Goal: Task Accomplishment & Management: Manage account settings

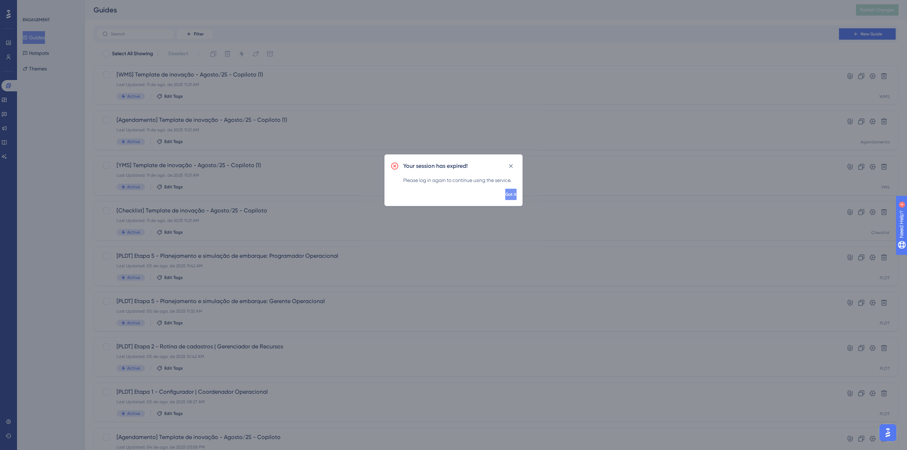
click at [508, 200] on button "Got it" at bounding box center [510, 194] width 11 height 11
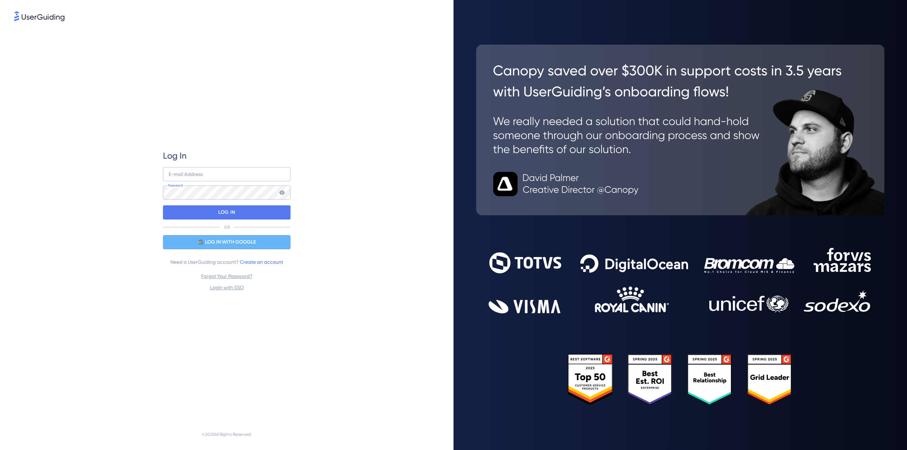
click at [245, 241] on span "LOG IN WITH GOOGLE" at bounding box center [230, 242] width 51 height 9
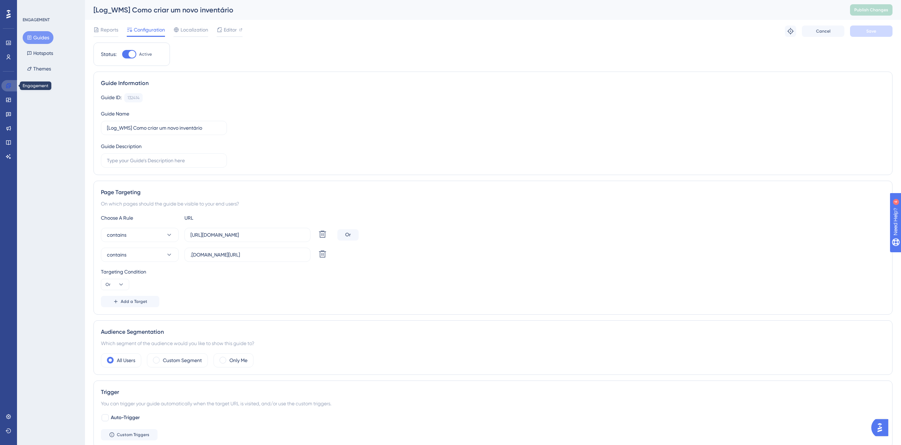
click at [6, 85] on icon at bounding box center [9, 86] width 6 height 6
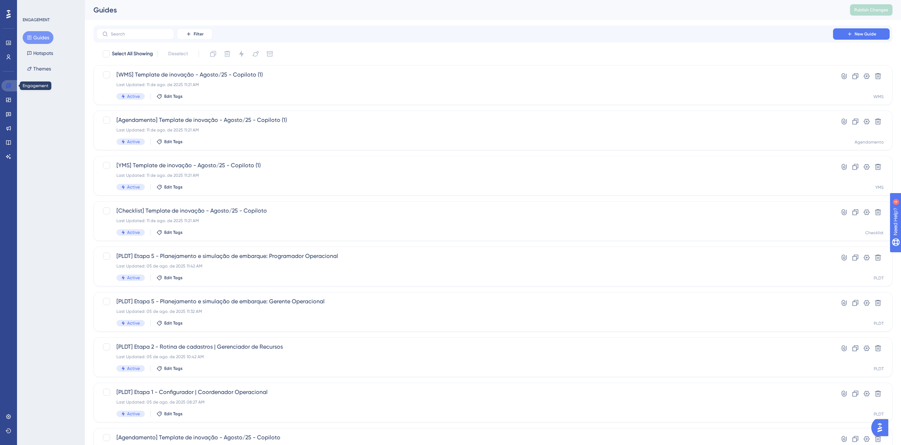
click at [9, 86] on icon at bounding box center [9, 86] width 6 height 6
click at [182, 32] on button "Filter" at bounding box center [194, 33] width 35 height 11
click at [205, 84] on span "Containers" at bounding box center [199, 82] width 25 height 9
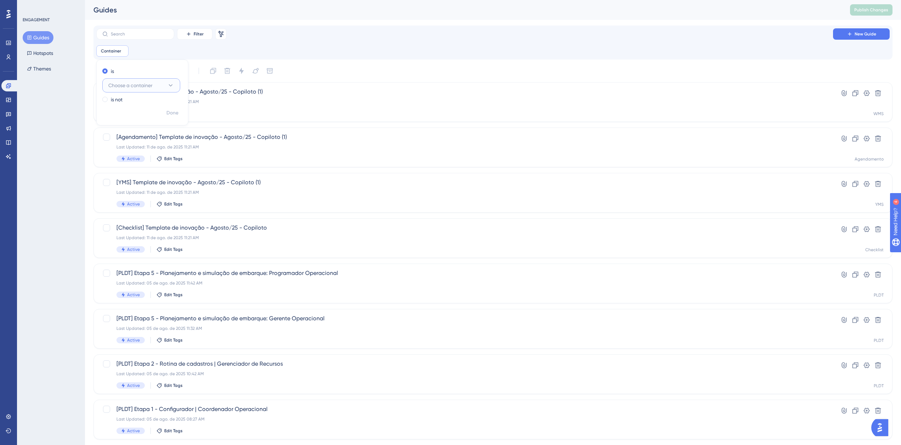
click at [165, 86] on button "Choose a container" at bounding box center [141, 85] width 78 height 14
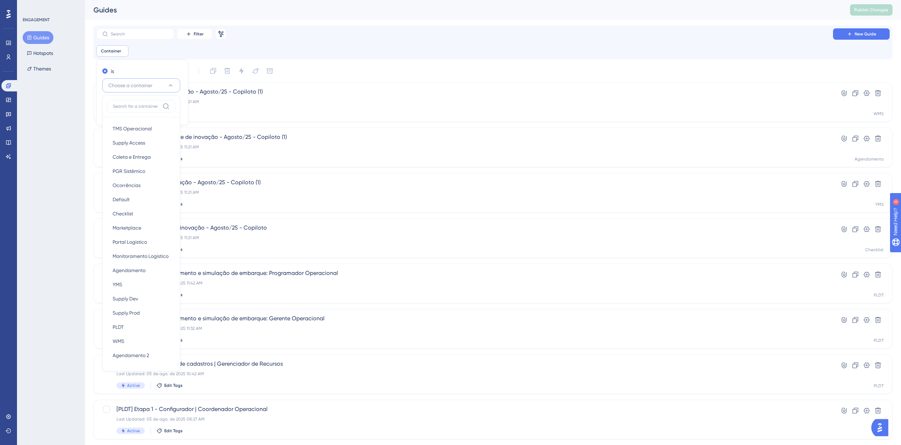
scroll to position [9, 0]
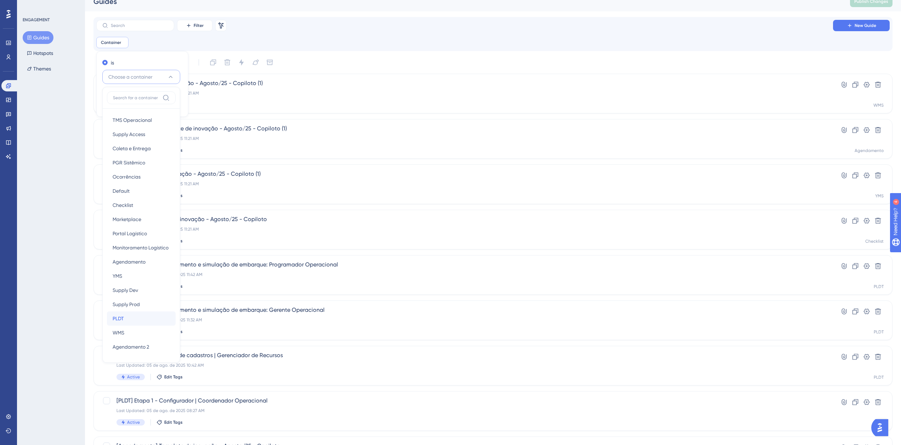
click at [119, 324] on div "PLDT PLDT" at bounding box center [141, 318] width 57 height 14
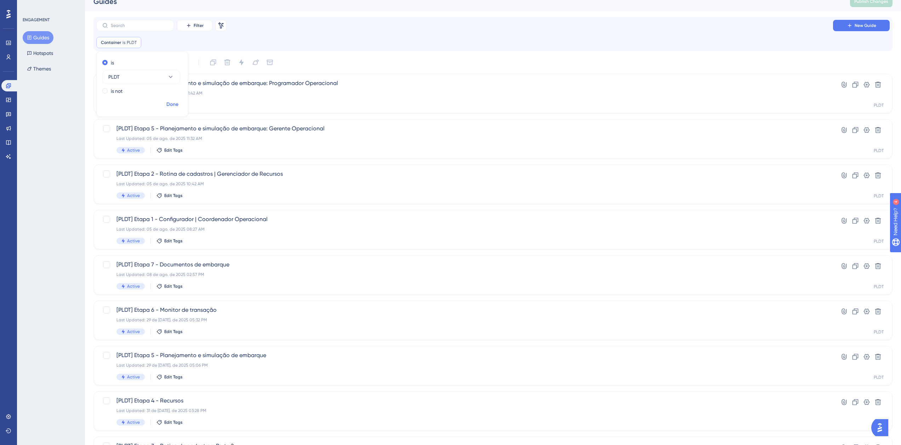
click at [169, 107] on span "Done" at bounding box center [172, 104] width 12 height 9
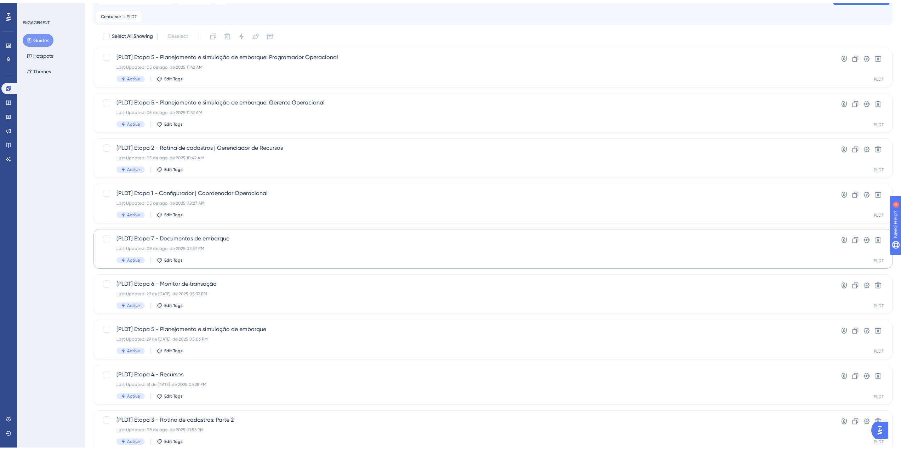
scroll to position [117, 0]
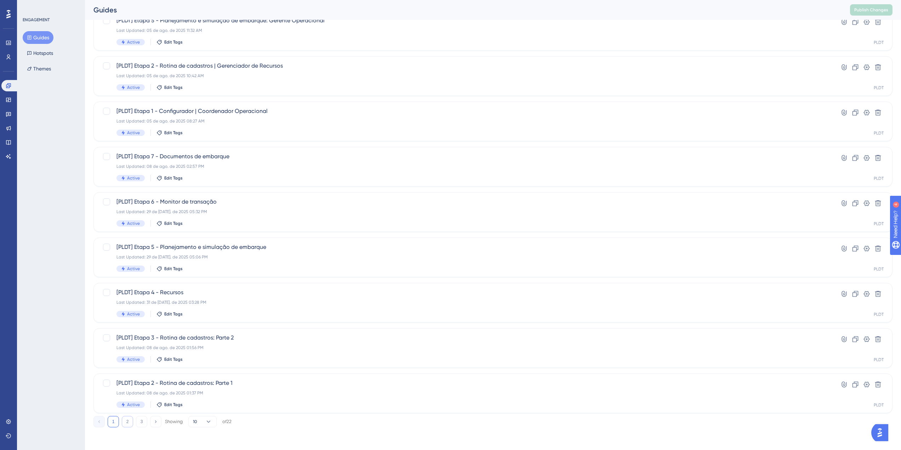
click at [129, 419] on button "2" at bounding box center [127, 421] width 11 height 11
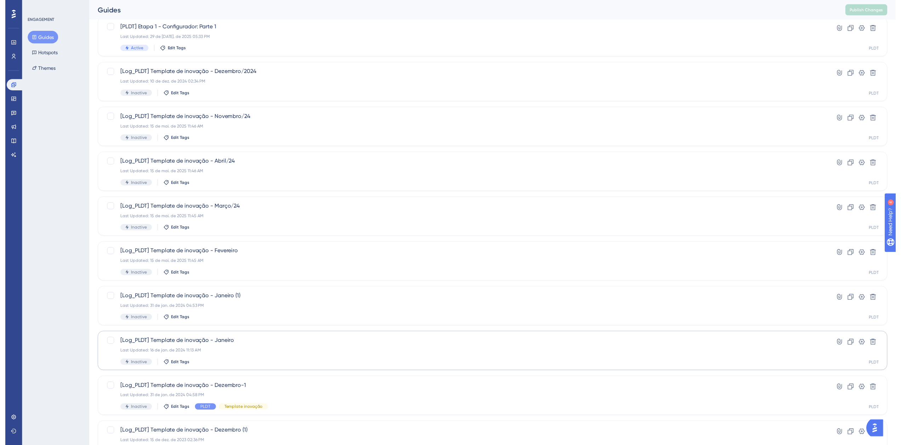
scroll to position [0, 0]
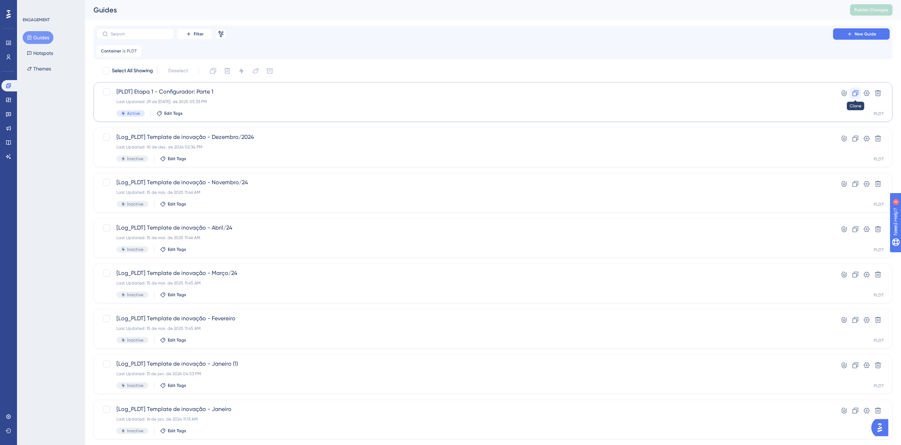
click at [853, 98] on button at bounding box center [855, 92] width 11 height 11
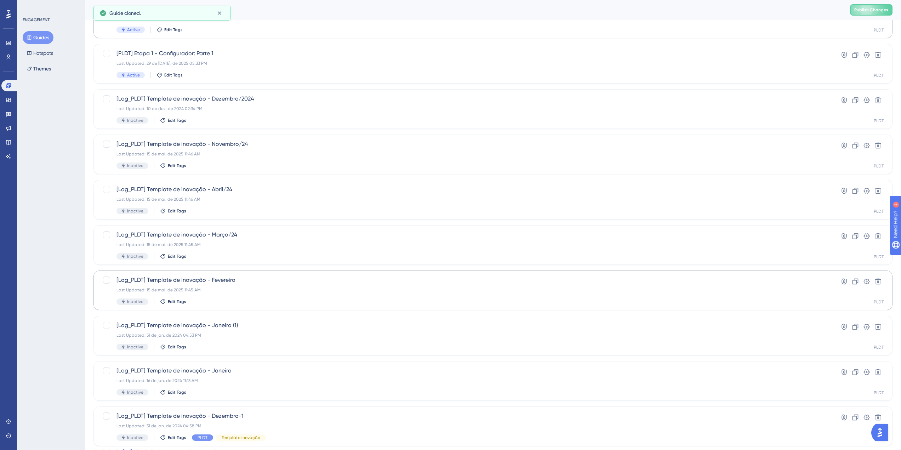
scroll to position [117, 0]
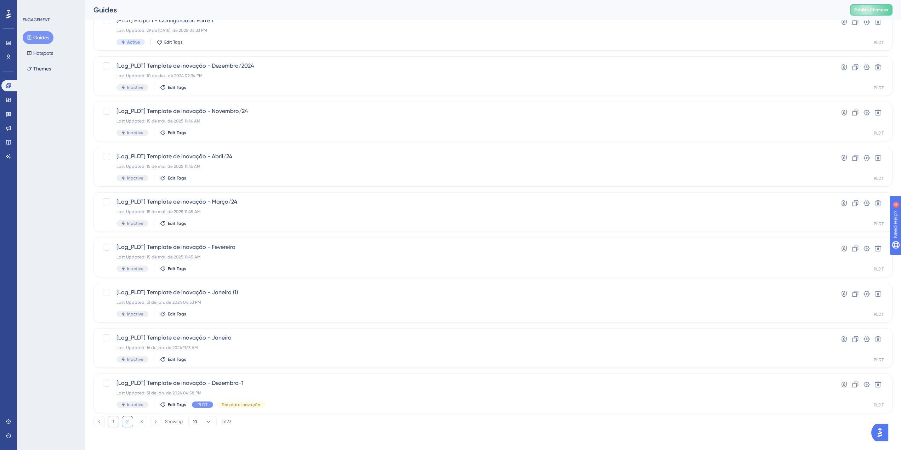
click at [111, 421] on button "1" at bounding box center [113, 421] width 11 height 11
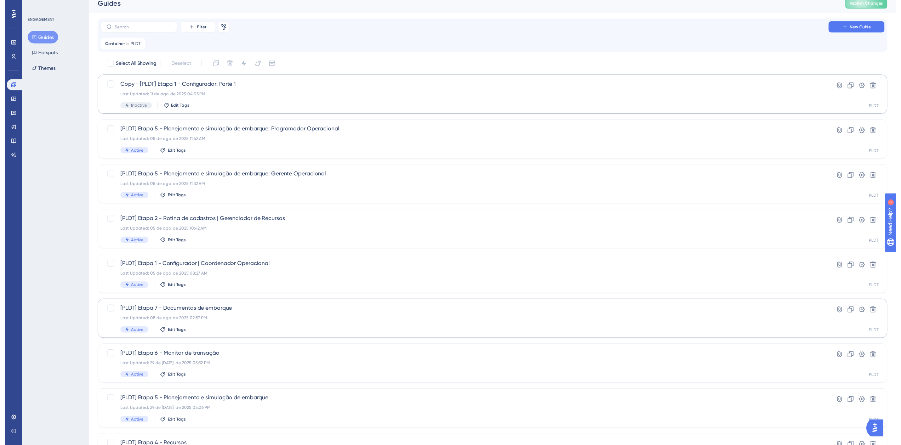
scroll to position [0, 0]
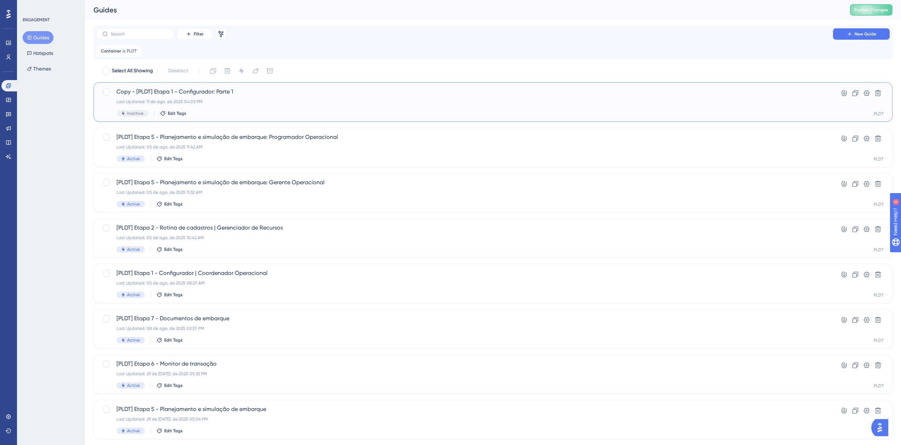
click at [304, 103] on div "Last Updated: 11 de ago. de 2025 04:03 PM" at bounding box center [465, 102] width 697 height 6
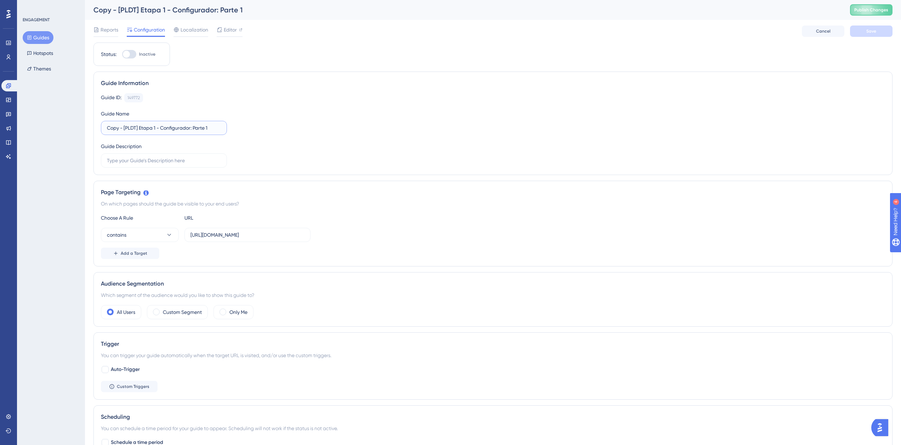
drag, startPoint x: 125, startPoint y: 127, endPoint x: 106, endPoint y: 130, distance: 19.8
click at [106, 130] on label "Copy - [PLDT] Etapa 1 - Configurador: Parte 1" at bounding box center [164, 128] width 126 height 14
click at [119, 129] on input "Copy - [PLDT] Etapa 1 - Configurador: Parte 1" at bounding box center [164, 128] width 114 height 8
click at [123, 128] on input "Copy - [PLDT] Etapa 1 - Configurador: Parte 1" at bounding box center [164, 128] width 114 height 8
drag, startPoint x: 125, startPoint y: 128, endPoint x: 81, endPoint y: 129, distance: 43.6
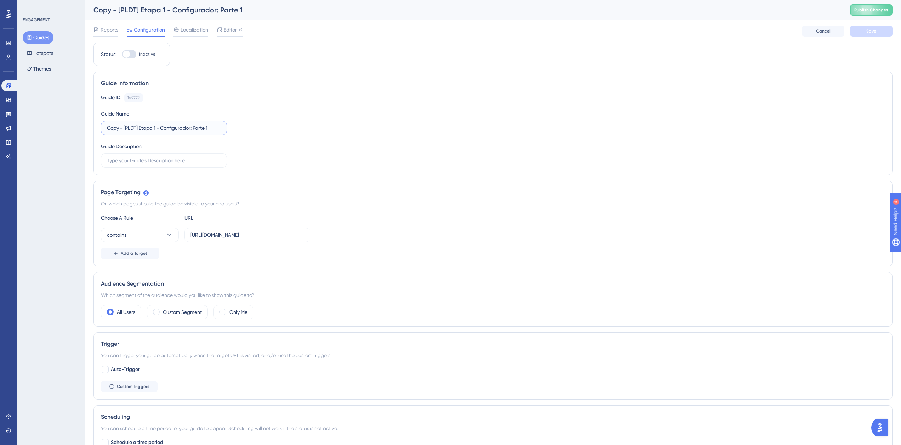
click at [85, 129] on div "Performance Users Engagement Widgets Feedback Product Updates Knowledge Base AI…" at bounding box center [493, 315] width 816 height 630
click at [136, 130] on input "Copy - [PLDT] Etapa 1 - Configurador: Parte 1" at bounding box center [164, 128] width 114 height 8
click at [125, 128] on input "Copy - [PLDT] Etapa 1 - Configurador: Parte 1" at bounding box center [164, 128] width 114 height 8
drag, startPoint x: 124, startPoint y: 127, endPoint x: 96, endPoint y: 127, distance: 28.3
click at [96, 127] on div "Guide Information Guide ID: 149772 Copy Guide Name Copy - [PLDT] Etapa 1 - Conf…" at bounding box center [493, 123] width 799 height 103
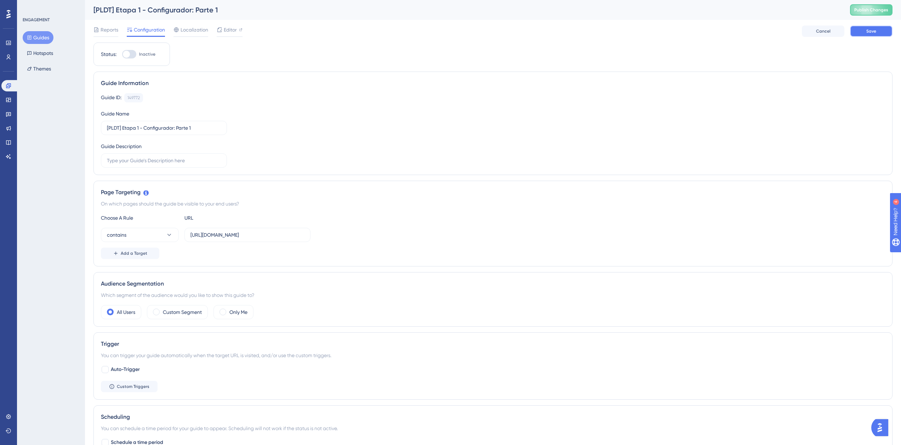
click at [868, 30] on span "Save" at bounding box center [872, 31] width 10 height 6
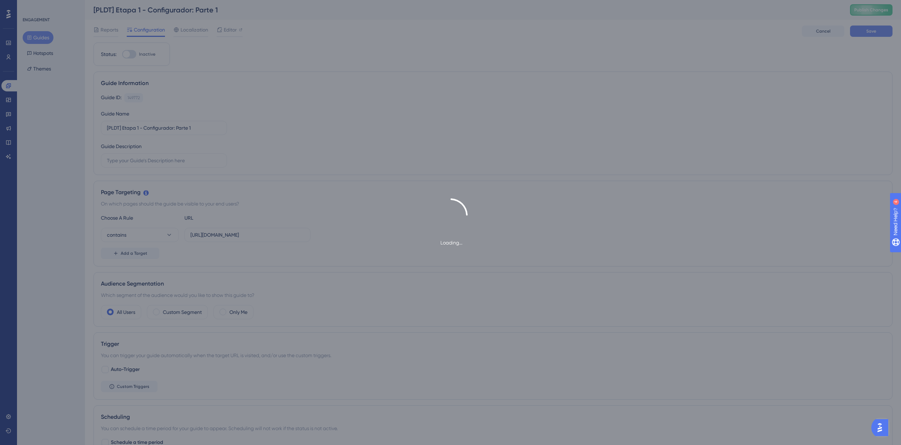
type input "[PLDT] Etapa 1 - Configurador: Parte 1-1"
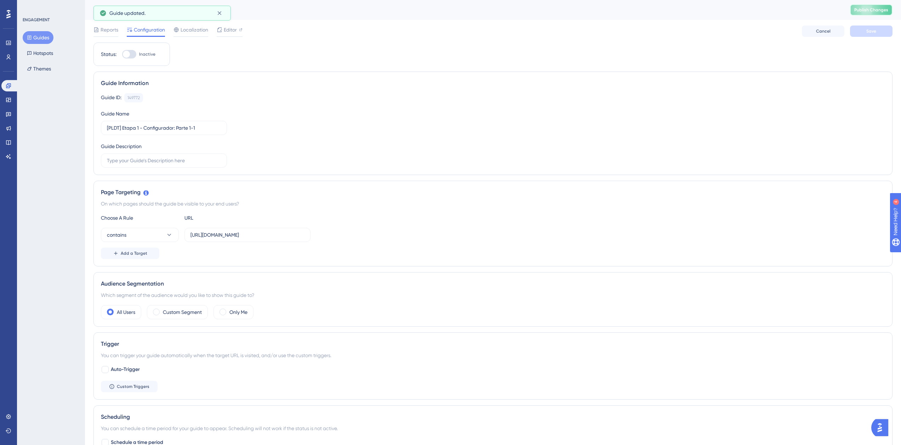
click at [875, 11] on span "Publish Changes" at bounding box center [872, 10] width 34 height 6
click at [228, 29] on span "Editor" at bounding box center [230, 30] width 13 height 9
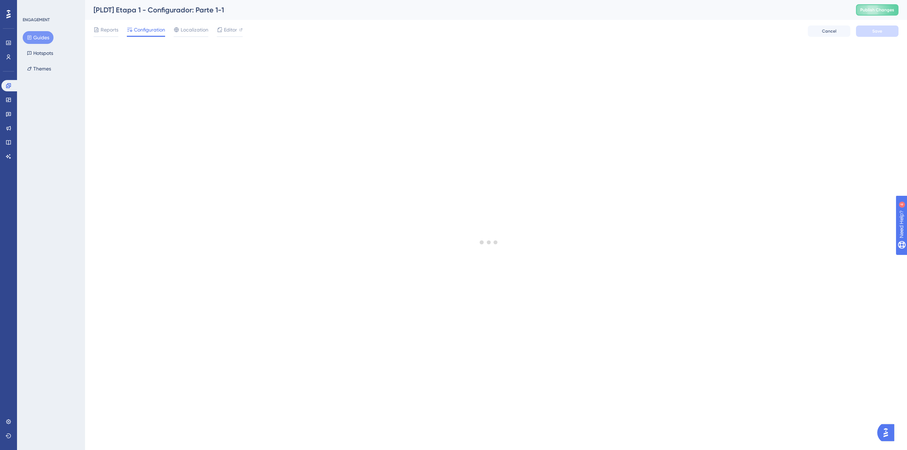
click at [36, 36] on button "Guides" at bounding box center [38, 37] width 31 height 13
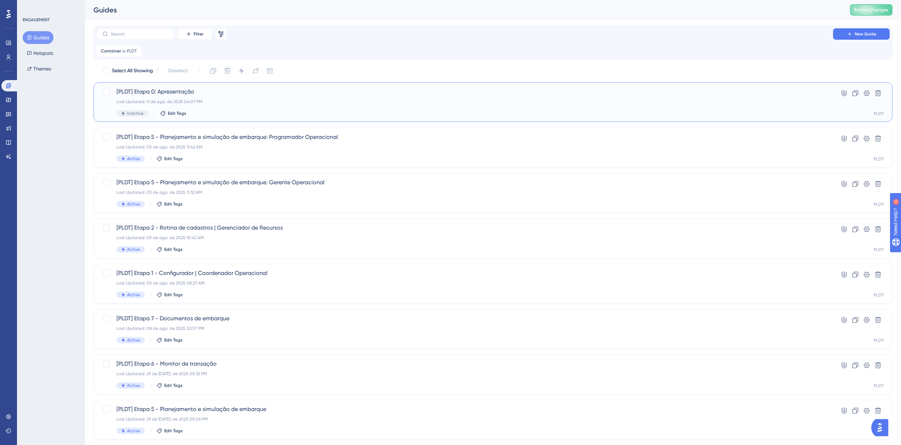
click at [243, 104] on div "Last Updated: 11 de ago. de 2025 04:07 PM" at bounding box center [465, 102] width 697 height 6
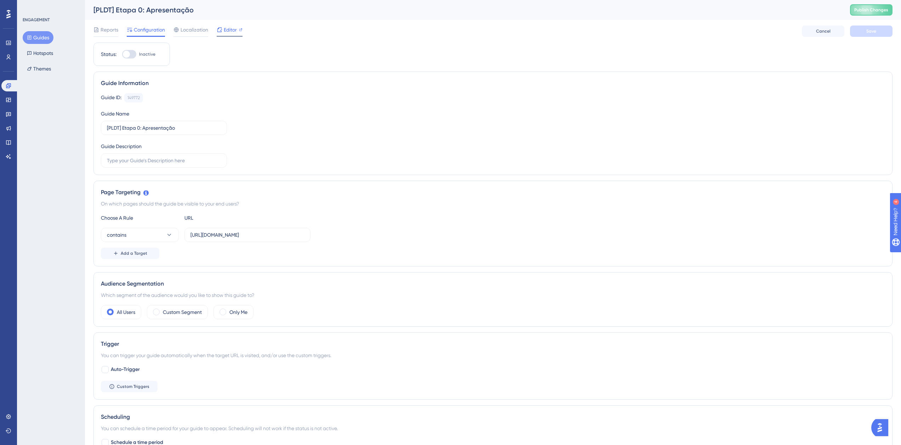
click at [232, 33] on span "Editor" at bounding box center [230, 30] width 13 height 9
click at [8, 87] on icon at bounding box center [8, 85] width 5 height 5
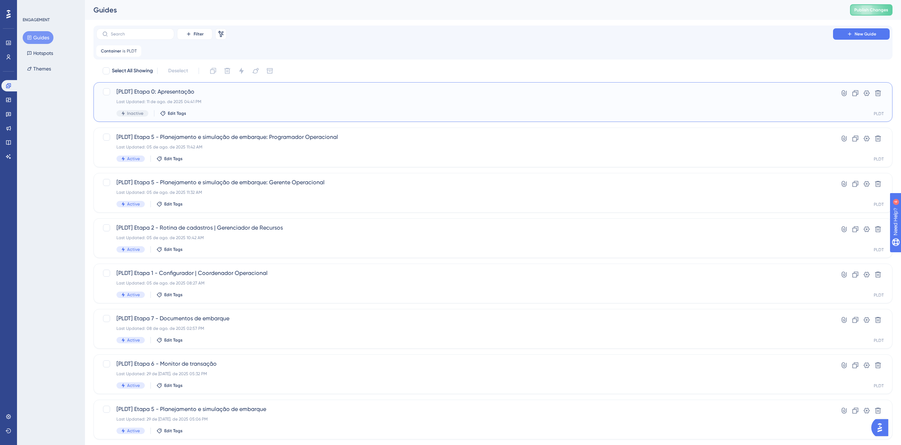
click at [181, 105] on div "[PLDT] Etapa 0: Apresentação Last Updated: 11 de ago. de 2025 04:41 PM Inactive…" at bounding box center [465, 101] width 697 height 29
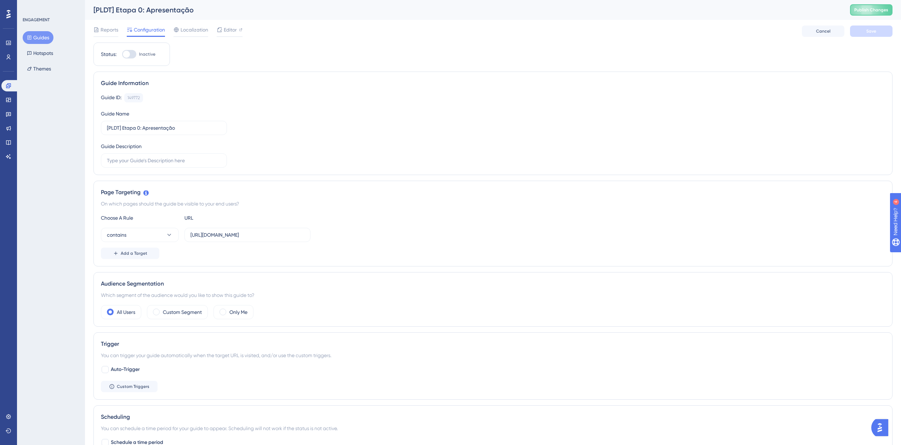
click at [145, 54] on span "Inactive" at bounding box center [147, 54] width 16 height 6
click at [122, 54] on input "Inactive" at bounding box center [122, 54] width 0 height 0
checkbox input "true"
click at [882, 38] on div "Reports Configuration Localization Editor Cancel Save" at bounding box center [493, 31] width 799 height 23
click at [882, 32] on button "Save" at bounding box center [871, 31] width 43 height 11
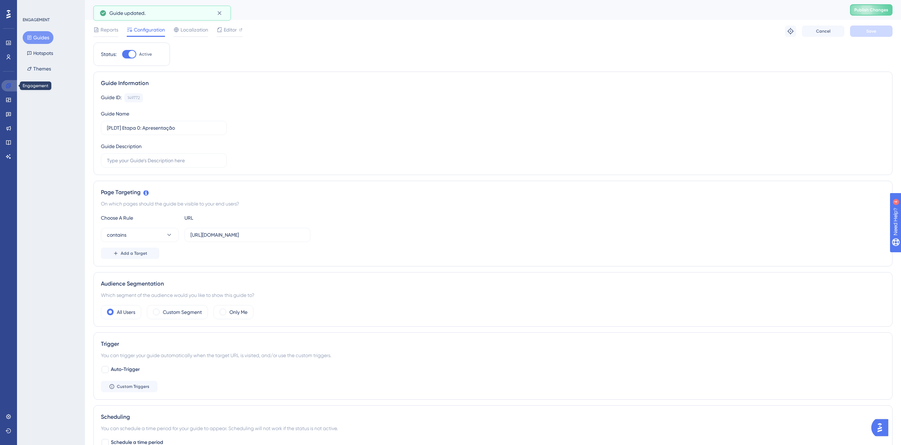
click at [14, 86] on link at bounding box center [9, 85] width 17 height 11
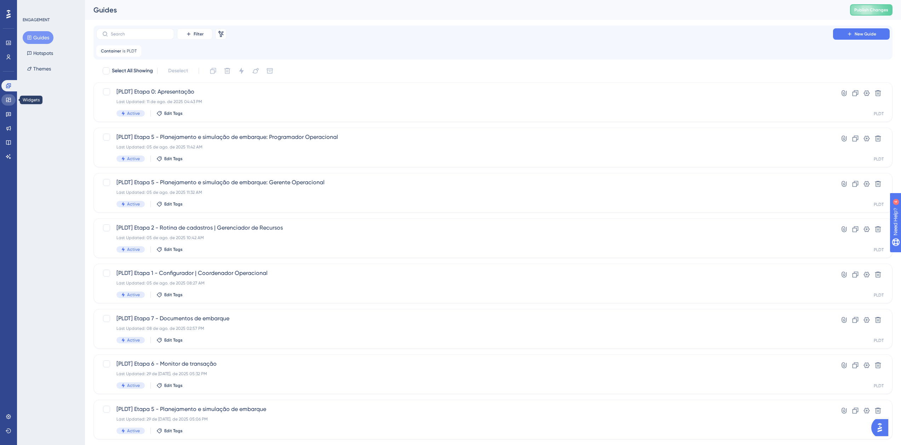
click at [11, 98] on link at bounding box center [8, 99] width 14 height 11
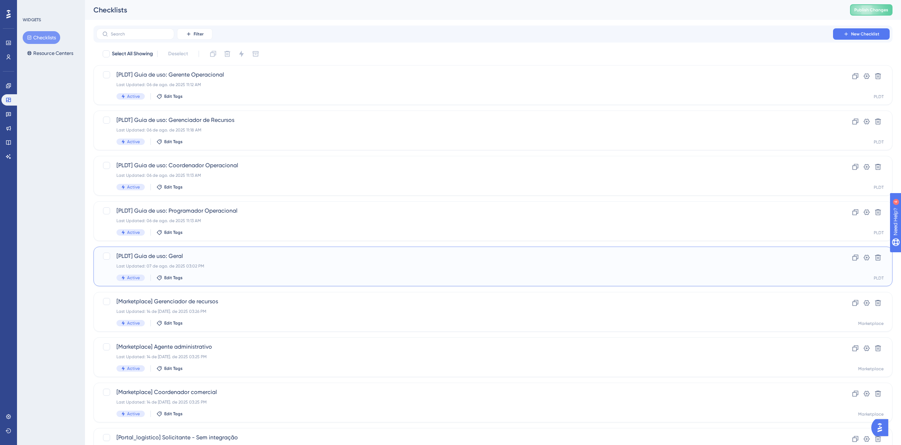
click at [214, 268] on div "Last Updated: 07 de ago. de 2025 03:02 PM" at bounding box center [465, 266] width 697 height 6
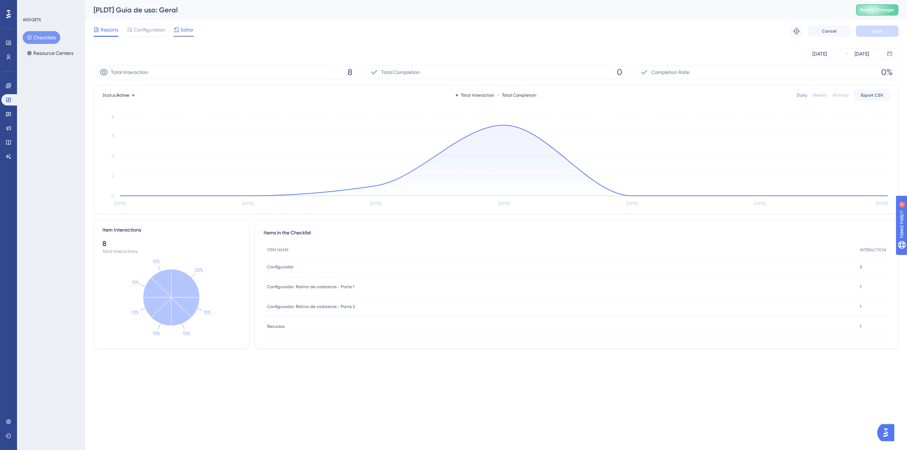
click at [187, 35] on div "Editor" at bounding box center [184, 31] width 20 height 11
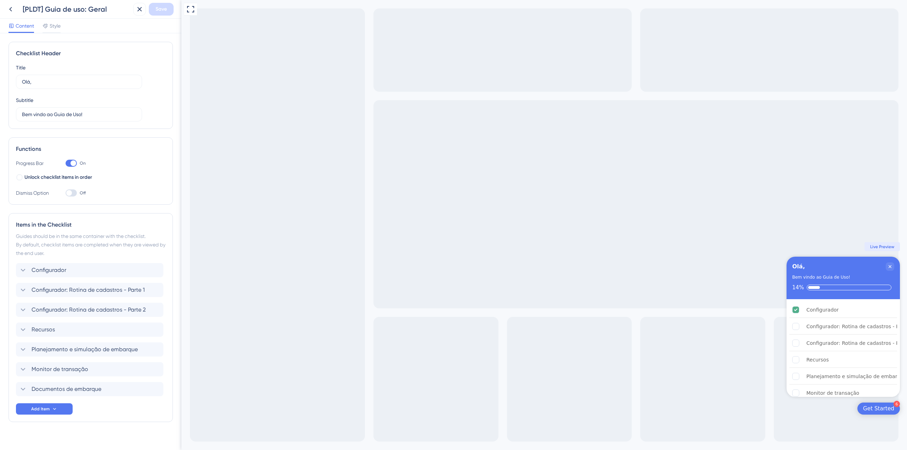
click at [51, 415] on div "Items in the Checklist Guides should be in the same container with the checklis…" at bounding box center [91, 317] width 164 height 209
click at [56, 410] on icon at bounding box center [55, 409] width 6 height 6
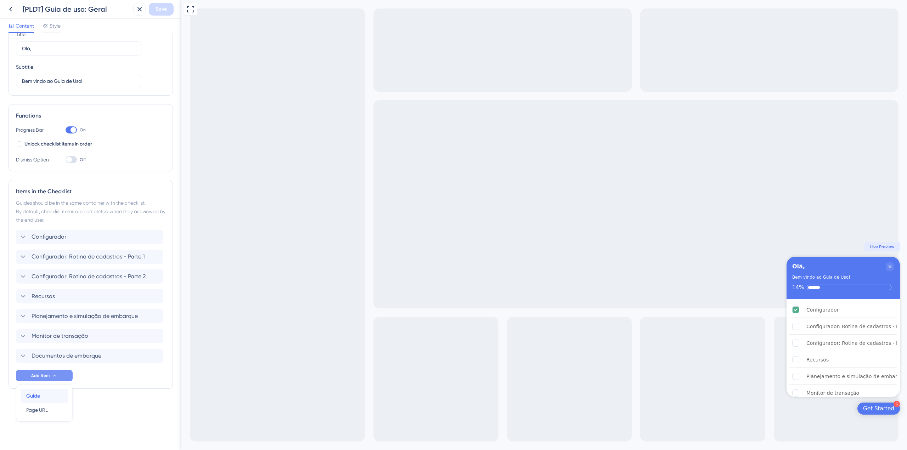
click at [56, 398] on div "Guide Guide" at bounding box center [44, 396] width 36 height 14
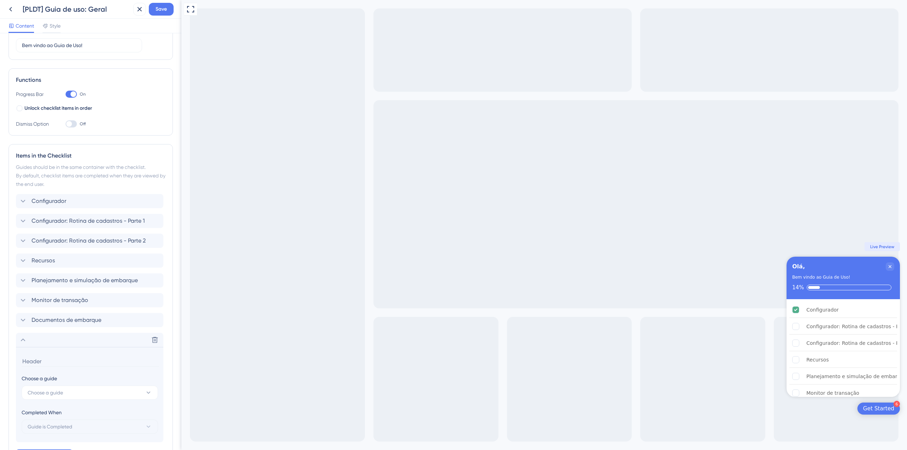
scroll to position [124, 0]
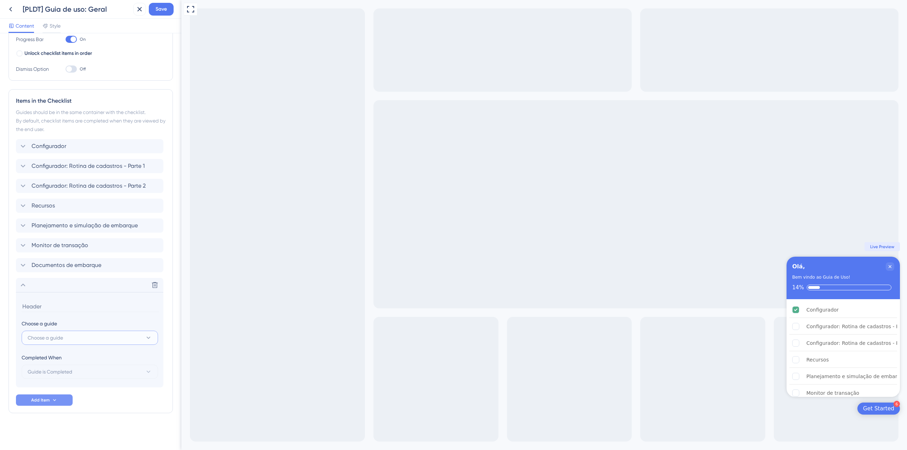
click at [78, 338] on button "Choose a guide" at bounding box center [90, 338] width 136 height 14
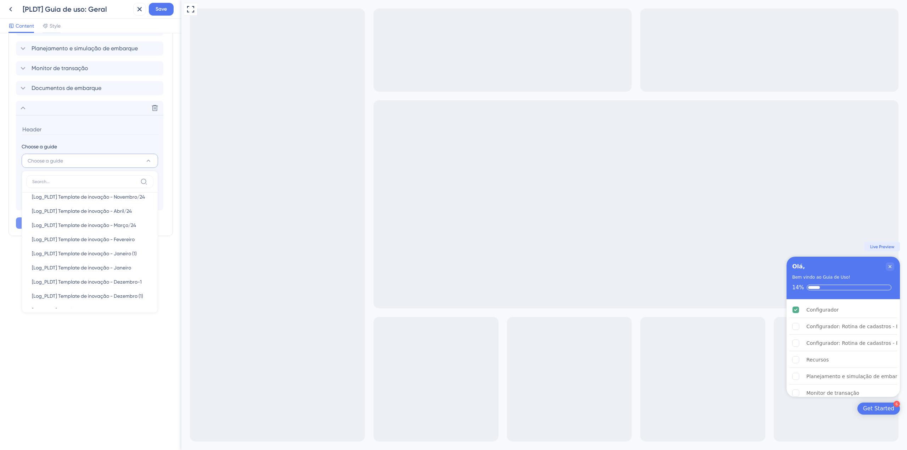
scroll to position [219, 0]
click at [77, 298] on span "[PLDT] Etapa 0: Apresentação" at bounding box center [66, 297] width 68 height 9
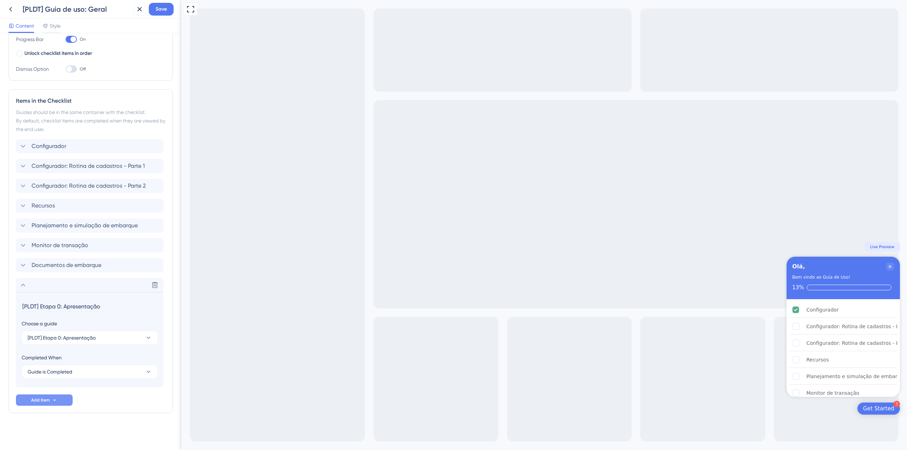
drag, startPoint x: 65, startPoint y: 306, endPoint x: 19, endPoint y: 303, distance: 45.8
click at [19, 303] on section "[PLDT] Etapa 0: Apresentação Choose a guide [PLDT] Etapa 0: Apresentação Comple…" at bounding box center [89, 339] width 147 height 95
click at [158, 7] on span "Save" at bounding box center [160, 9] width 11 height 9
click at [66, 307] on input "Apresentação" at bounding box center [90, 306] width 137 height 11
type input "Apresentação e orientações"
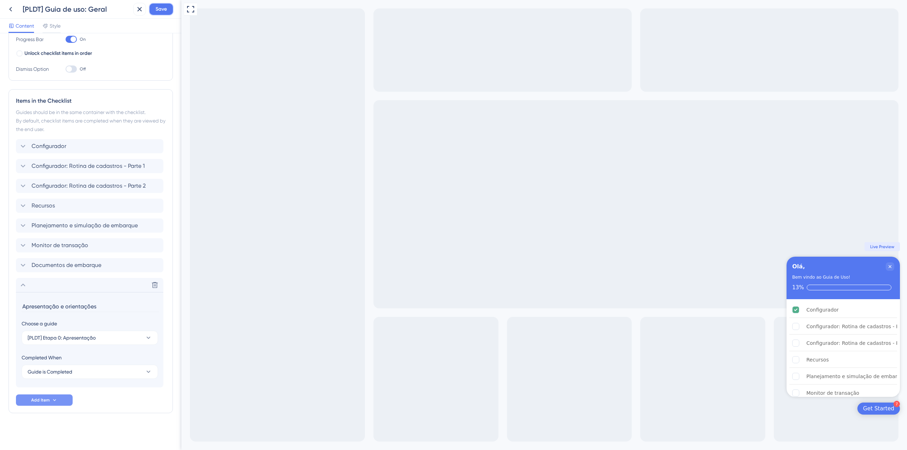
click at [158, 5] on span "Save" at bounding box center [160, 9] width 11 height 9
click at [21, 286] on icon at bounding box center [23, 285] width 9 height 9
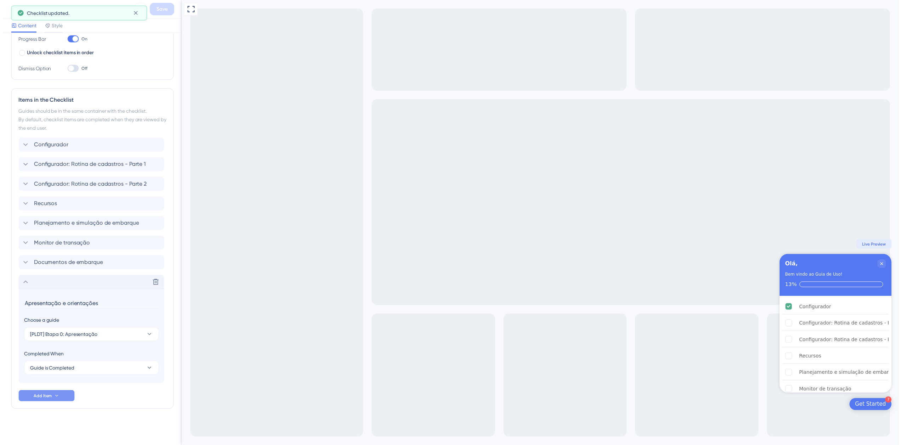
scroll to position [29, 0]
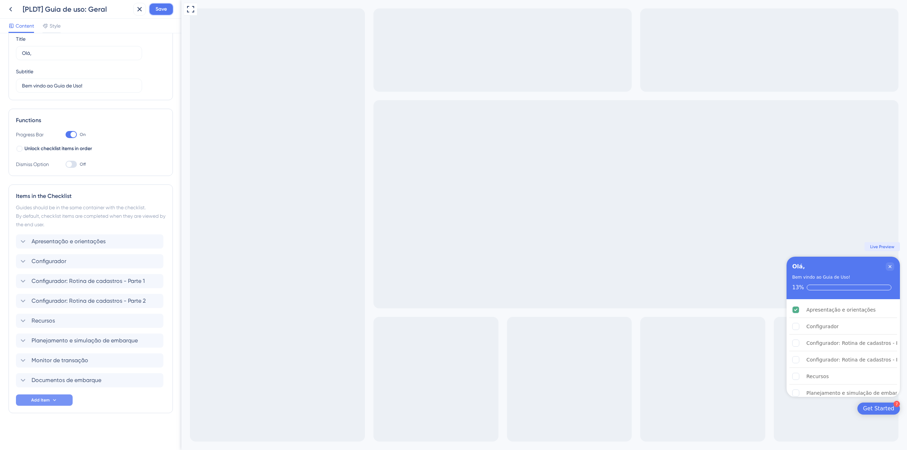
click at [165, 5] on button "Save" at bounding box center [161, 9] width 25 height 13
click at [12, 7] on icon at bounding box center [10, 9] width 9 height 9
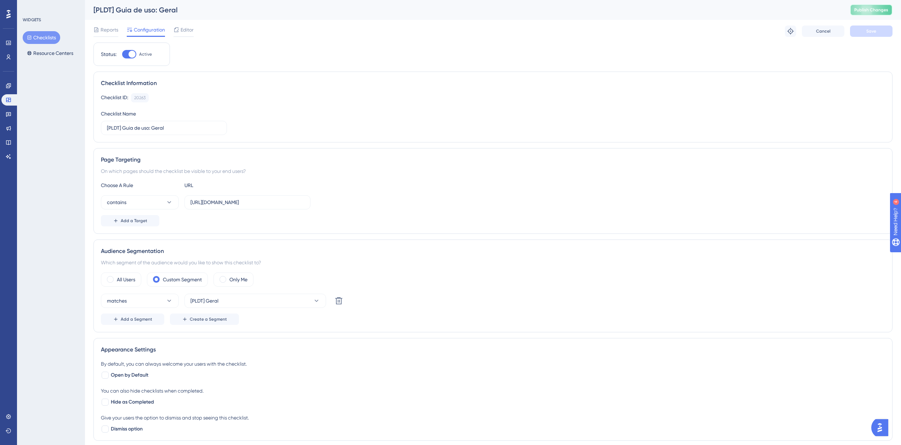
click at [877, 11] on span "Publish Changes" at bounding box center [872, 10] width 34 height 6
click at [216, 10] on button at bounding box center [219, 12] width 11 height 11
click at [43, 53] on button "Resource Centers" at bounding box center [50, 53] width 55 height 13
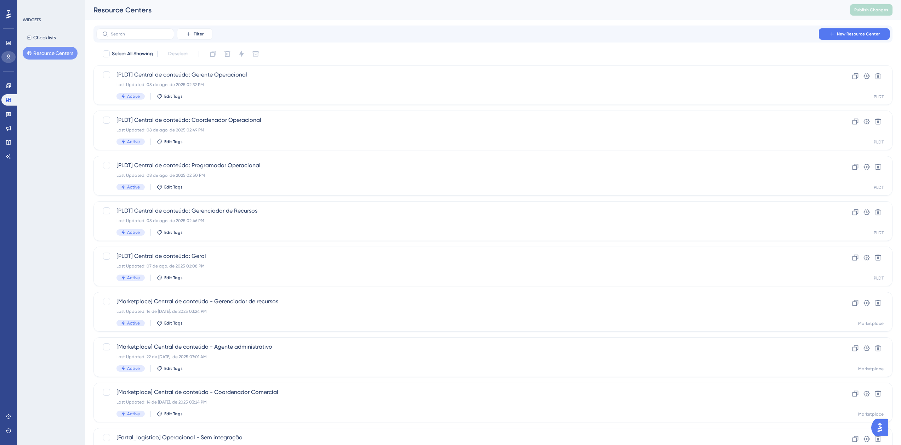
click at [5, 57] on link at bounding box center [8, 56] width 14 height 11
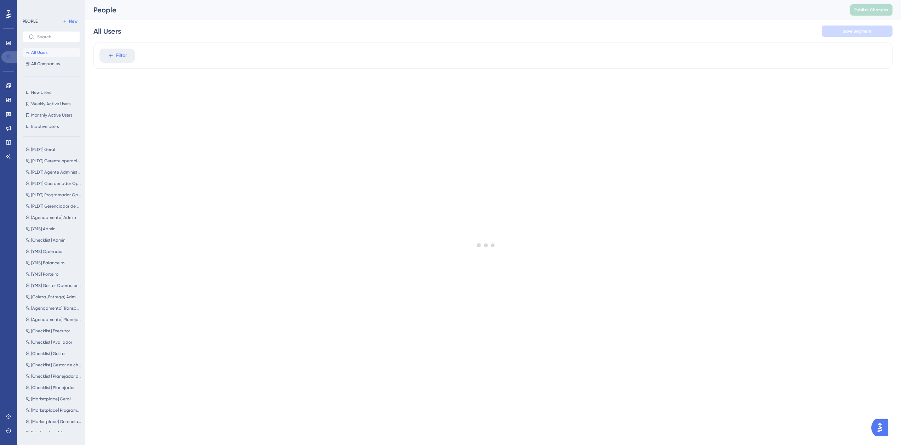
click at [7, 55] on icon at bounding box center [9, 57] width 6 height 6
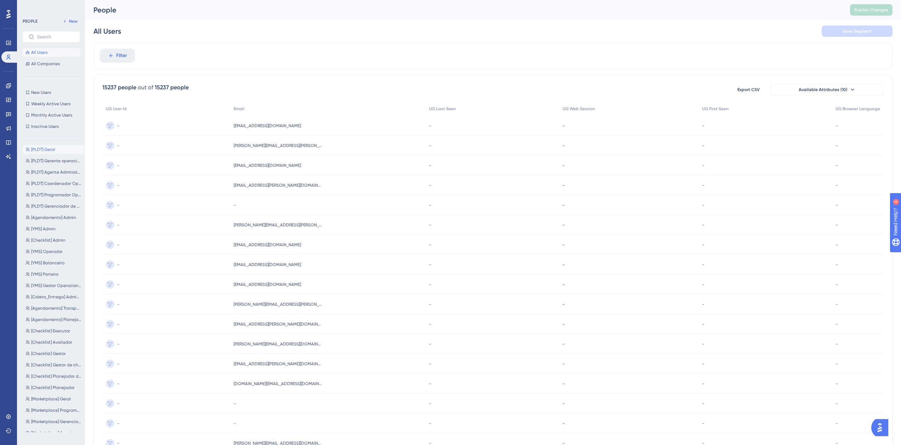
click at [47, 150] on span "[PLDT] Geral" at bounding box center [43, 150] width 24 height 6
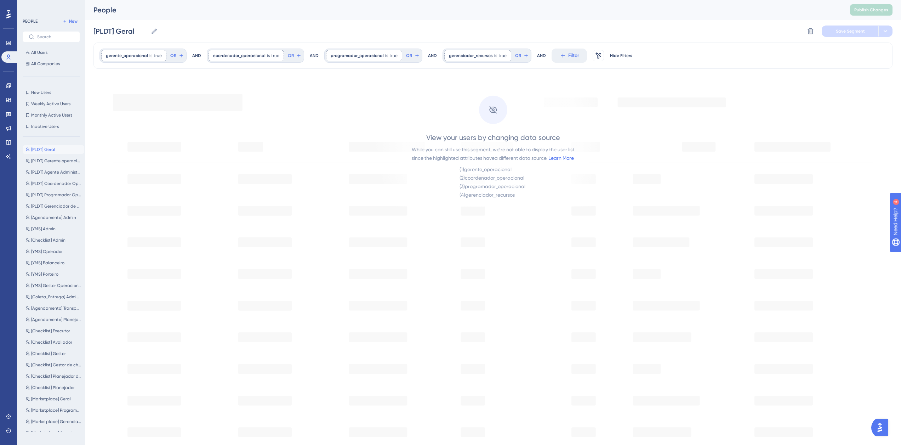
click at [545, 165] on div "View your users by changing data source While you can still use this segment, w…" at bounding box center [493, 165] width 163 height 67
click at [528, 189] on div "View your users by changing data source While you can still use this segment, w…" at bounding box center [493, 165] width 163 height 67
click at [493, 111] on icon at bounding box center [494, 109] width 8 height 7
click at [49, 163] on span "[PLDT] Gerente operacional" at bounding box center [56, 161] width 50 height 6
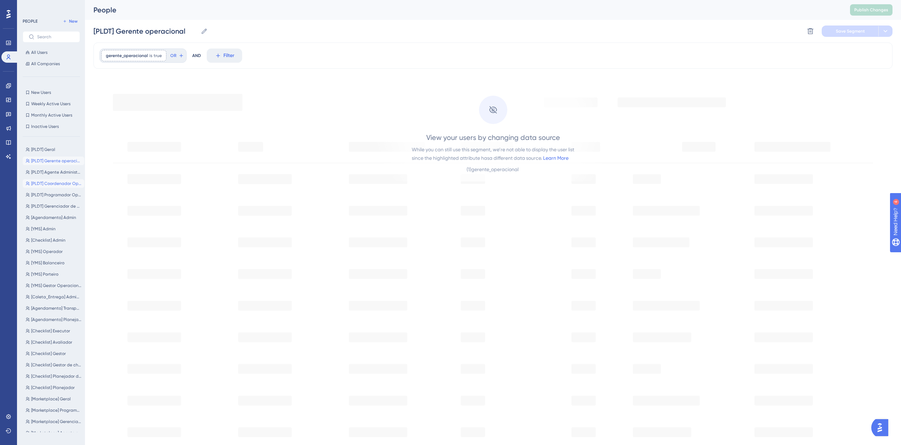
click at [55, 179] on button "[PLDT] Coordenador Operacional [PLDT] Coordenador Operacional" at bounding box center [54, 183] width 62 height 9
click at [55, 159] on span "[PLDT] Gerente operacional" at bounding box center [56, 161] width 50 height 6
click at [52, 149] on span "[PLDT] Geral" at bounding box center [43, 150] width 24 height 6
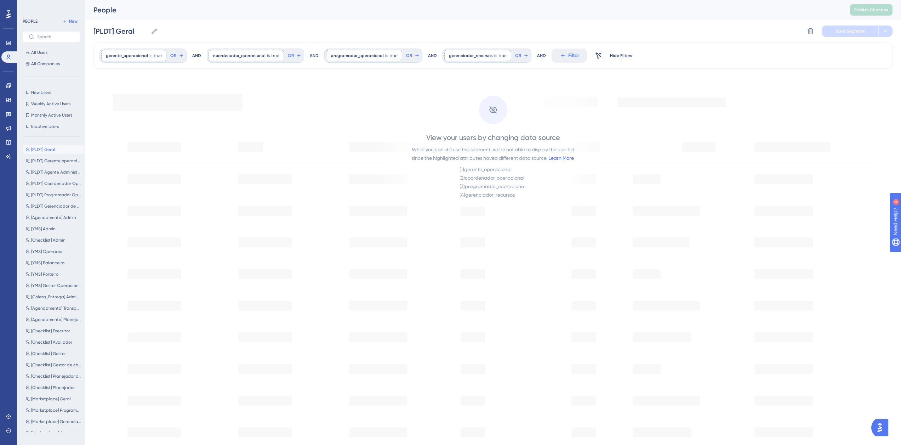
drag, startPoint x: 411, startPoint y: 147, endPoint x: 549, endPoint y: 157, distance: 138.5
click at [549, 157] on div "View your users by changing data source While you can still use this segment, w…" at bounding box center [493, 142] width 240 height 130
copy div "While you can still use this segment, we’re not able to display the user list s…"
click at [560, 157] on link "Learn More" at bounding box center [562, 158] width 26 height 6
click at [46, 160] on span "[PLDT] Gerente operacional" at bounding box center [56, 161] width 50 height 6
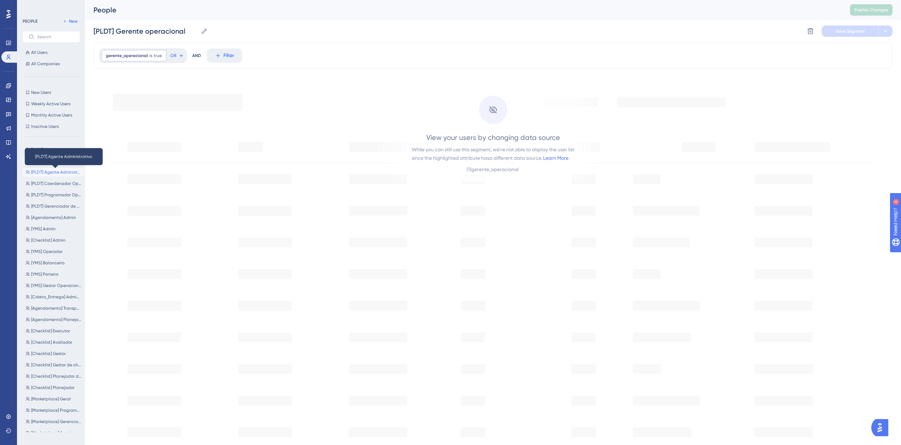
click at [48, 170] on span "[PLDT] Agente Administrativo" at bounding box center [56, 172] width 50 height 6
click at [46, 181] on span "[PLDT] Coordenador Operacional" at bounding box center [56, 184] width 50 height 6
click at [49, 198] on button "[PLDT] Programador Operacional [PLDT] Programador Operacional" at bounding box center [54, 195] width 62 height 9
click at [48, 218] on span "[Agendamento] Admin" at bounding box center [53, 218] width 45 height 6
click at [49, 271] on button "[YMS] Porteiro [YMS] Porteiro" at bounding box center [54, 274] width 62 height 9
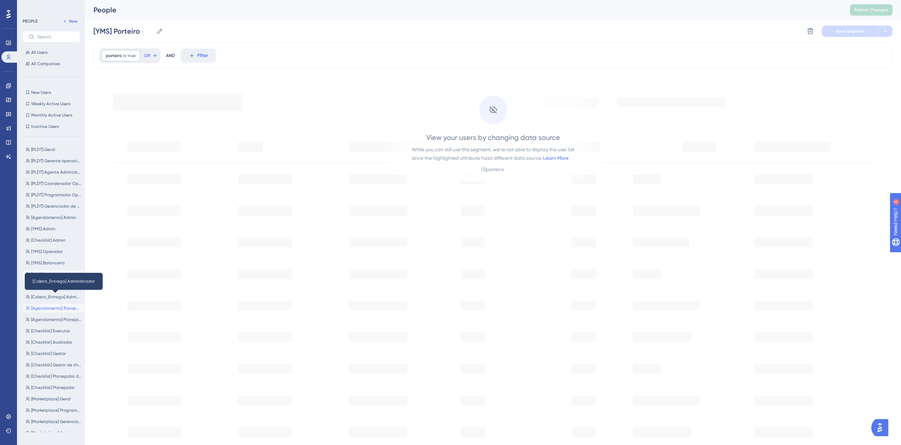
click at [54, 312] on button "[Agendamento] Transportadora [Agendamento] Transportadora" at bounding box center [54, 308] width 62 height 9
click at [53, 334] on button "[Checklist] Executor [Checklist] Executor" at bounding box center [54, 331] width 62 height 9
click at [61, 363] on span "[Checklist] Gestor de checklist" at bounding box center [56, 365] width 50 height 6
type input "[Checklist] Gestor de checklist"
click at [7, 10] on icon at bounding box center [8, 14] width 4 height 9
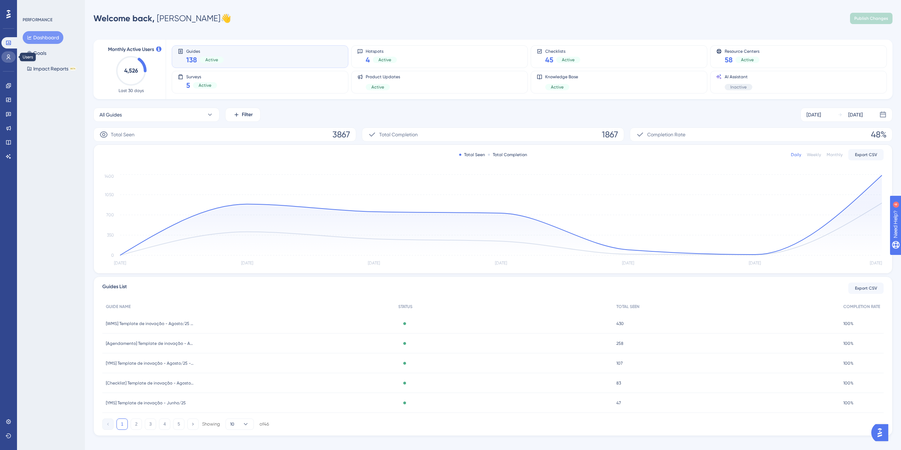
click at [11, 57] on icon at bounding box center [9, 57] width 6 height 6
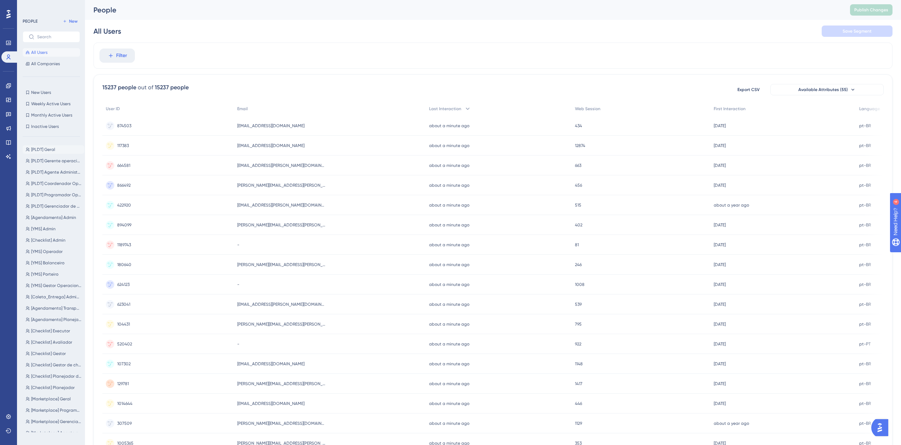
click at [48, 152] on span "[PLDT] Geral" at bounding box center [43, 150] width 24 height 6
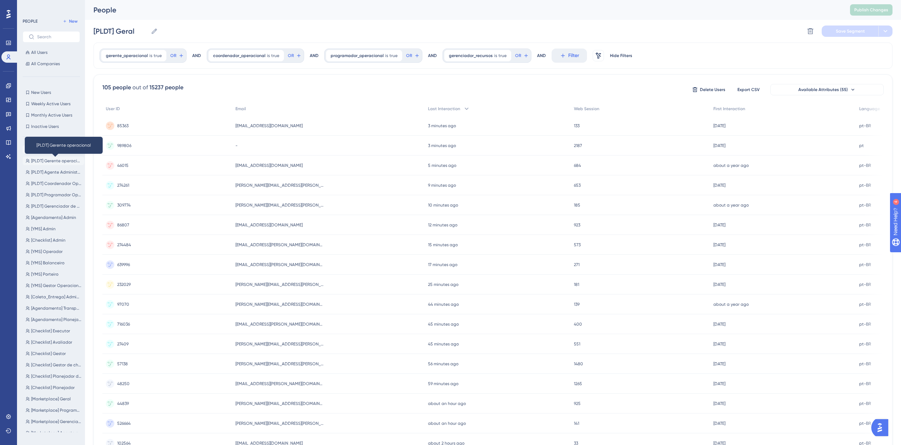
click at [49, 161] on span "[PLDT] Gerente operacional" at bounding box center [56, 161] width 50 height 6
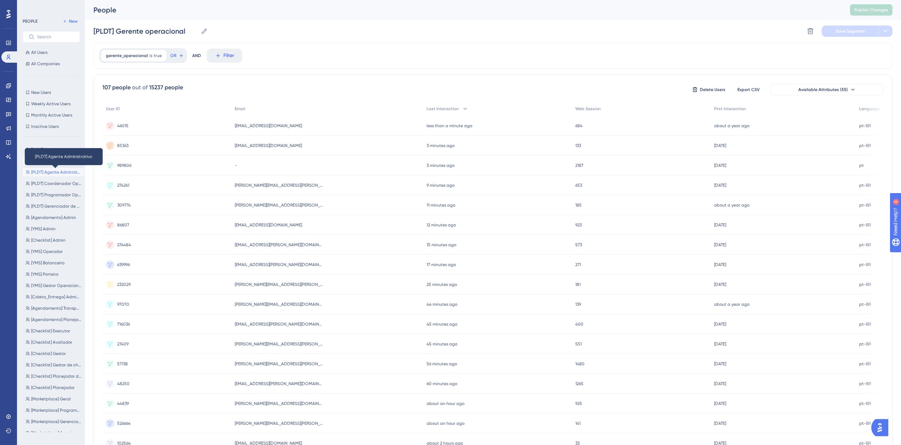
click at [47, 175] on span "[PLDT] Agente Administrativo" at bounding box center [56, 172] width 50 height 6
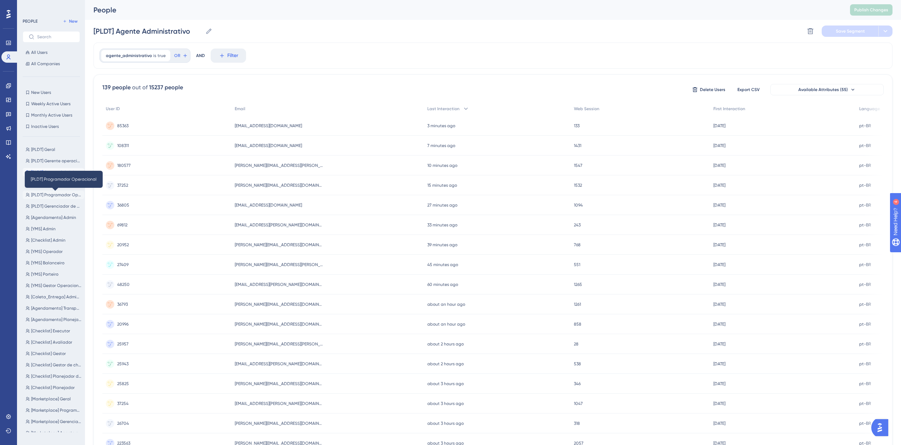
click at [50, 195] on span "[PLDT] Programador Operacional" at bounding box center [56, 195] width 50 height 6
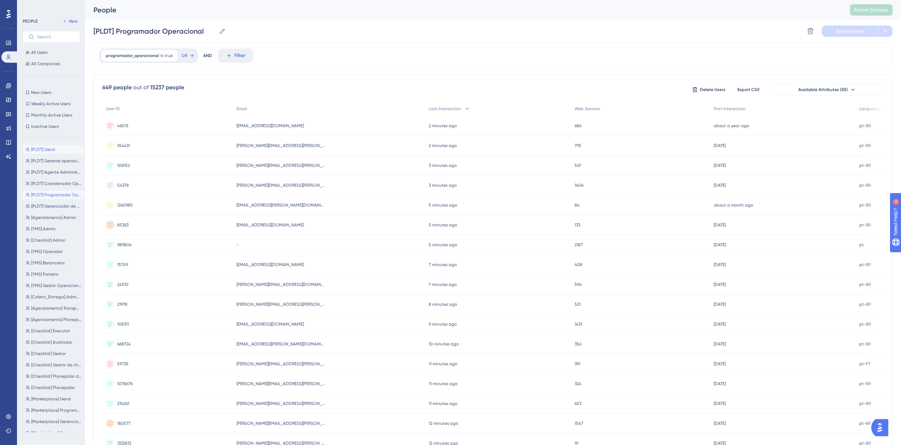
click at [39, 149] on span "[PLDT] Geral" at bounding box center [43, 150] width 24 height 6
type input "[PLDT] Geral"
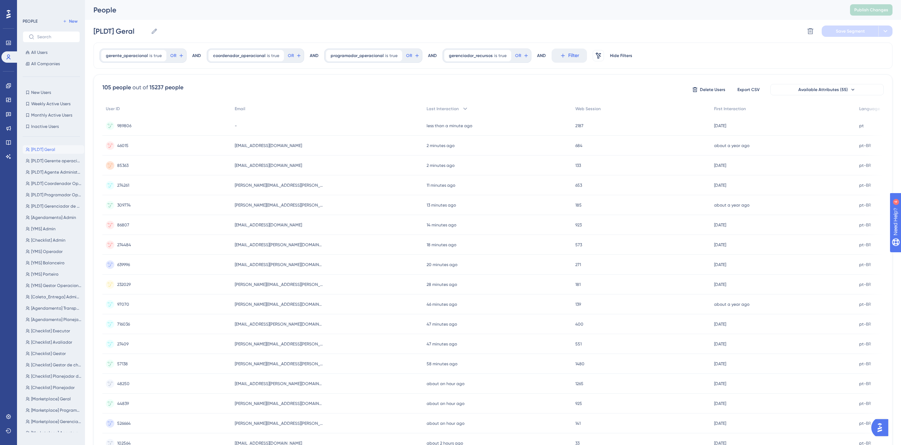
click at [7, 12] on icon at bounding box center [8, 14] width 4 height 9
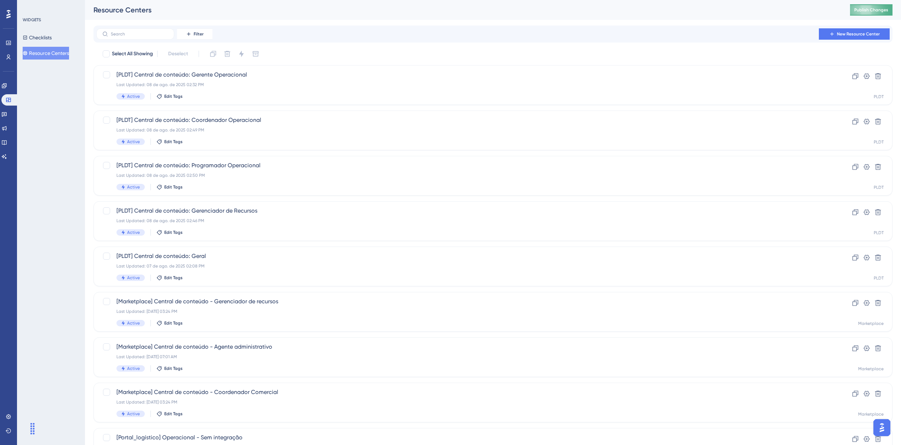
click at [875, 10] on span "Publish Changes" at bounding box center [872, 10] width 34 height 6
click at [230, 262] on div "[PLDT] Central de conteúdo: Geral Last Updated: 07 de ago. de 2025 02:08 PM Act…" at bounding box center [465, 266] width 697 height 29
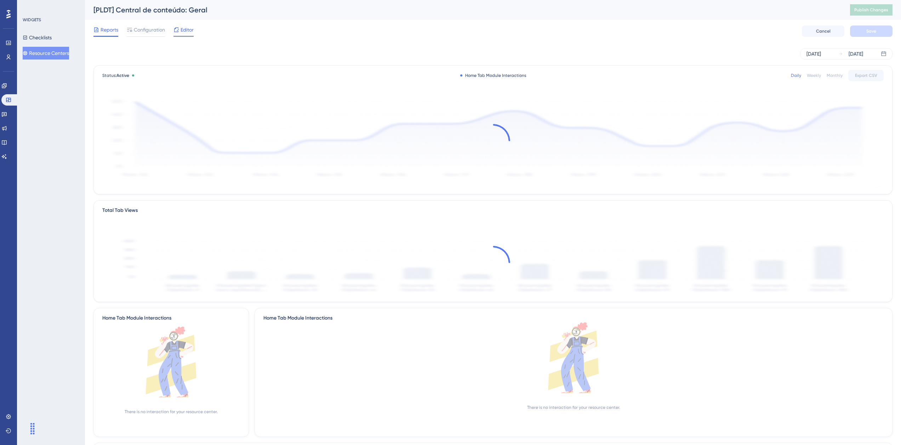
click at [191, 28] on span "Editor" at bounding box center [187, 30] width 13 height 9
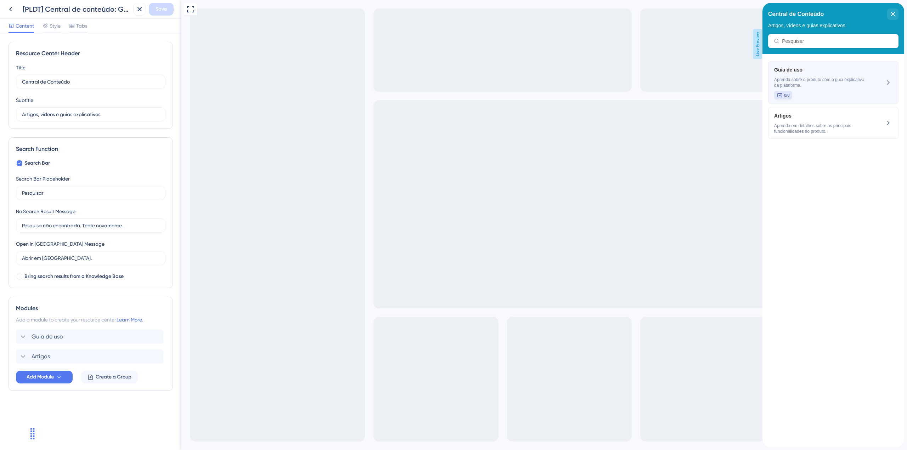
click at [793, 72] on span "Guia de uso" at bounding box center [821, 70] width 95 height 9
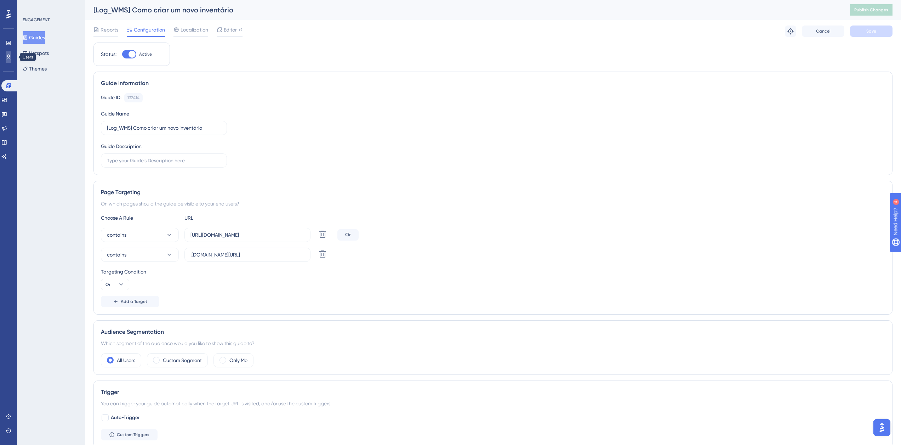
click at [6, 61] on link at bounding box center [9, 56] width 6 height 11
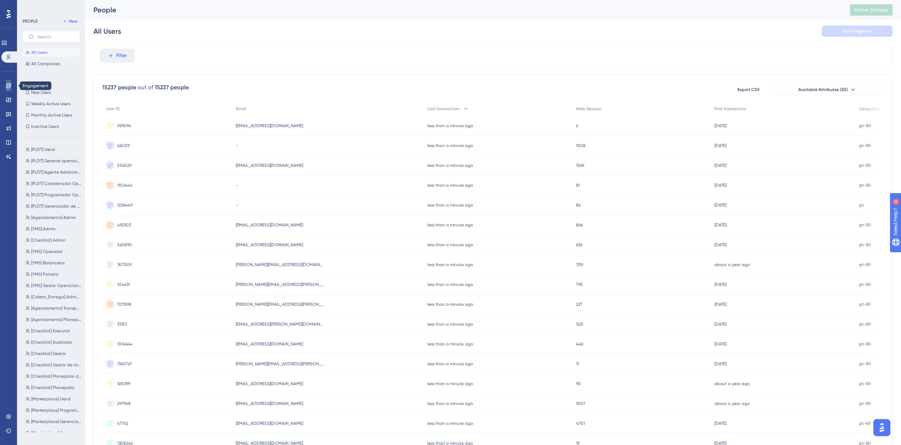
click at [9, 87] on icon at bounding box center [8, 85] width 5 height 5
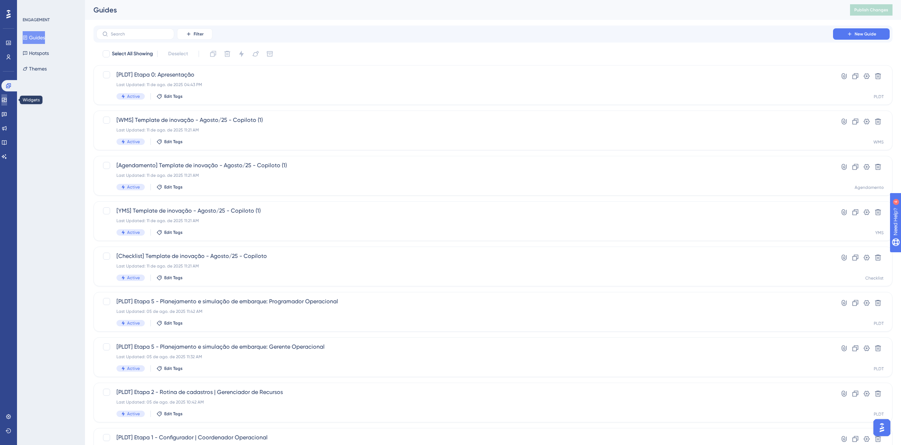
click at [7, 103] on link at bounding box center [4, 99] width 6 height 11
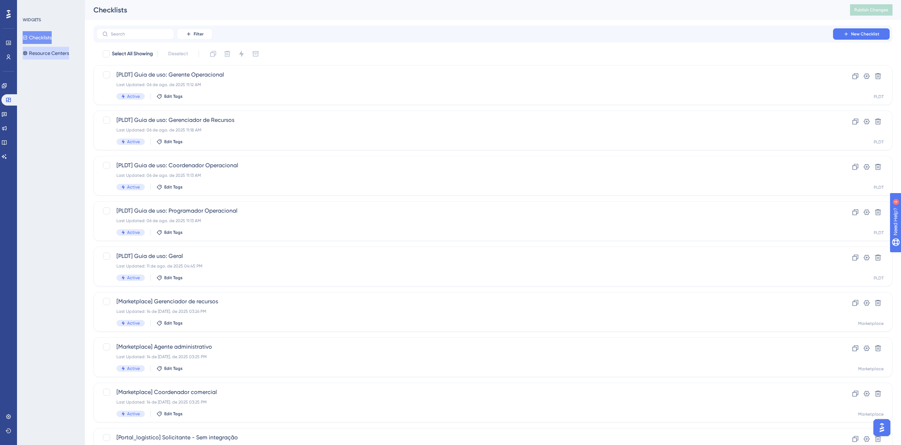
click at [57, 56] on button "Resource Centers" at bounding box center [46, 53] width 46 height 13
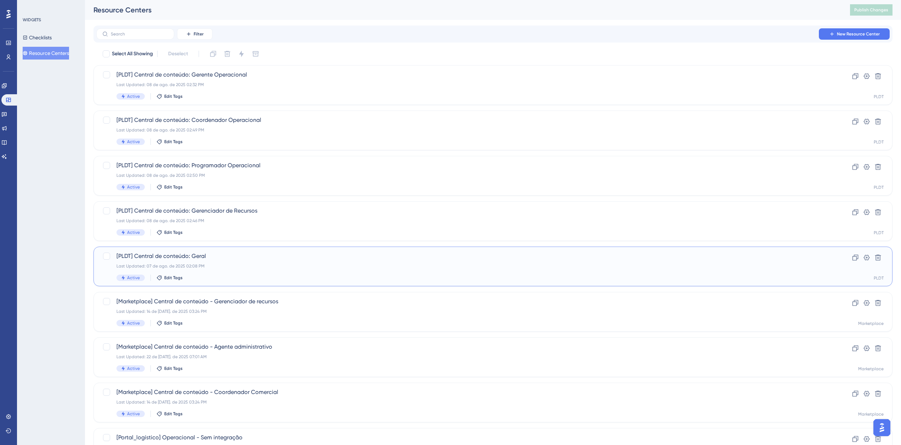
click at [220, 266] on div "Last Updated: 07 de ago. de 2025 02:08 PM" at bounding box center [465, 266] width 697 height 6
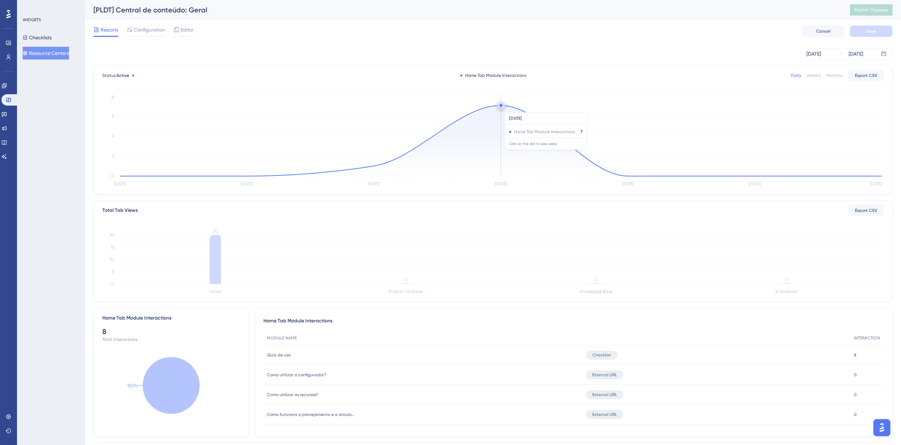
click at [502, 108] on circle at bounding box center [500, 105] width 5 height 5
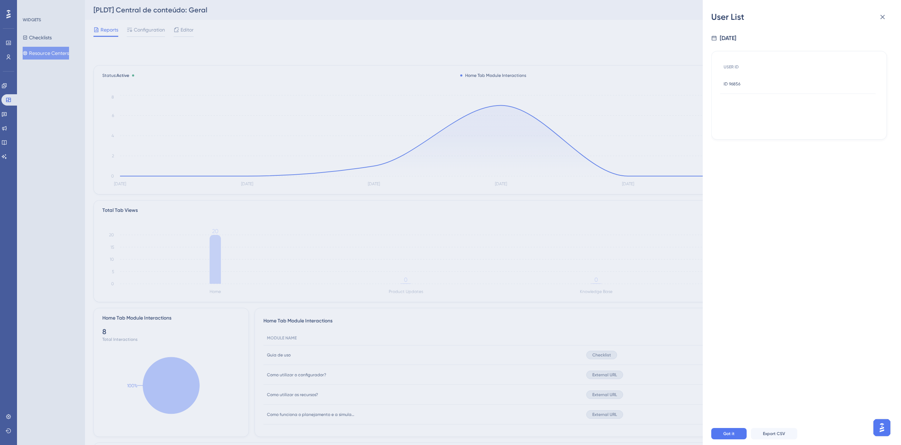
click at [739, 84] on span "ID 96856" at bounding box center [732, 84] width 17 height 6
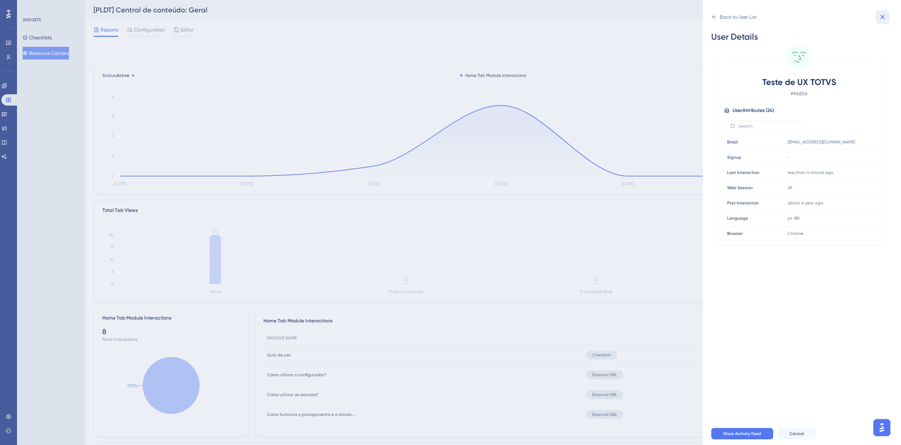
click at [880, 15] on icon at bounding box center [883, 17] width 9 height 9
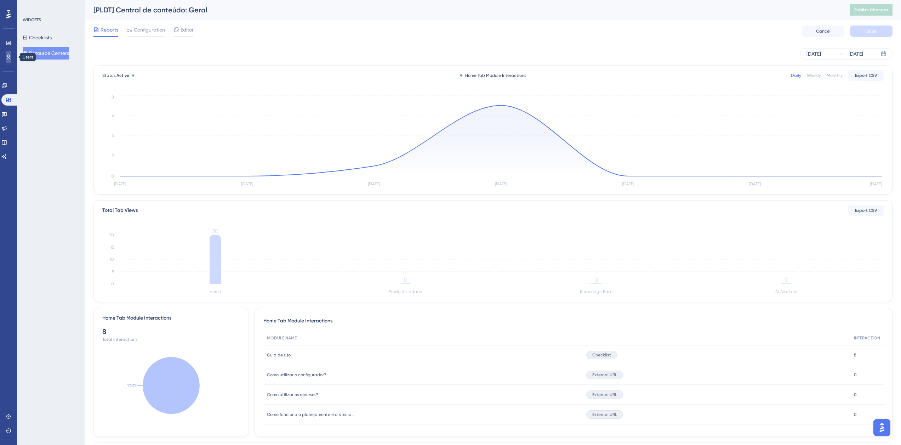
click at [6, 58] on link at bounding box center [9, 56] width 6 height 11
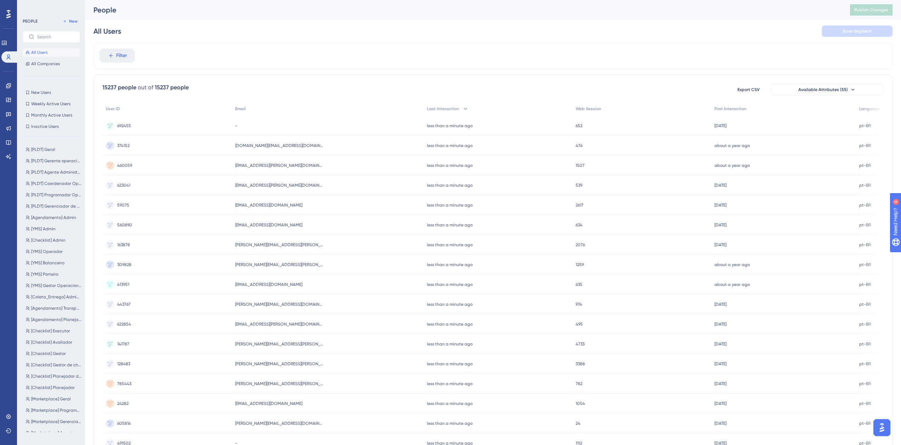
click at [51, 154] on div "[PLDT] Geral [PLDT] Geral [PLDT] Gerente operacional [PLDT] Gerente operacional…" at bounding box center [54, 287] width 62 height 290
click at [50, 152] on span "[PLDT] Geral" at bounding box center [43, 150] width 24 height 6
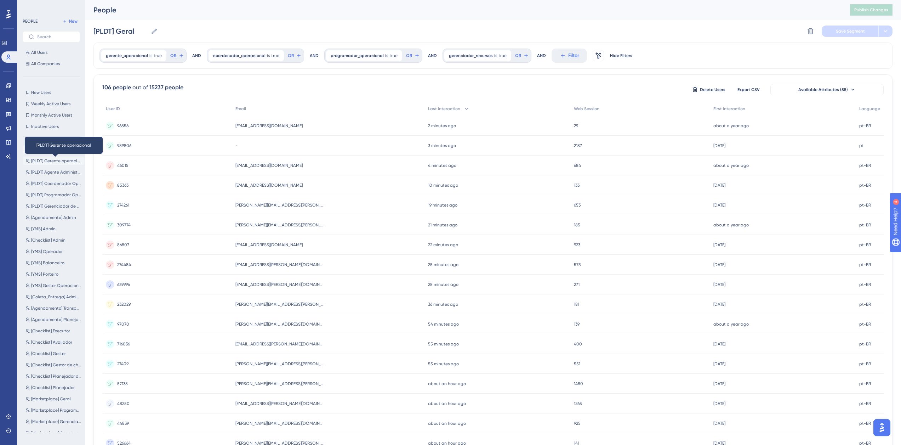
click at [53, 162] on span "[PLDT] Gerente operacional" at bounding box center [56, 161] width 50 height 6
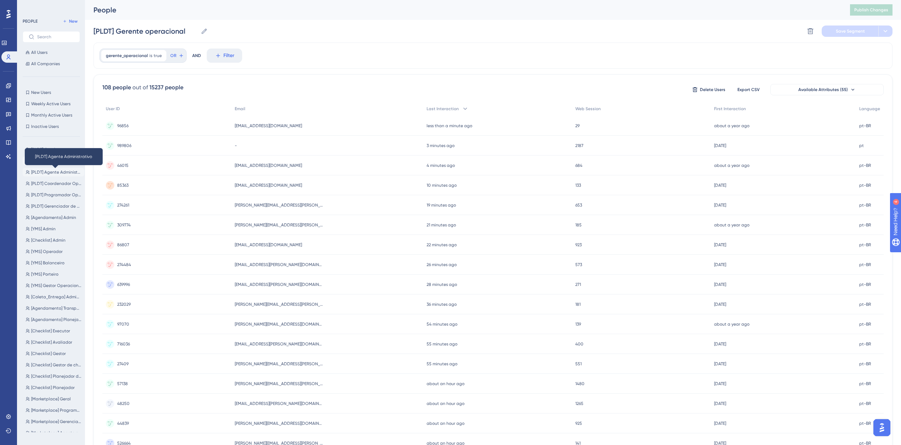
click at [55, 170] on span "[PLDT] Agente Administrativo" at bounding box center [56, 172] width 50 height 6
click at [57, 179] on div "[PLDT] Geral [PLDT] Geral [PLDT] Gerente operacional [PLDT] Gerente operacional…" at bounding box center [54, 287] width 62 height 290
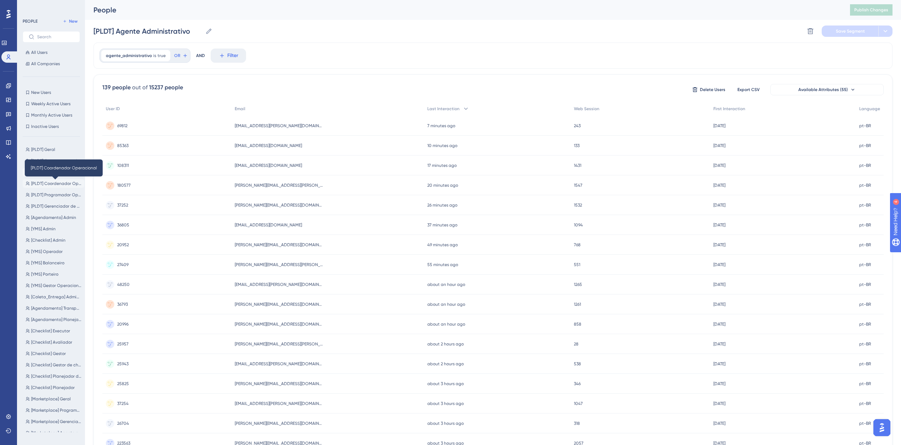
click at [61, 181] on span "[PLDT] Coordenador Operacional" at bounding box center [56, 184] width 50 height 6
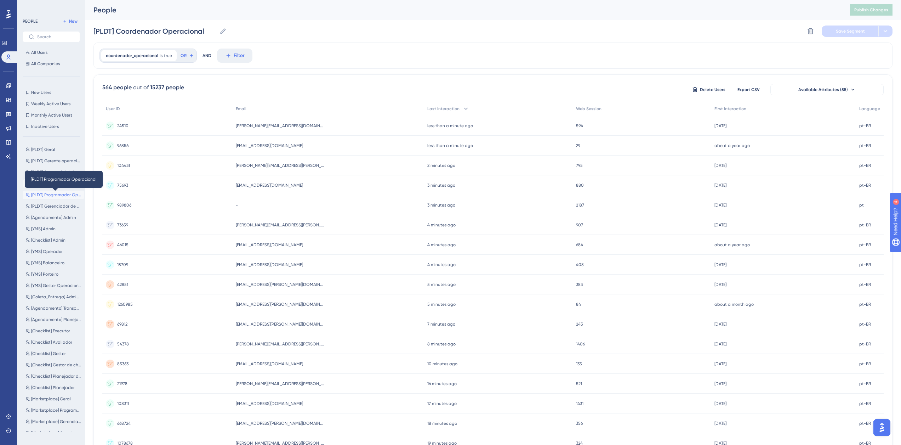
click at [60, 192] on span "[PLDT] Programador Operacional" at bounding box center [56, 195] width 50 height 6
click at [58, 207] on span "[PLDT] Gerenciador de Recursos" at bounding box center [56, 206] width 50 height 6
click at [59, 219] on span "[Agendamento] Admin" at bounding box center [53, 218] width 45 height 6
type input "[Agendamento] Admin"
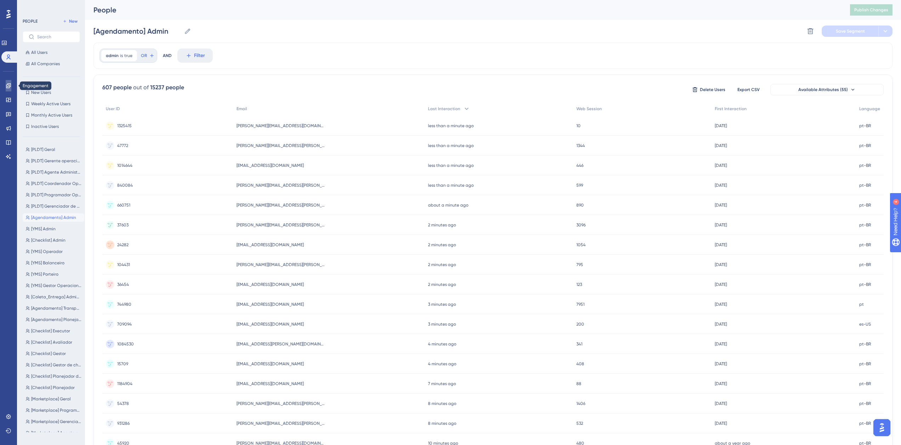
click at [6, 85] on link at bounding box center [9, 85] width 6 height 11
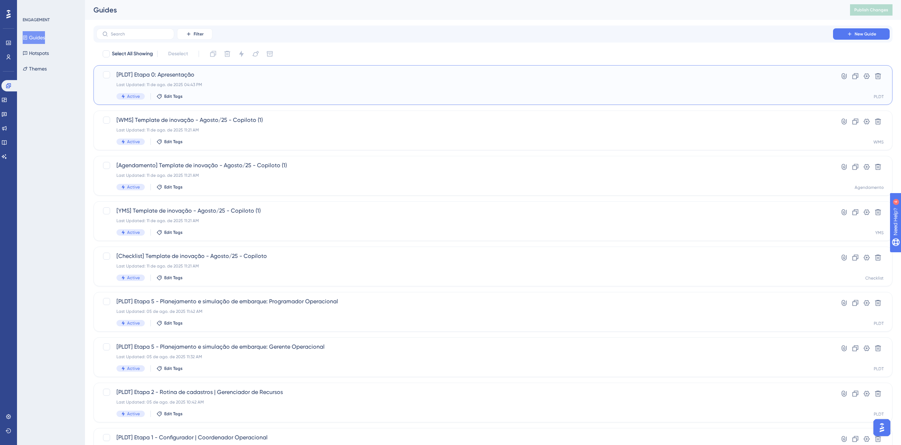
click at [197, 88] on div "[PLDT] Etapa 0: Apresentação Last Updated: 11 de ago. de 2025 04:43 PM Active E…" at bounding box center [465, 84] width 697 height 29
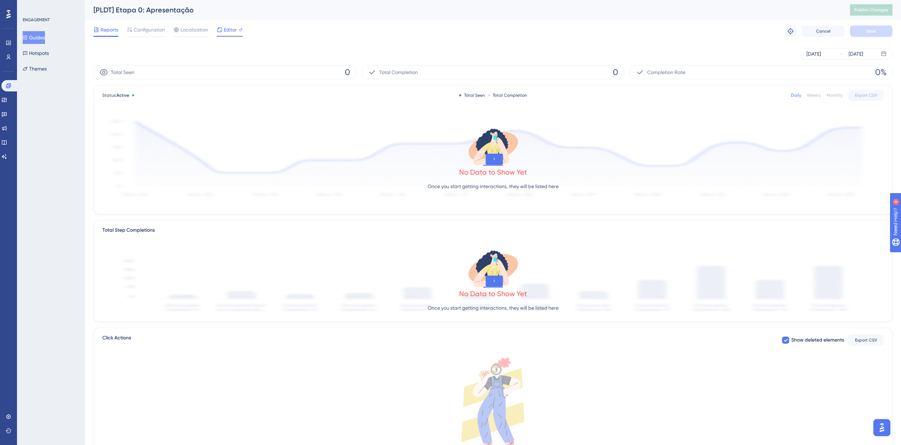
click at [226, 28] on span "Editor" at bounding box center [230, 30] width 13 height 9
click at [152, 30] on span "Configuration" at bounding box center [149, 30] width 31 height 9
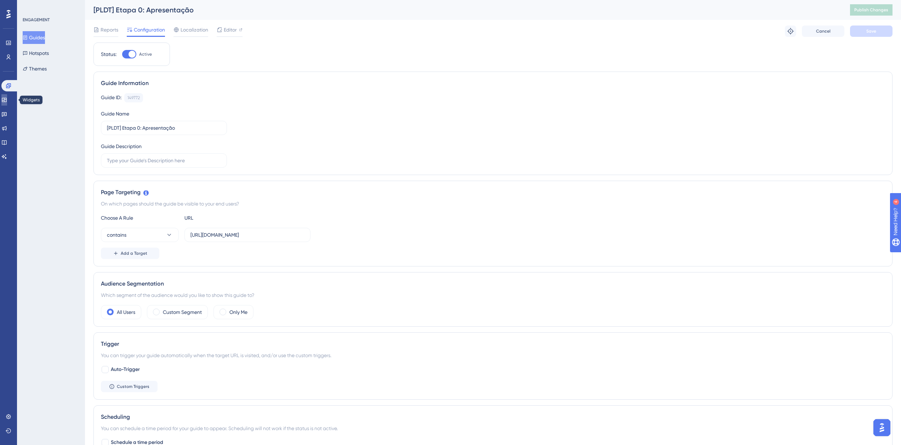
click at [5, 99] on link at bounding box center [4, 99] width 6 height 11
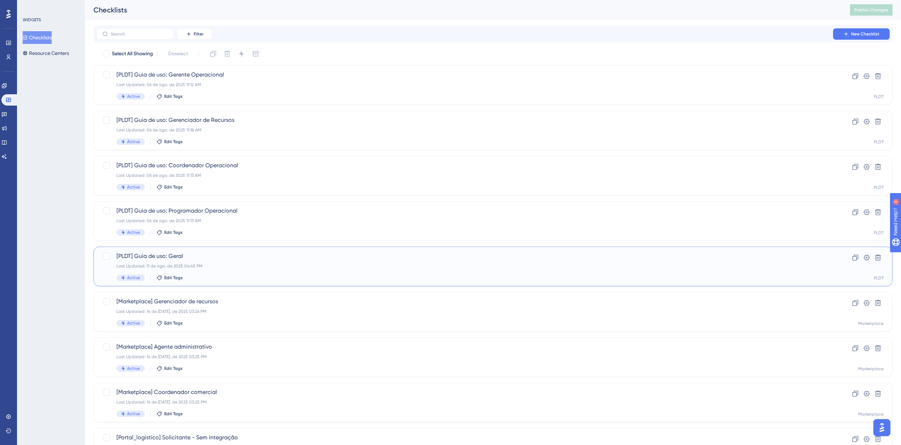
click at [233, 265] on div "Last Updated: 11 de ago. de 2025 04:45 PM" at bounding box center [465, 266] width 697 height 6
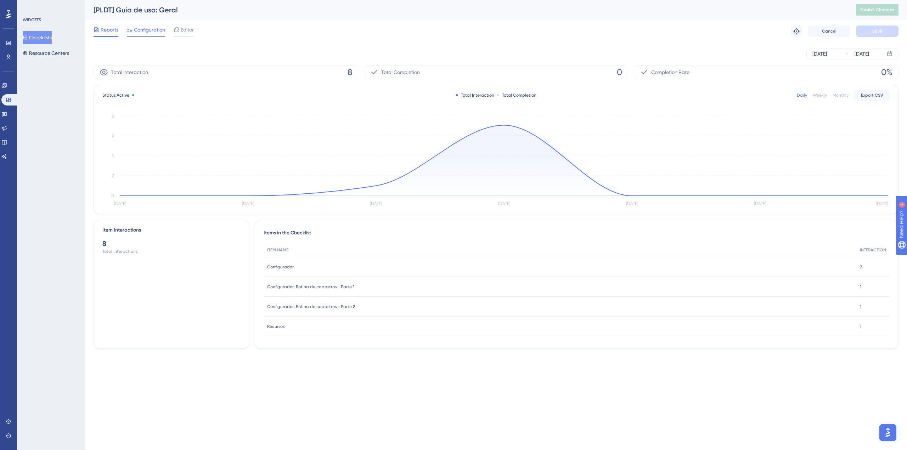
click at [141, 33] on span "Configuration" at bounding box center [149, 30] width 31 height 9
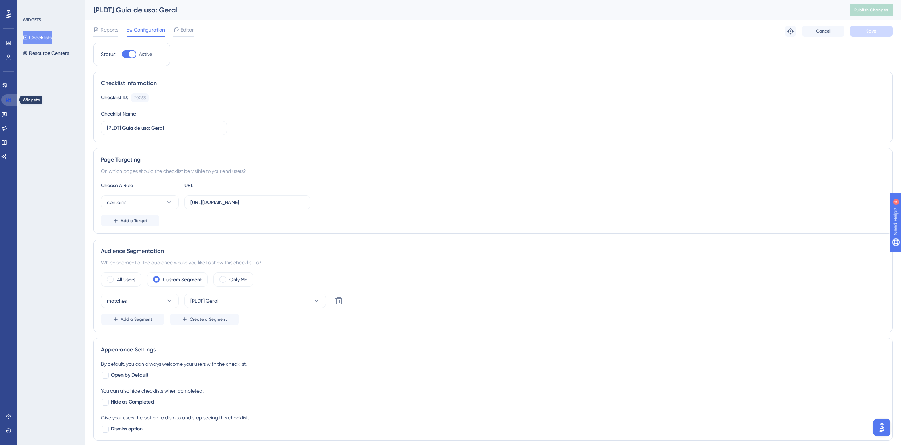
click at [9, 102] on icon at bounding box center [9, 100] width 6 height 6
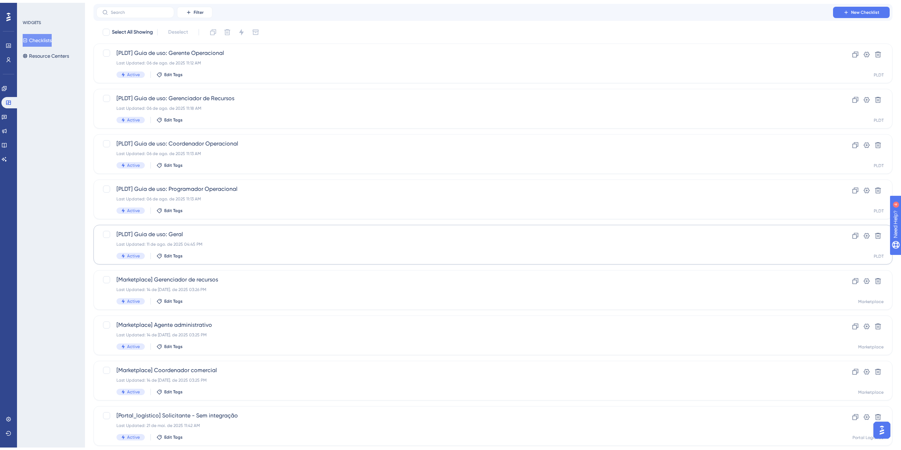
scroll to position [35, 0]
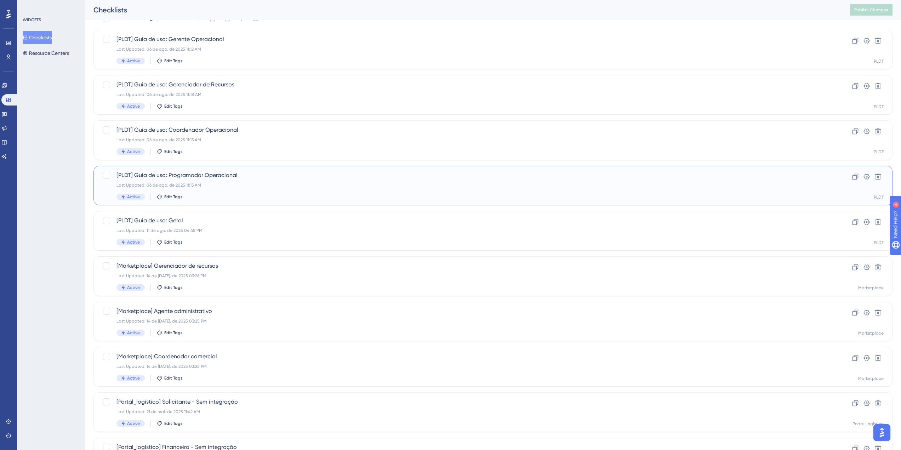
click at [243, 178] on span "[PLDT] Guia de uso: Programador Operacional" at bounding box center [465, 175] width 697 height 9
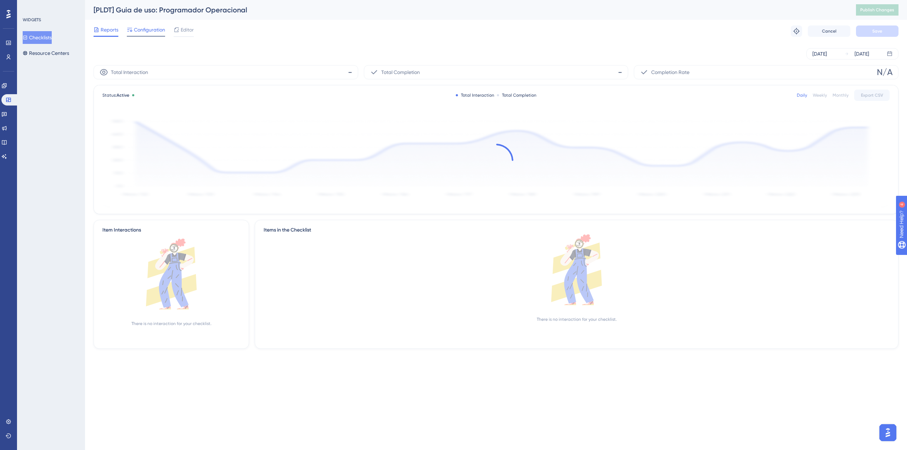
click at [153, 32] on span "Configuration" at bounding box center [149, 30] width 31 height 9
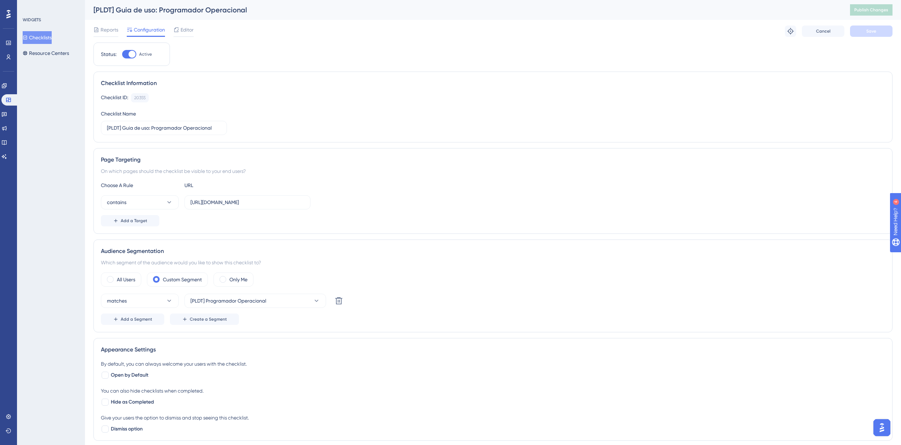
click at [50, 38] on button "Checklists" at bounding box center [37, 37] width 29 height 13
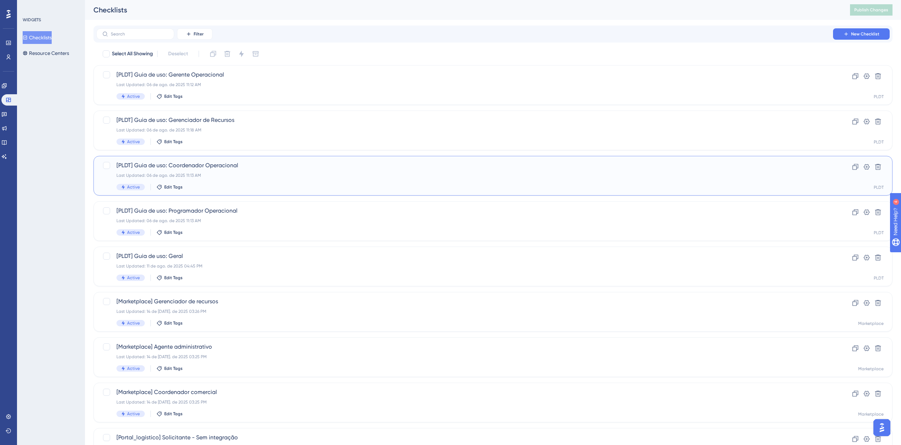
click at [221, 170] on div "[PLDT] Guia de uso: Coordenador Operacional Last Updated: 06 de ago. de 2025 11…" at bounding box center [465, 175] width 697 height 29
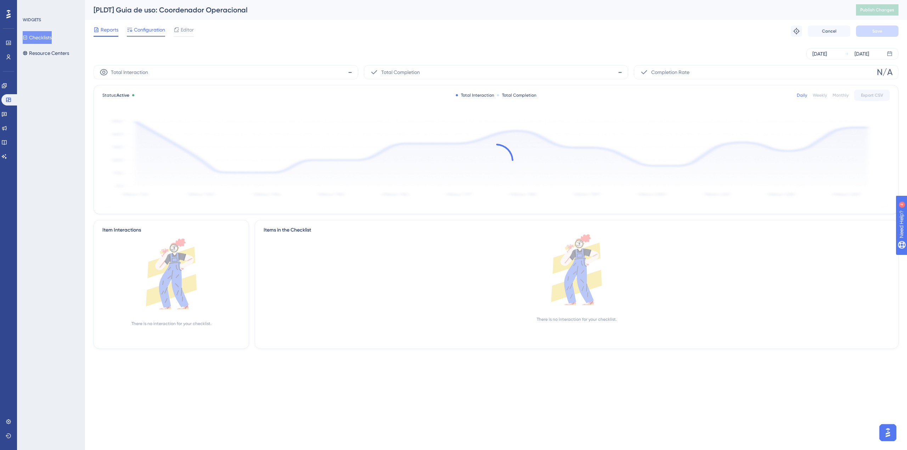
click at [144, 31] on span "Configuration" at bounding box center [149, 30] width 31 height 9
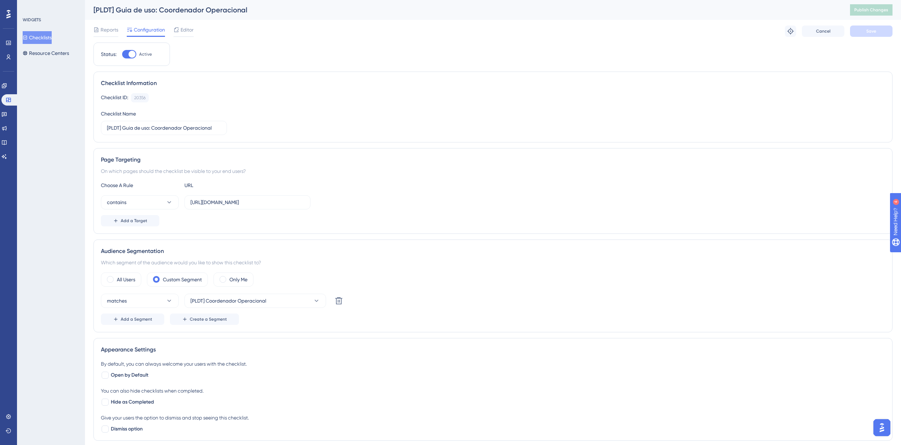
click at [43, 35] on button "Checklists" at bounding box center [37, 37] width 29 height 13
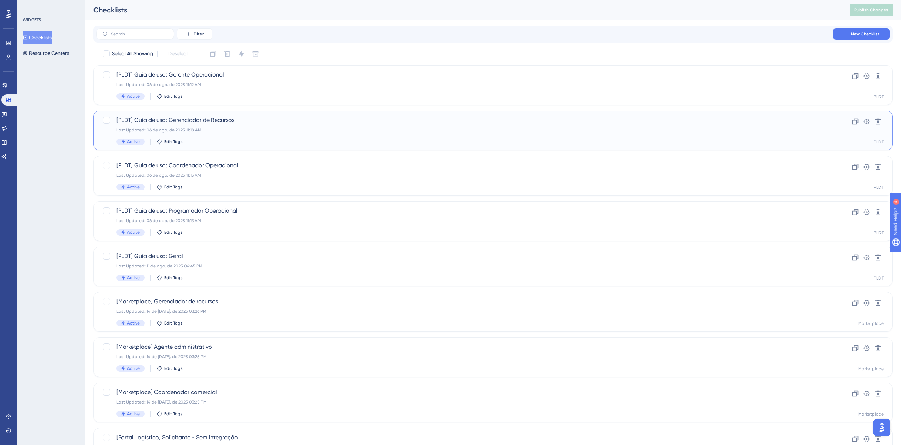
click at [240, 131] on div "Last Updated: 06 de ago. de 2025 11:18 AM" at bounding box center [465, 130] width 697 height 6
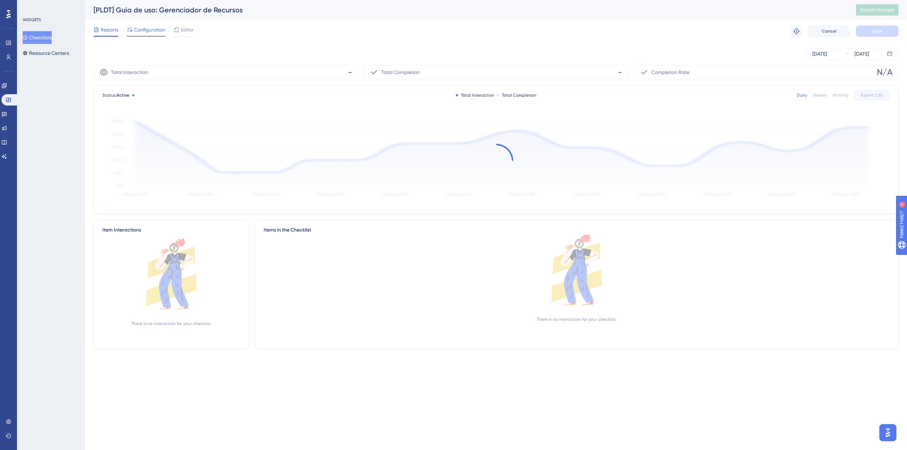
click at [150, 32] on span "Configuration" at bounding box center [149, 30] width 31 height 9
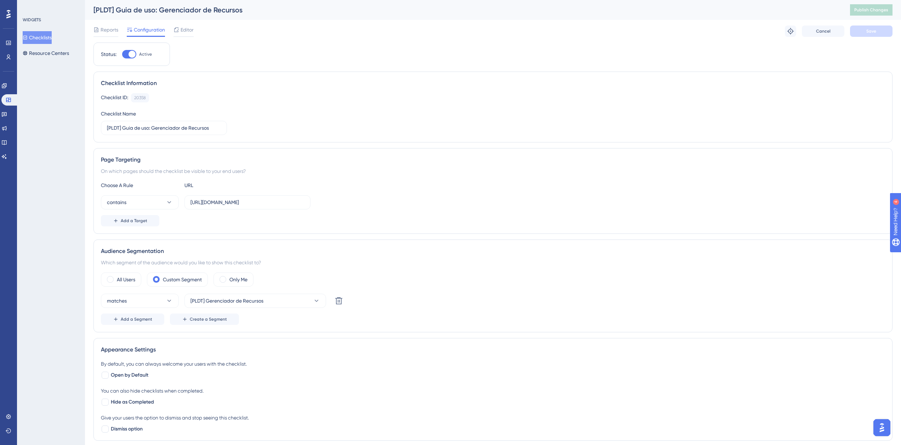
click at [36, 34] on button "Checklists" at bounding box center [37, 37] width 29 height 13
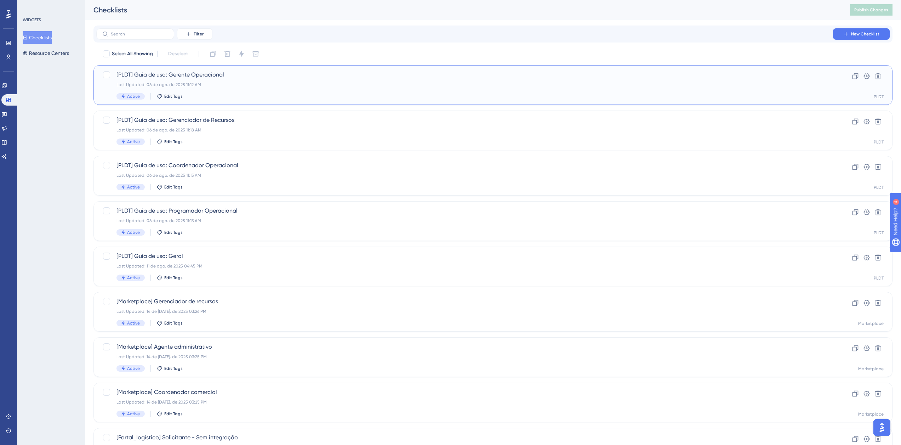
click at [158, 75] on span "[PLDT] Guia de uso: Gerente Operacional" at bounding box center [465, 74] width 697 height 9
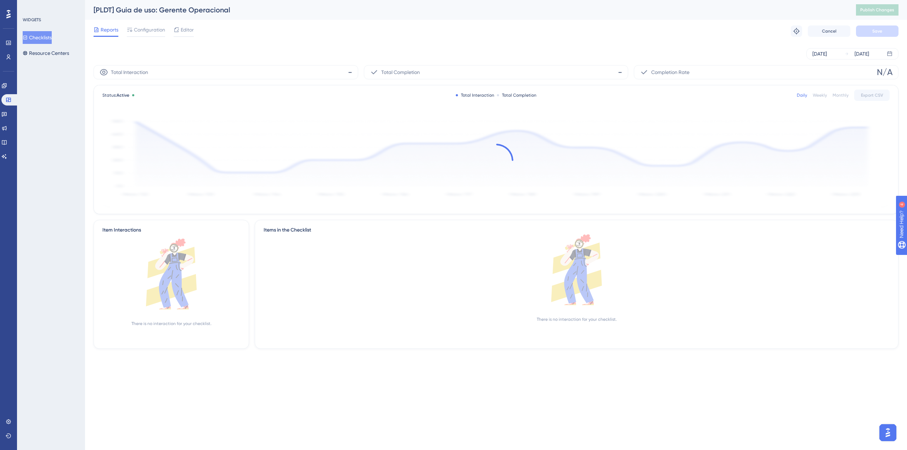
click at [148, 38] on div "Reports Configuration Editor Troubleshoot Cancel Save" at bounding box center [496, 31] width 805 height 23
click at [148, 32] on span "Configuration" at bounding box center [149, 30] width 31 height 9
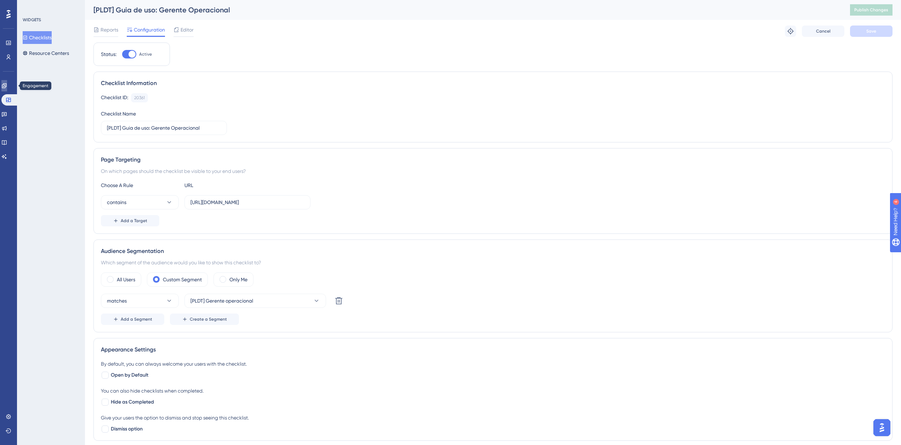
click at [7, 89] on link at bounding box center [4, 85] width 6 height 11
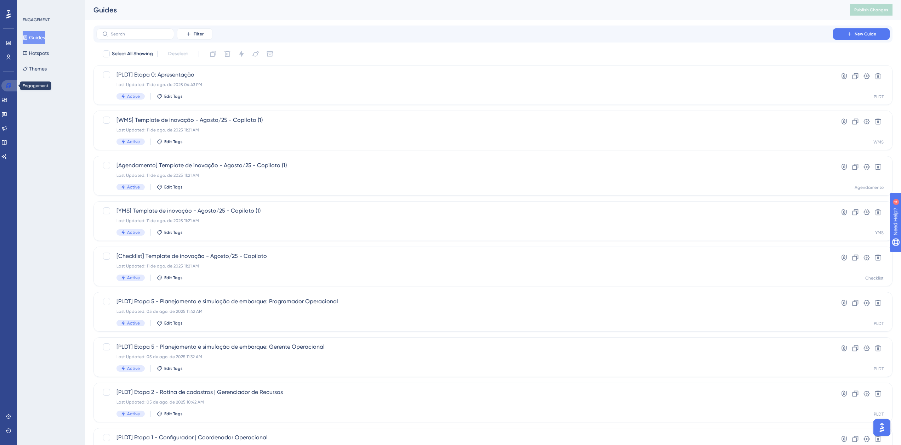
click at [13, 83] on link at bounding box center [9, 85] width 17 height 11
click at [10, 58] on icon at bounding box center [9, 57] width 6 height 6
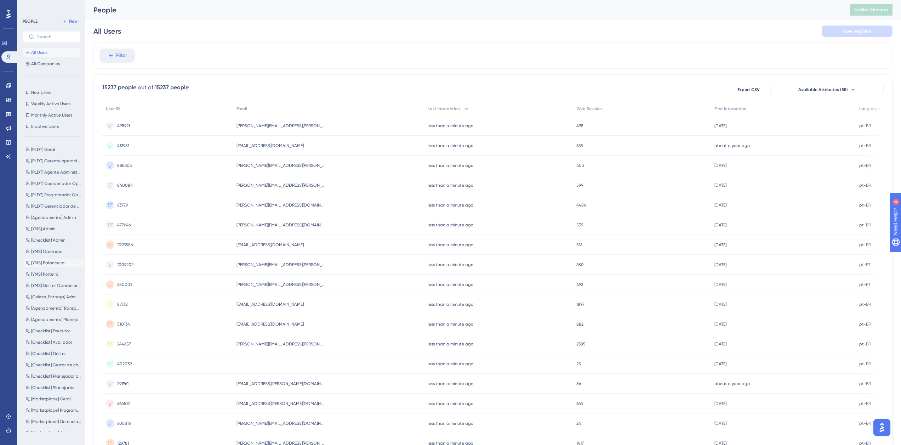
click at [48, 262] on span "[YMS] Balanceiro" at bounding box center [47, 263] width 33 height 6
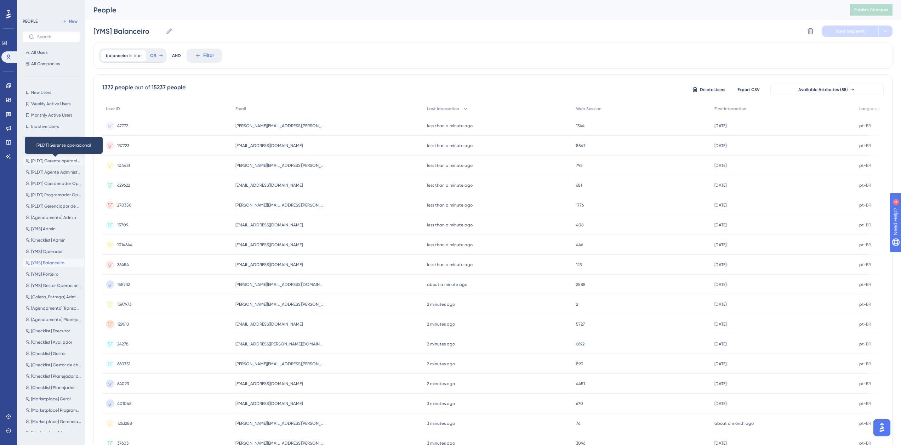
click at [57, 160] on span "[PLDT] Gerente operacional" at bounding box center [56, 161] width 50 height 6
click at [57, 177] on div "[PLDT] Geral [PLDT] Geral [PLDT] Gerente operacional [PLDT] Gerente operacional…" at bounding box center [54, 287] width 62 height 290
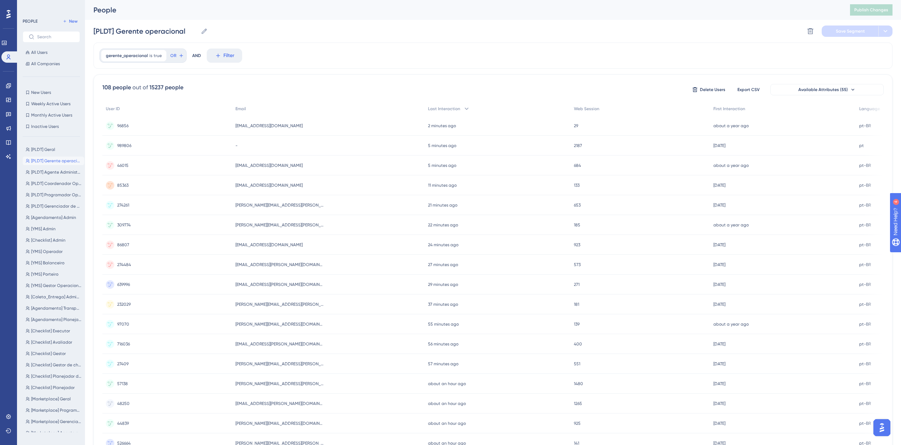
click at [57, 188] on div "[PLDT] Geral [PLDT] Geral [PLDT] Gerente operacional [PLDT] Gerente operacional…" at bounding box center [54, 287] width 62 height 290
click at [57, 218] on span "[Agendamento] Admin" at bounding box center [53, 218] width 45 height 6
click at [56, 204] on span "[PLDT] Gerenciador de Recursos" at bounding box center [56, 206] width 50 height 6
click at [52, 148] on span "[PLDT] Geral" at bounding box center [43, 150] width 24 height 6
type input "[PLDT] Geral"
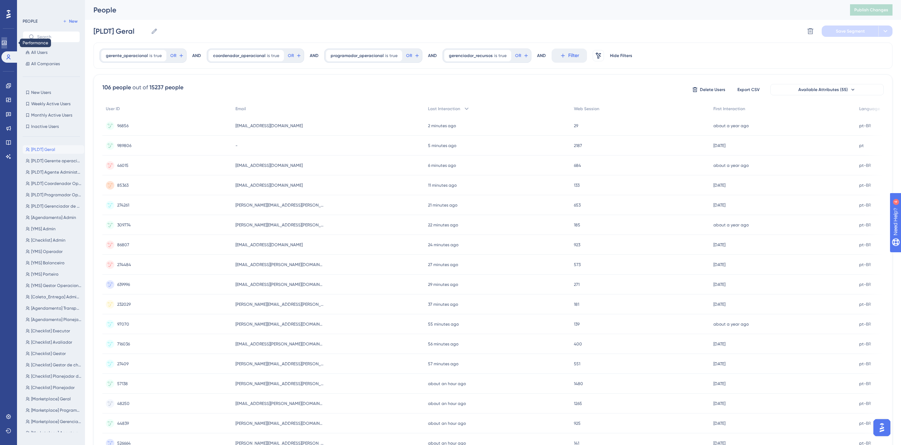
click at [7, 40] on link at bounding box center [4, 42] width 6 height 11
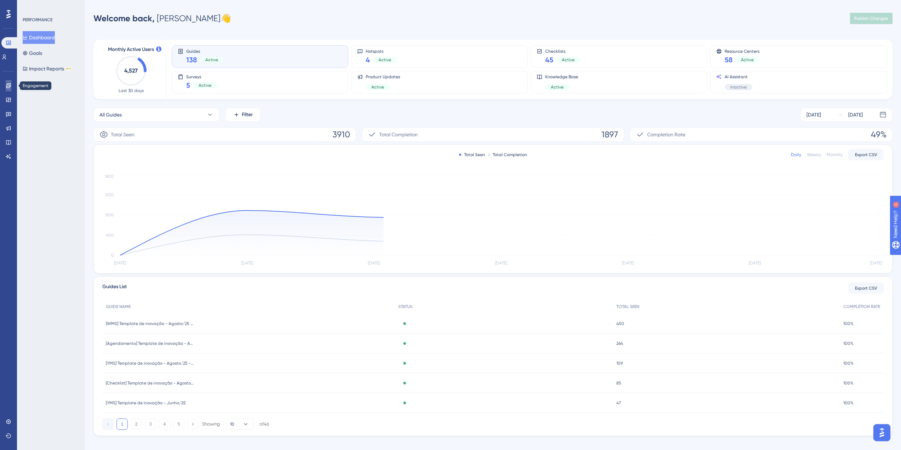
click at [7, 86] on icon at bounding box center [9, 86] width 6 height 6
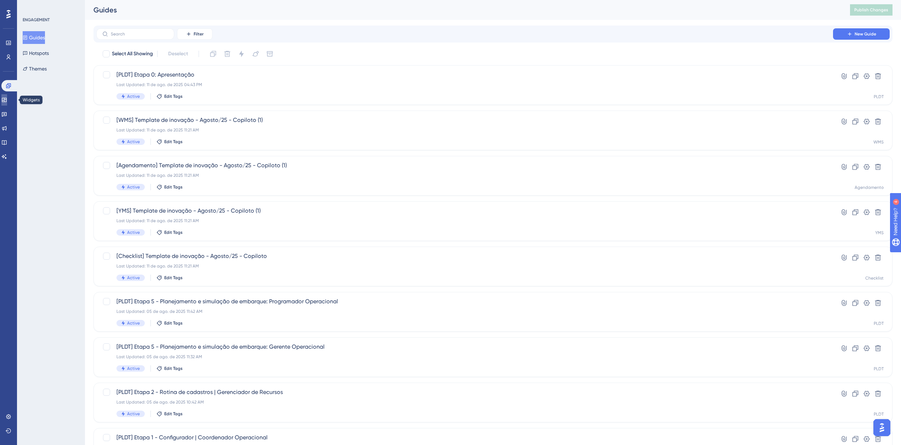
click at [7, 95] on link at bounding box center [4, 99] width 6 height 11
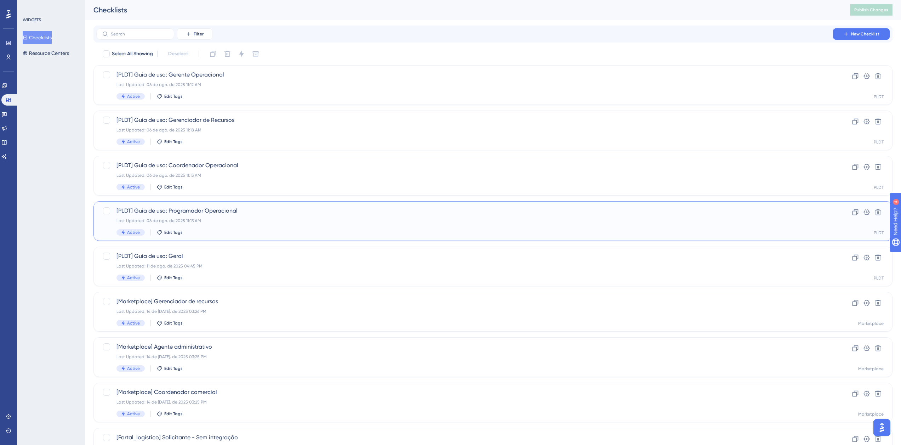
click at [238, 215] on div "[PLDT] Guia de uso: Programador Operacional Last Updated: 06 de ago. de 2025 11…" at bounding box center [465, 220] width 697 height 29
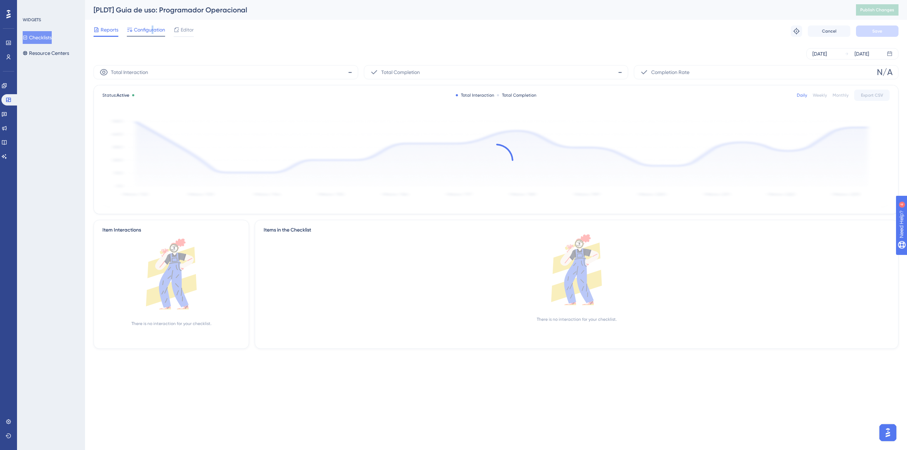
click at [153, 26] on span "Configuration" at bounding box center [149, 30] width 31 height 9
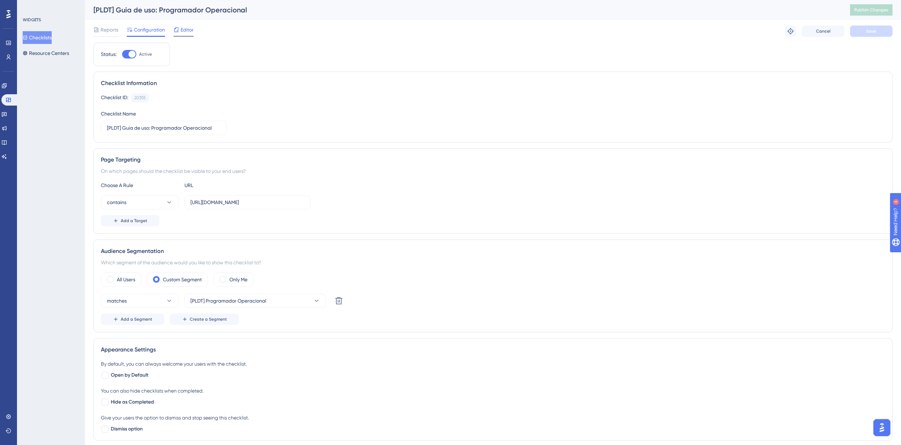
click at [184, 34] on div "Editor" at bounding box center [184, 31] width 20 height 11
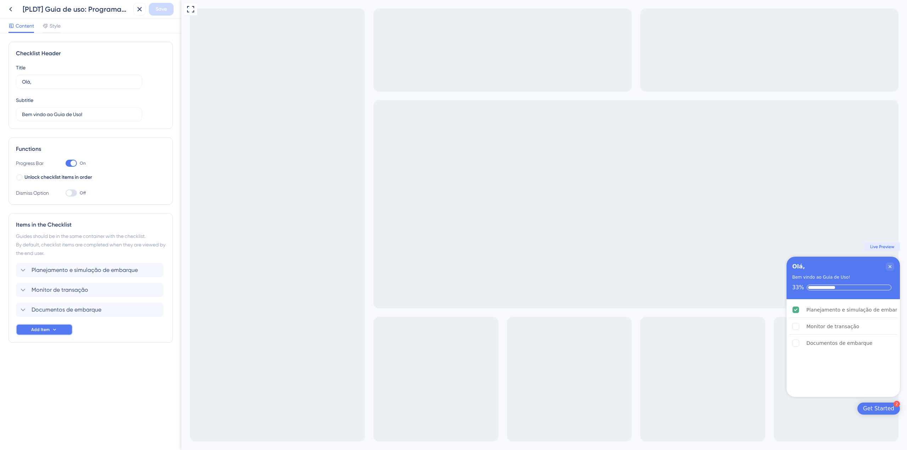
click at [58, 328] on button "Add Item" at bounding box center [44, 329] width 57 height 11
click at [47, 355] on div "Guide Guide" at bounding box center [44, 350] width 36 height 14
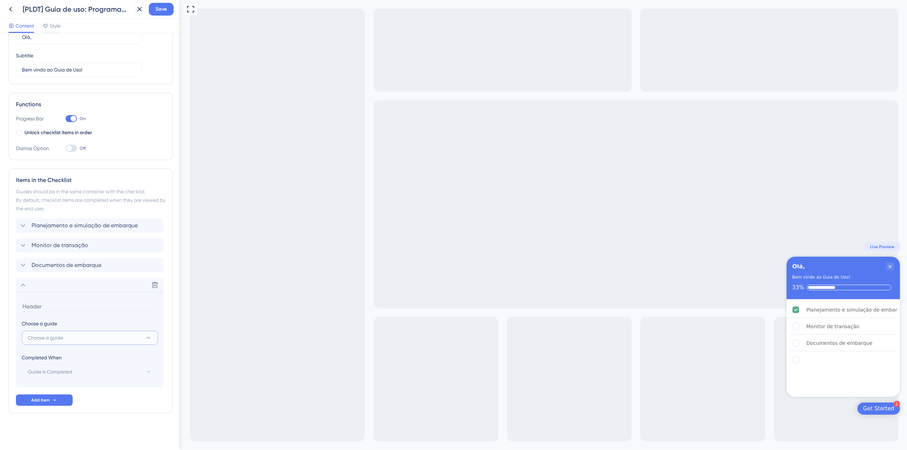
click at [63, 343] on button "Choose a guide" at bounding box center [90, 338] width 136 height 14
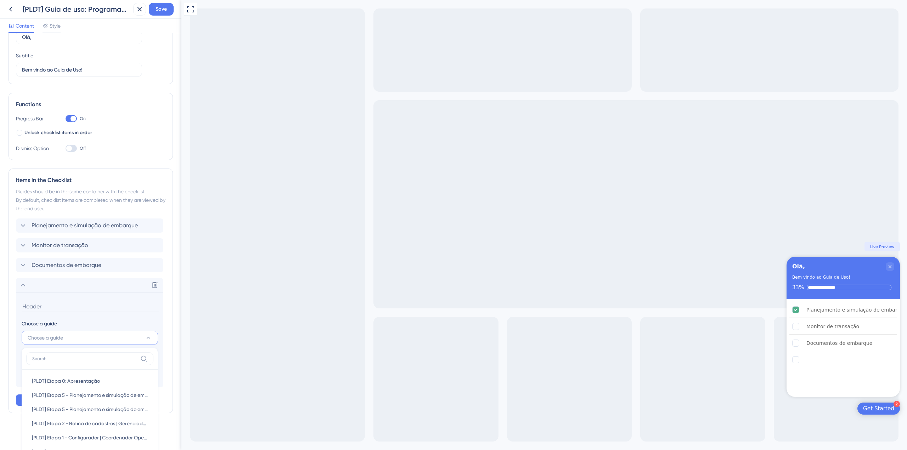
scroll to position [221, 0]
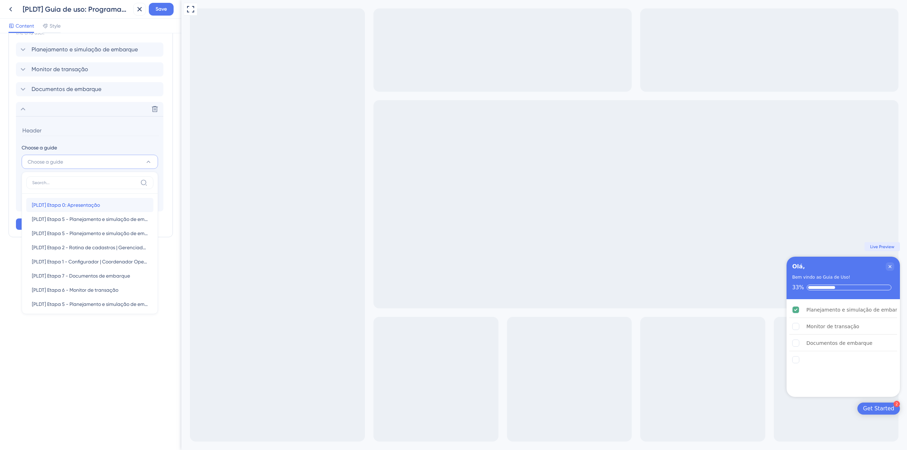
click at [75, 204] on span "[PLDT] Etapa 0: Apresentação" at bounding box center [66, 205] width 68 height 9
type input "[PLDT] Etapa 0: Apresentação"
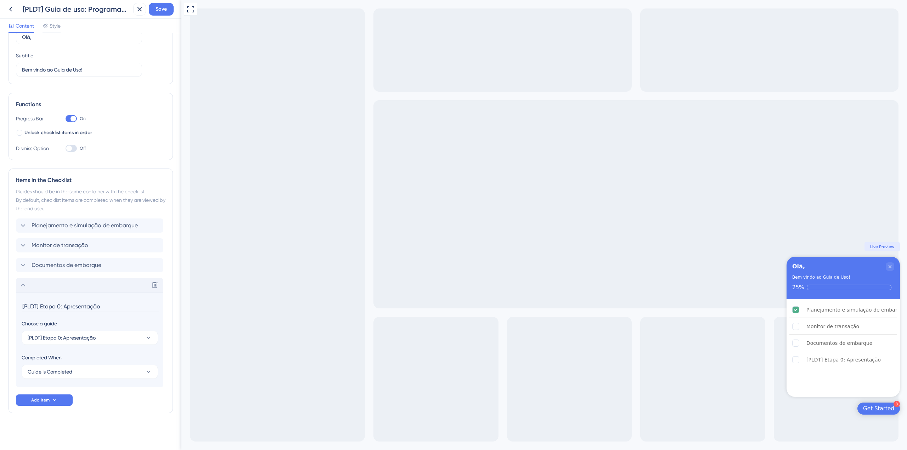
click at [23, 286] on icon at bounding box center [23, 285] width 9 height 9
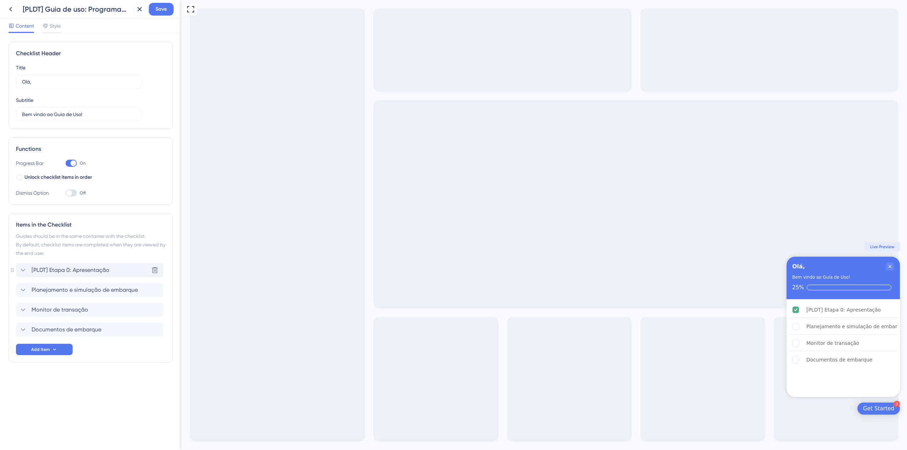
click at [40, 269] on span "[PLDT] Etapa 0: Apresentação" at bounding box center [71, 270] width 78 height 9
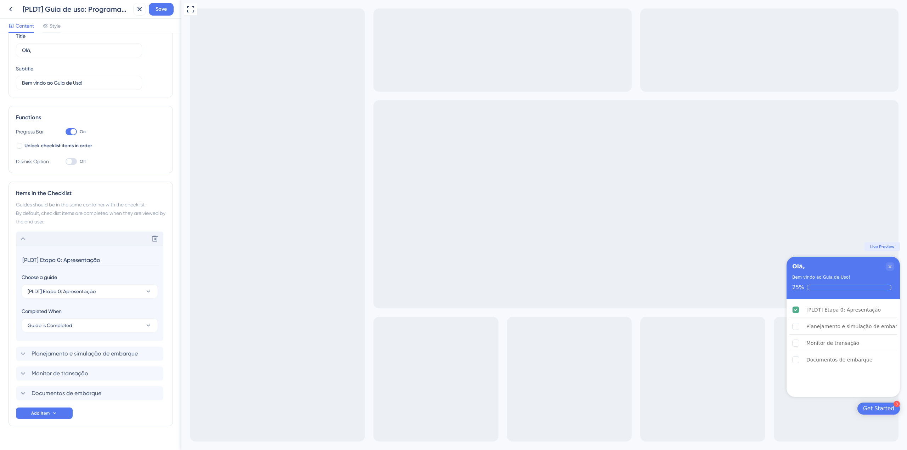
scroll to position [45, 0]
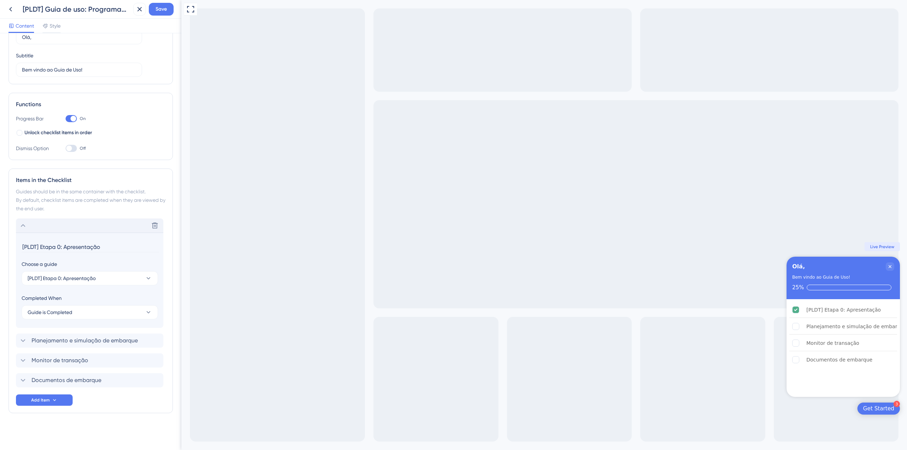
drag, startPoint x: 64, startPoint y: 246, endPoint x: 21, endPoint y: 243, distance: 43.7
click at [21, 243] on section "[PLDT] Etapa 0: Apresentação Choose a guide [PLDT] Etapa 0: Apresentação Comple…" at bounding box center [89, 280] width 147 height 95
click at [75, 244] on input "Apresentação" at bounding box center [90, 247] width 137 height 11
type input "Apresentação e orientações"
click at [23, 225] on icon at bounding box center [23, 225] width 5 height 3
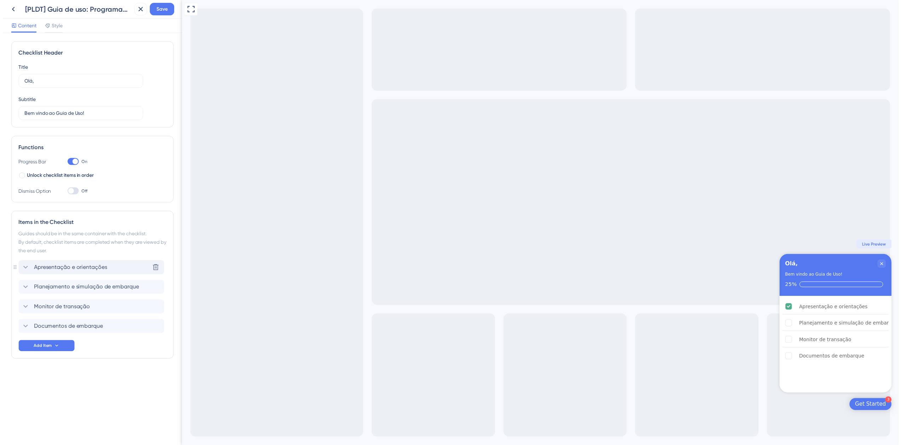
scroll to position [0, 0]
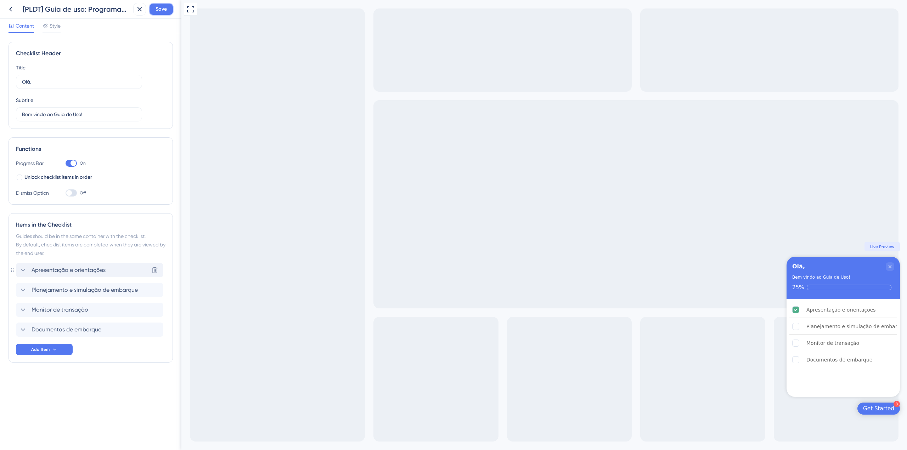
click at [155, 5] on span "Save" at bounding box center [160, 9] width 11 height 9
click at [8, 9] on icon at bounding box center [10, 9] width 9 height 9
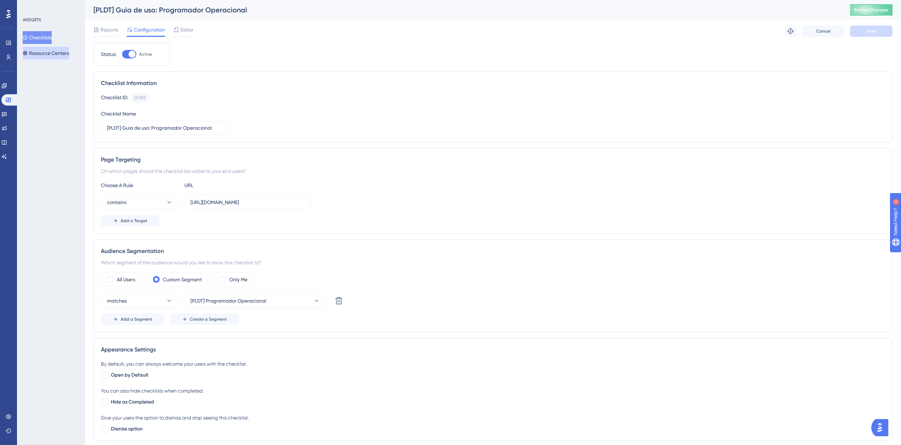
click at [43, 55] on button "Resource Centers" at bounding box center [46, 53] width 46 height 13
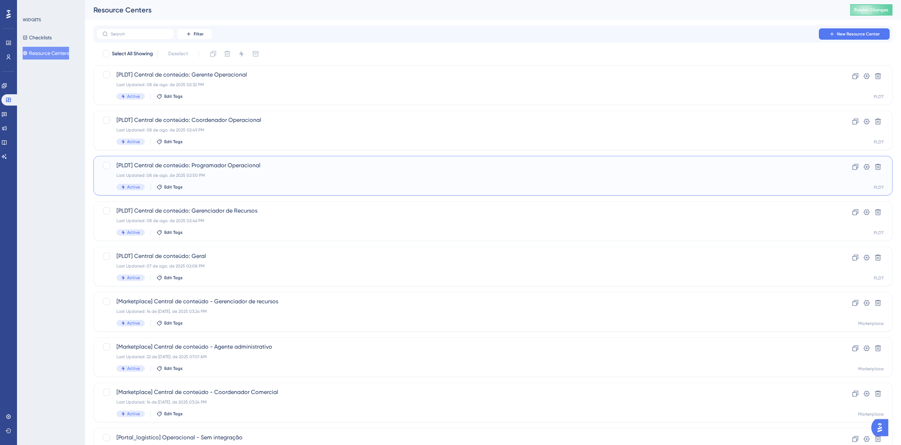
click at [241, 170] on div "[PLDT] Central de conteúdo: Programador Operacional Last Updated: 08 de ago. de…" at bounding box center [465, 175] width 697 height 29
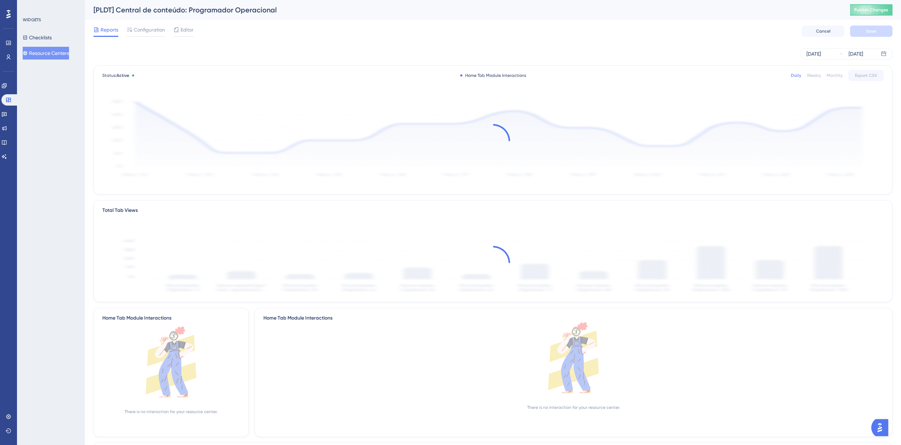
click at [144, 25] on div "Reports Configuration Editor Cancel Save" at bounding box center [493, 31] width 799 height 23
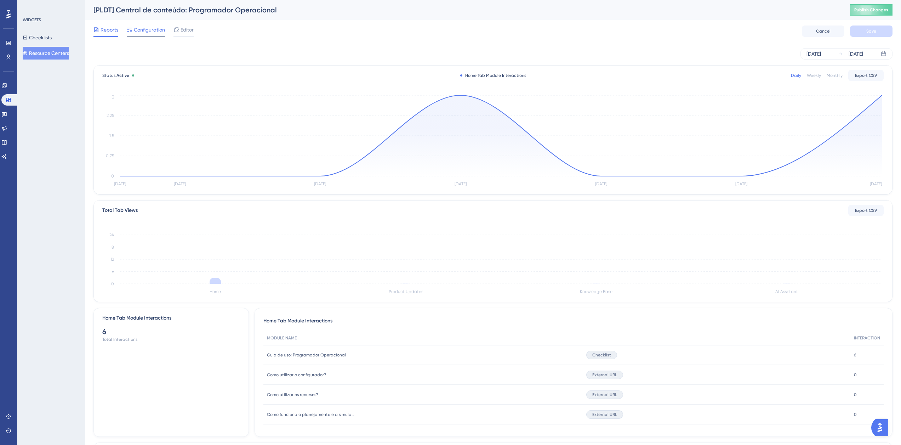
click at [143, 29] on span "Configuration" at bounding box center [149, 30] width 31 height 9
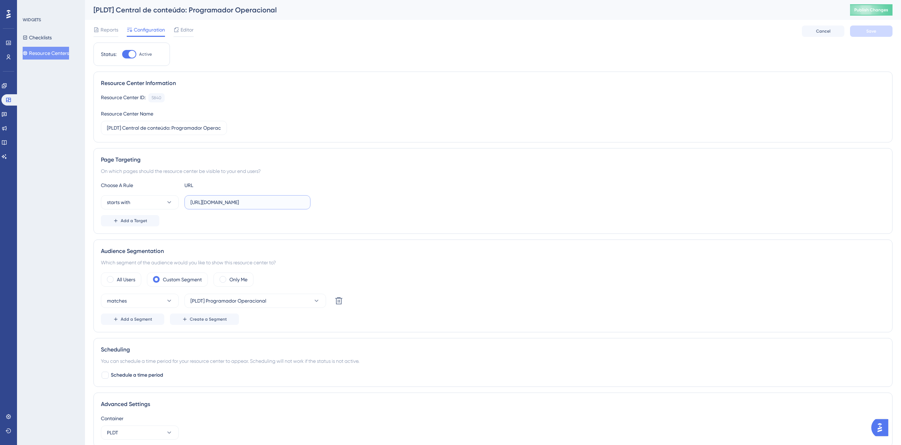
scroll to position [0, 25]
drag, startPoint x: 242, startPoint y: 199, endPoint x: 328, endPoint y: 205, distance: 86.6
click at [328, 205] on div "starts with [URL][DOMAIN_NAME]" at bounding box center [493, 202] width 785 height 14
click at [44, 39] on button "Checklists" at bounding box center [37, 37] width 29 height 13
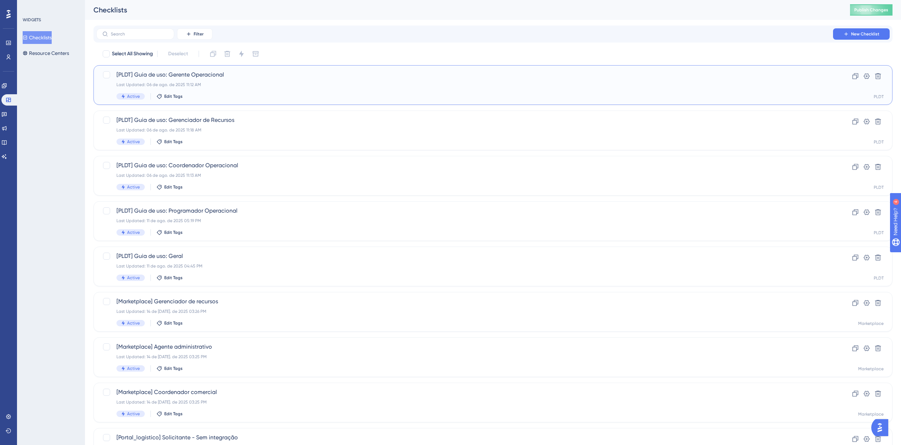
drag, startPoint x: 249, startPoint y: 87, endPoint x: 64, endPoint y: 222, distance: 229.0
click at [85, 222] on div "Performance Users Engagement Widgets Feedback Product Updates Knowledge Base AI…" at bounding box center [493, 269] width 816 height 538
click at [210, 222] on div "Last Updated: 11 de ago. de 2025 05:19 PM" at bounding box center [465, 221] width 697 height 6
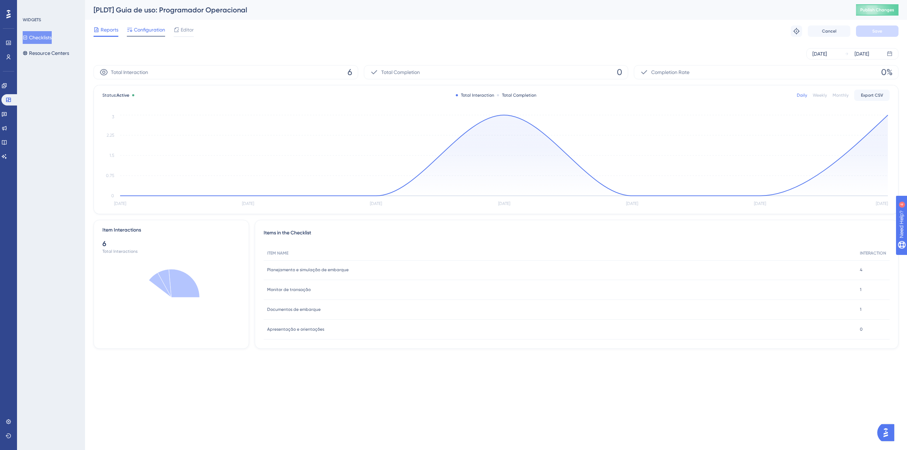
click at [151, 30] on span "Configuration" at bounding box center [149, 30] width 31 height 9
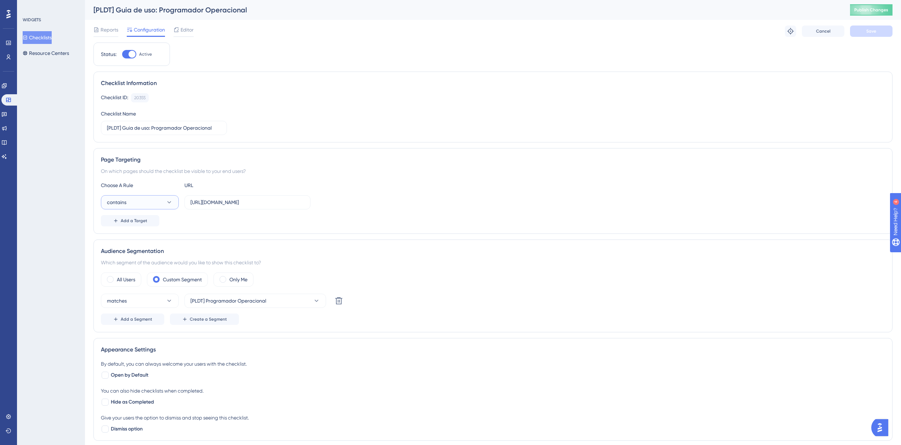
click at [162, 202] on button "contains" at bounding box center [140, 202] width 78 height 14
click at [150, 276] on div "starts with starts with" at bounding box center [139, 280] width 57 height 14
click at [878, 24] on div "Reports Configuration Editor Troubleshoot Cancel Save" at bounding box center [493, 31] width 799 height 23
click at [872, 30] on span "Save" at bounding box center [872, 31] width 10 height 6
click at [875, 9] on span "Publish Changes" at bounding box center [872, 10] width 34 height 6
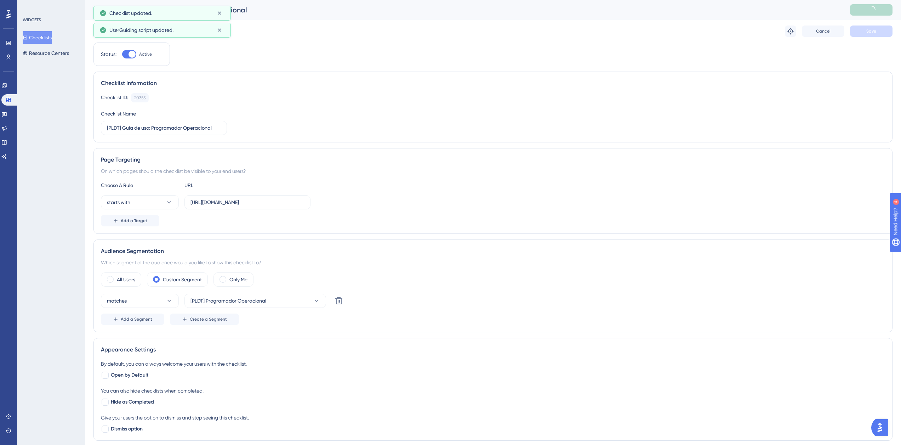
click at [39, 41] on button "Checklists" at bounding box center [37, 37] width 29 height 13
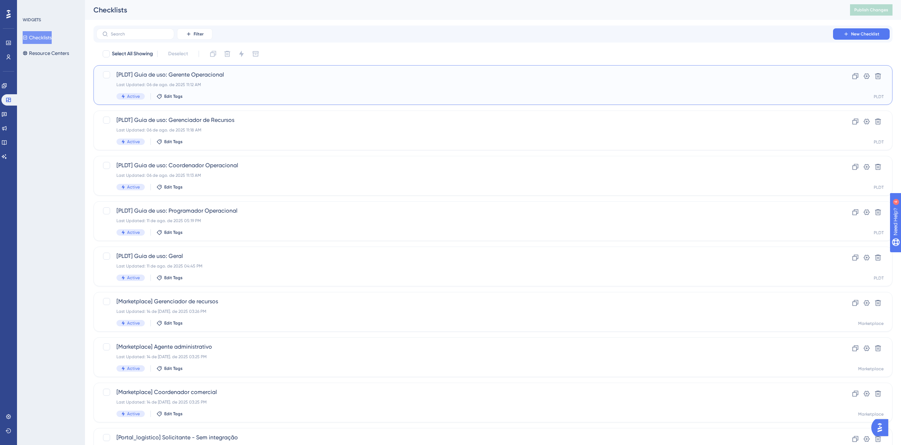
click at [229, 77] on span "[PLDT] Guia de uso: Gerente Operacional" at bounding box center [465, 74] width 697 height 9
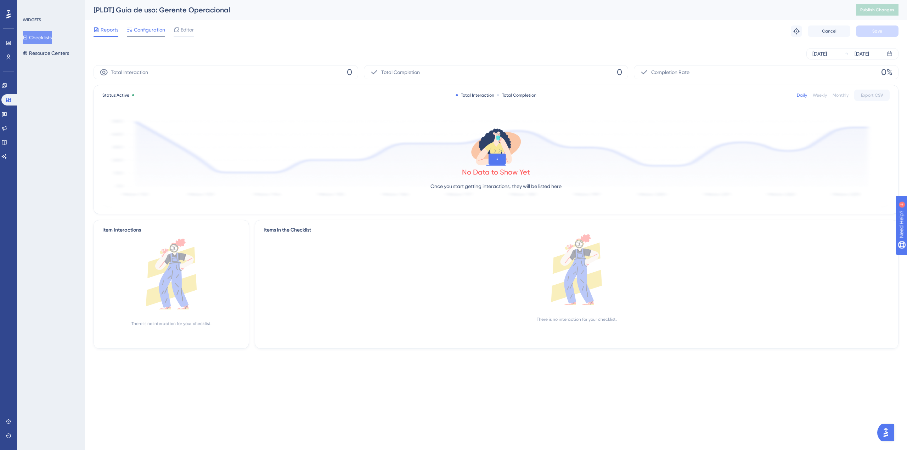
click at [159, 30] on span "Configuration" at bounding box center [149, 30] width 31 height 9
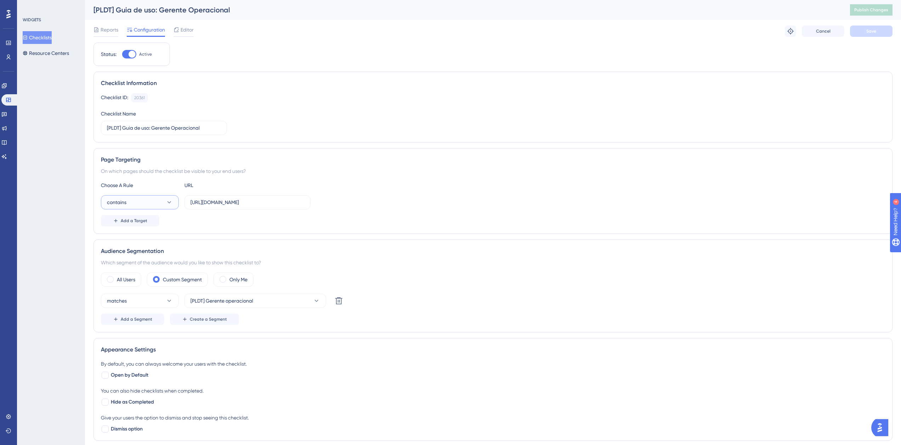
click at [159, 202] on button "contains" at bounding box center [140, 202] width 78 height 14
click at [135, 283] on div "starts with starts with" at bounding box center [139, 280] width 57 height 14
click at [878, 31] on button "Save" at bounding box center [871, 31] width 43 height 11
click at [46, 36] on button "Checklists" at bounding box center [37, 37] width 29 height 13
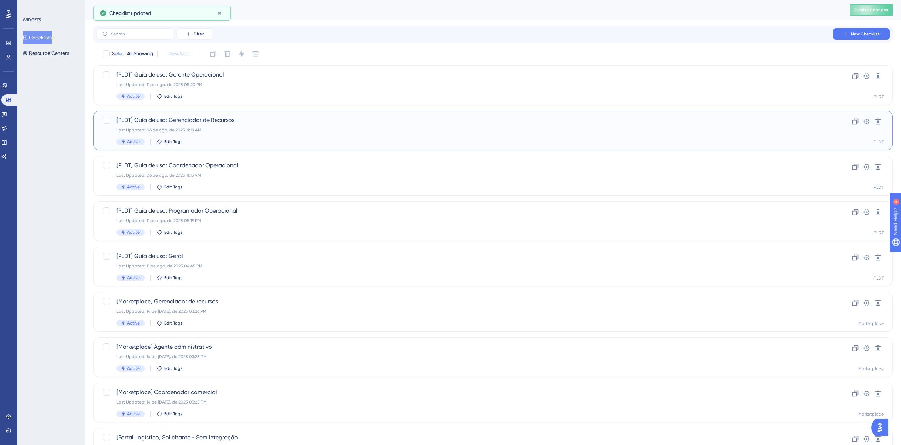
click at [201, 118] on span "[PLDT] Guia de uso: Gerenciador de Recursos" at bounding box center [465, 120] width 697 height 9
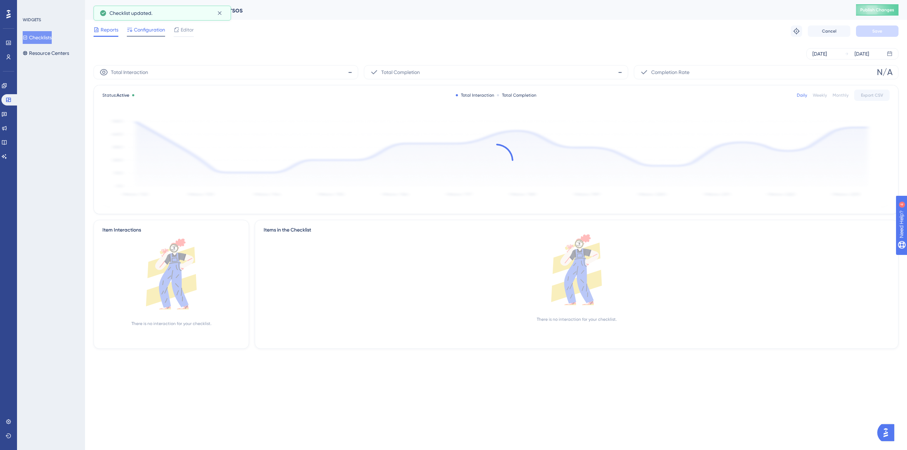
click at [156, 34] on span "Configuration" at bounding box center [149, 30] width 31 height 9
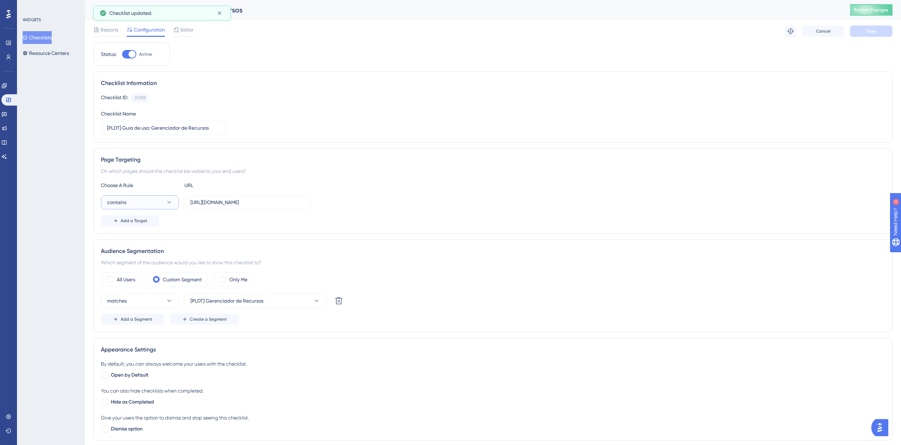
click at [141, 198] on button "contains" at bounding box center [140, 202] width 78 height 14
click at [143, 200] on button "contains" at bounding box center [140, 202] width 78 height 14
click at [145, 201] on button "contains" at bounding box center [140, 202] width 78 height 14
click at [146, 201] on button "contains" at bounding box center [140, 202] width 78 height 14
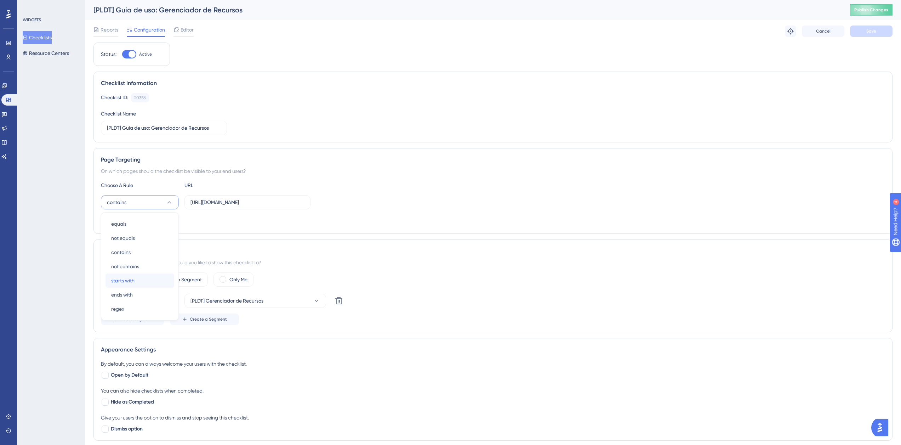
click at [148, 279] on div "starts with starts with" at bounding box center [139, 280] width 57 height 14
click at [874, 31] on span "Save" at bounding box center [872, 31] width 10 height 6
click at [876, 11] on span "Publish Changes" at bounding box center [872, 10] width 34 height 6
click at [47, 35] on button "Checklists" at bounding box center [37, 37] width 29 height 13
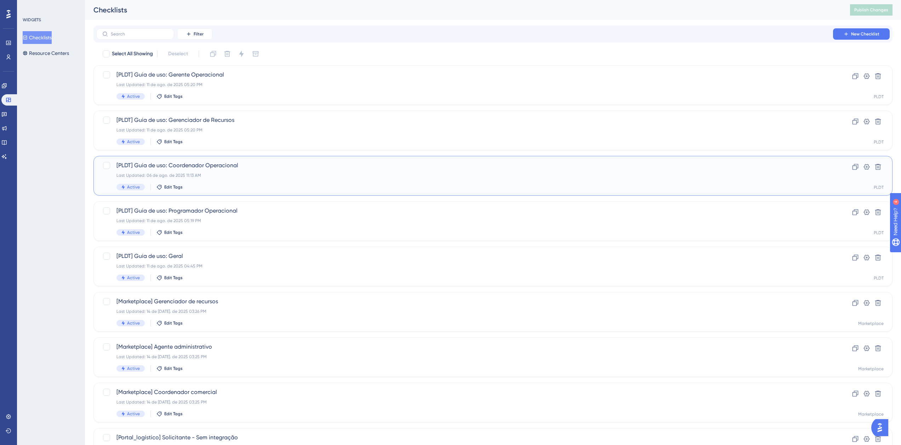
click at [167, 171] on div "[PLDT] Guia de uso: Coordenador Operacional Last Updated: 06 de ago. de 2025 11…" at bounding box center [465, 175] width 697 height 29
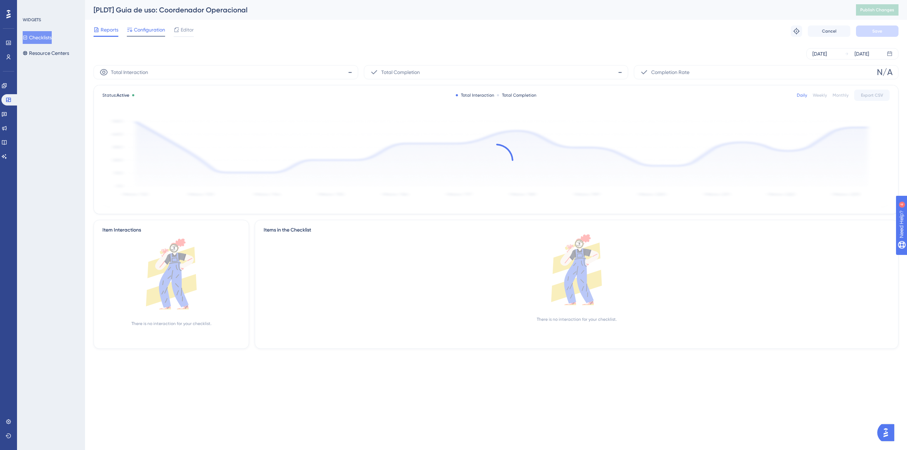
click at [138, 28] on span "Configuration" at bounding box center [149, 30] width 31 height 9
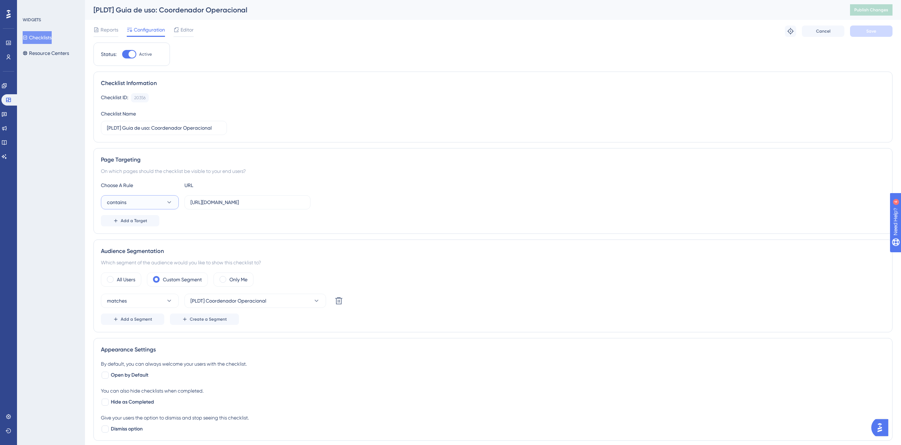
click at [155, 201] on button "contains" at bounding box center [140, 202] width 78 height 14
click at [138, 279] on div "starts with starts with" at bounding box center [139, 280] width 57 height 14
click at [882, 32] on button "Save" at bounding box center [871, 31] width 43 height 11
click at [43, 36] on button "Checklists" at bounding box center [37, 37] width 29 height 13
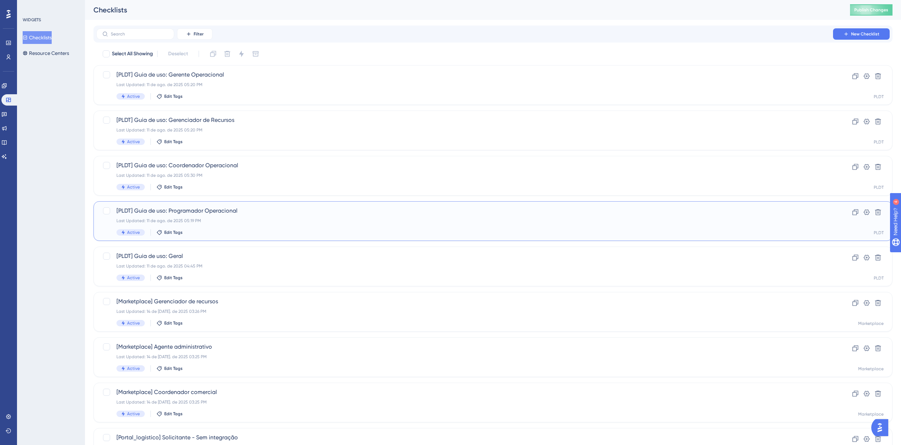
click at [248, 206] on span "[PLDT] Guia de uso: Programador Operacional" at bounding box center [465, 210] width 697 height 9
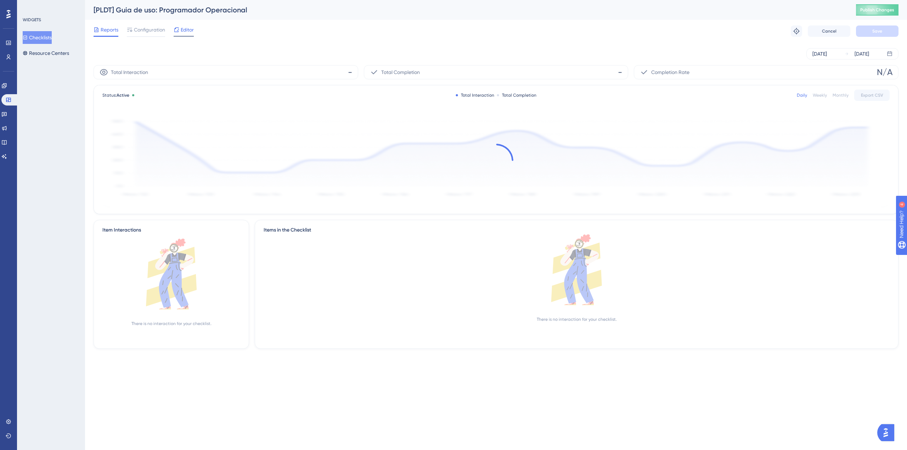
click at [183, 30] on span "Editor" at bounding box center [187, 30] width 13 height 9
click at [151, 30] on span "Configuration" at bounding box center [149, 30] width 31 height 9
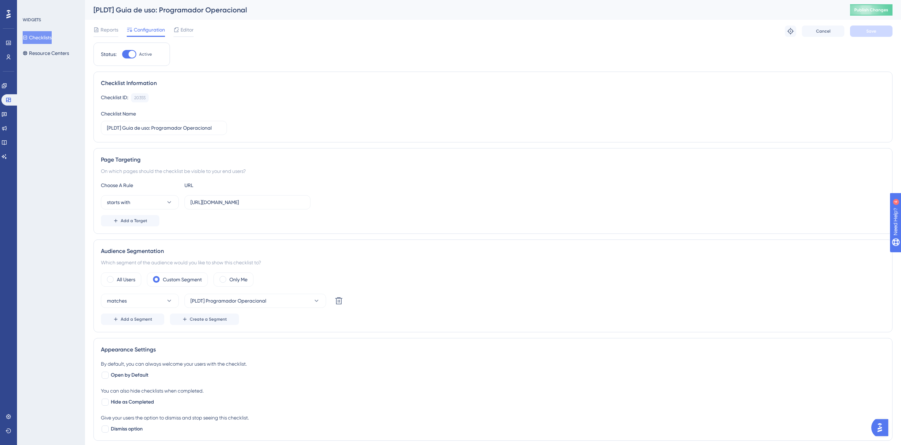
click at [45, 35] on button "Checklists" at bounding box center [37, 37] width 29 height 13
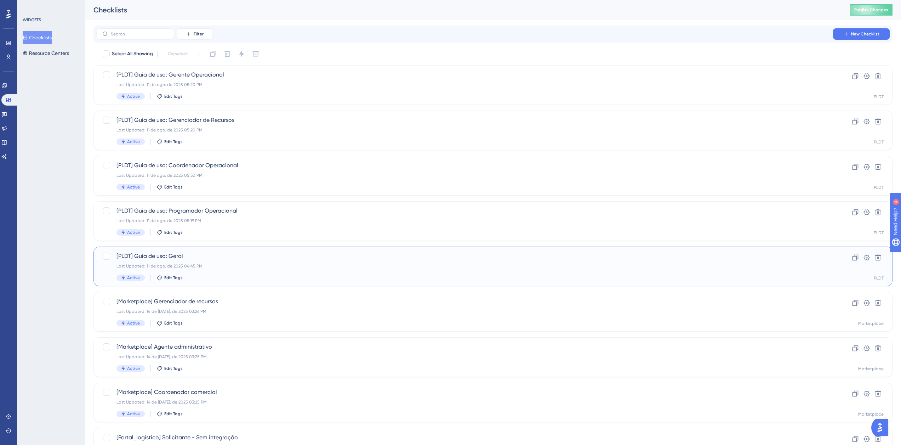
click at [215, 257] on span "[PLDT] Guia de uso: Geral" at bounding box center [465, 256] width 697 height 9
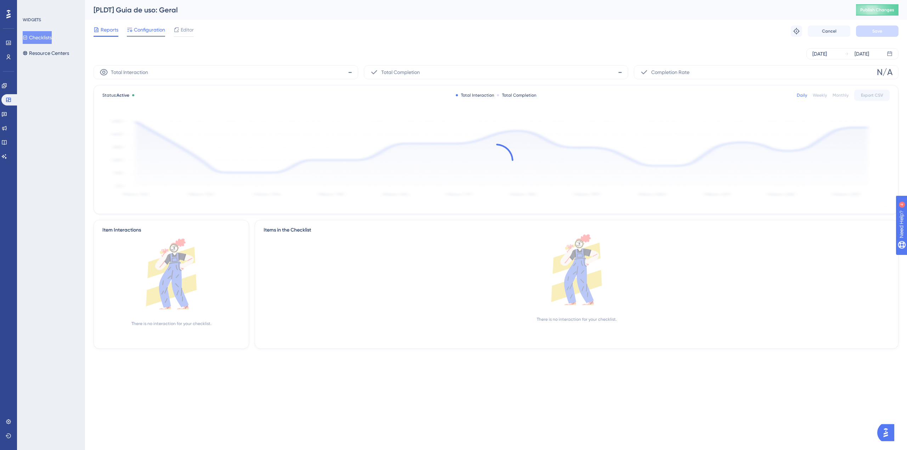
click at [152, 33] on span "Configuration" at bounding box center [149, 30] width 31 height 9
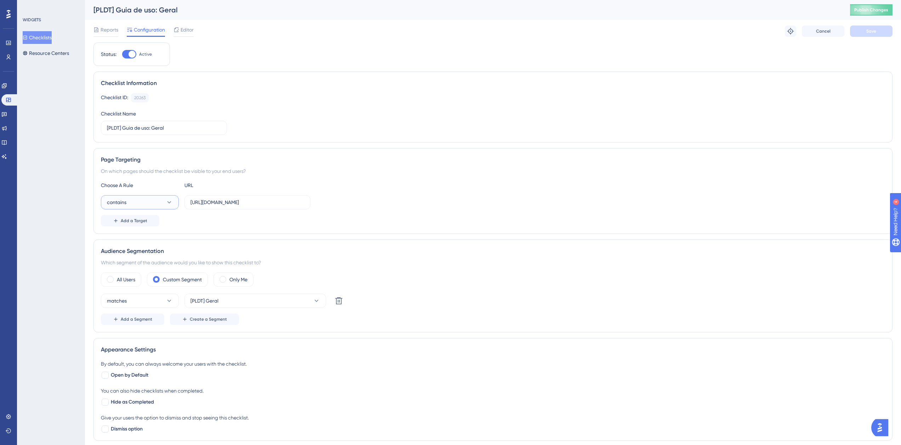
click at [155, 199] on button "contains" at bounding box center [140, 202] width 78 height 14
click at [143, 279] on div "starts with starts with" at bounding box center [139, 280] width 57 height 14
click at [861, 30] on button "Save" at bounding box center [871, 31] width 43 height 11
click at [869, 14] on button "Publish Changes" at bounding box center [871, 9] width 43 height 11
click at [45, 38] on button "Checklists" at bounding box center [37, 37] width 29 height 13
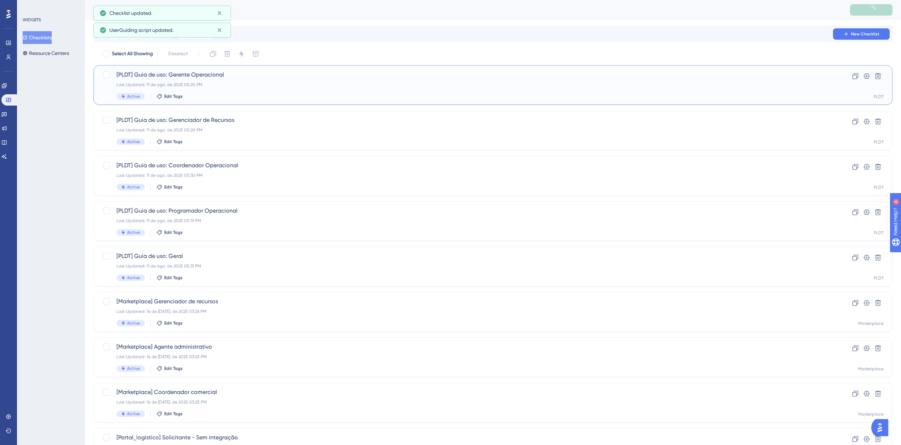
click at [252, 92] on div "[PLDT] Guia de uso: Gerente Operacional Last Updated: 11 de ago. de 2025 05:20 …" at bounding box center [465, 84] width 697 height 29
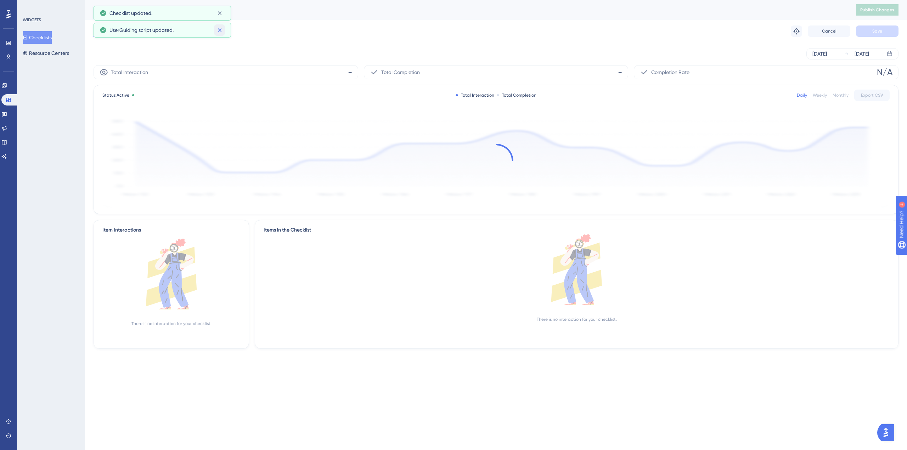
click at [217, 28] on icon at bounding box center [219, 30] width 7 height 7
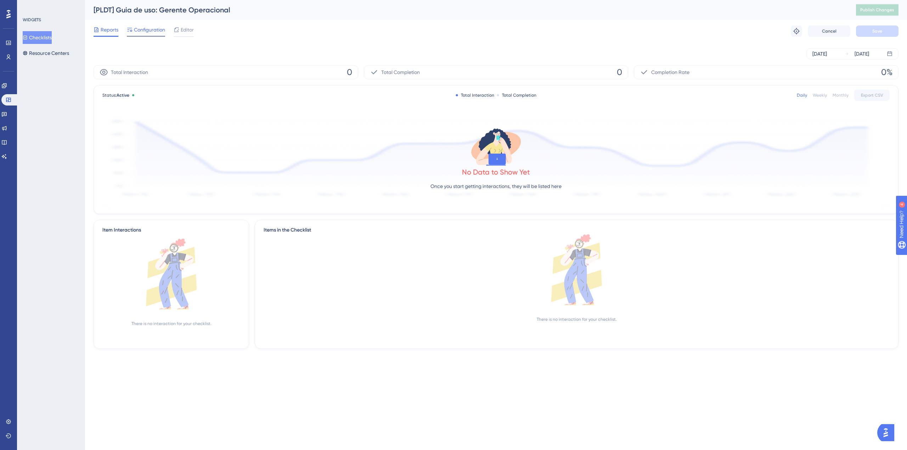
click at [147, 30] on span "Configuration" at bounding box center [149, 30] width 31 height 9
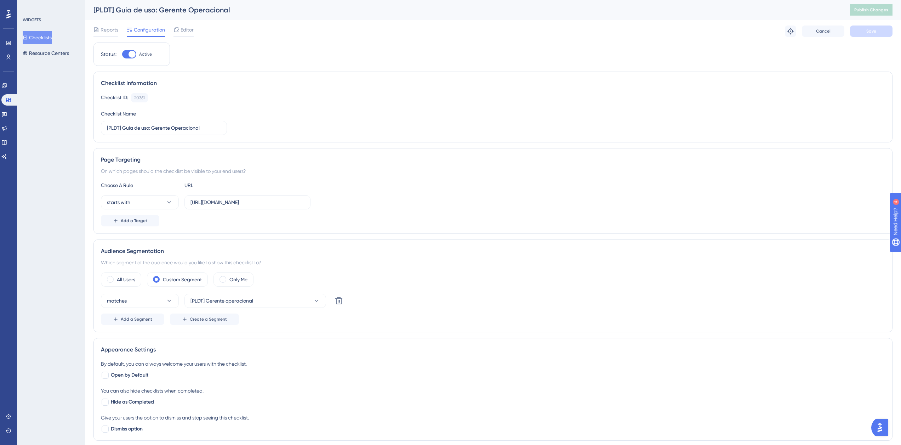
click at [43, 39] on button "Checklists" at bounding box center [37, 37] width 29 height 13
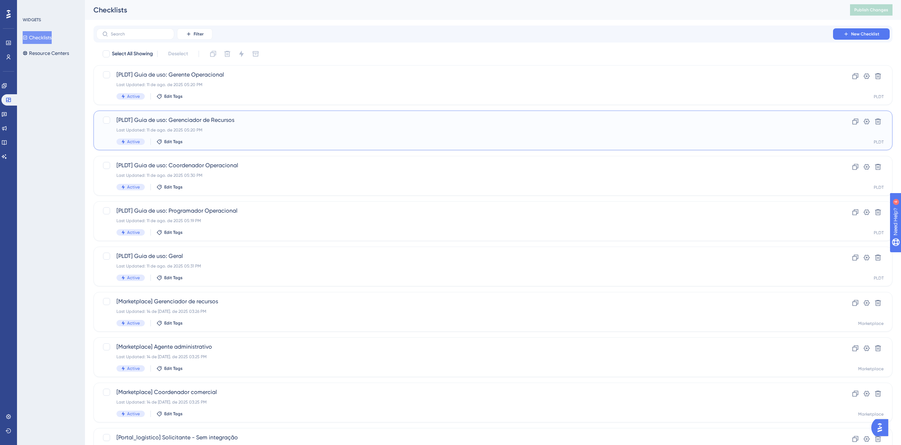
click at [179, 120] on span "[PLDT] Guia de uso: Gerenciador de Recursos" at bounding box center [465, 120] width 697 height 9
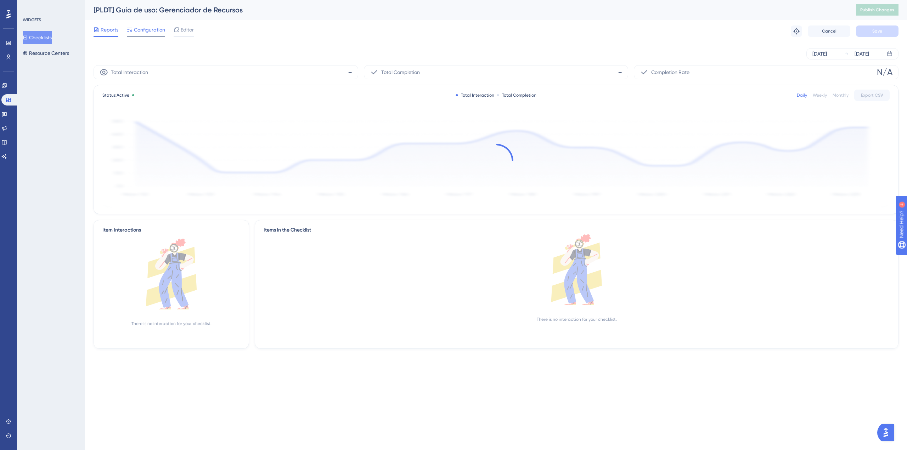
click at [145, 35] on div "Configuration" at bounding box center [146, 31] width 38 height 11
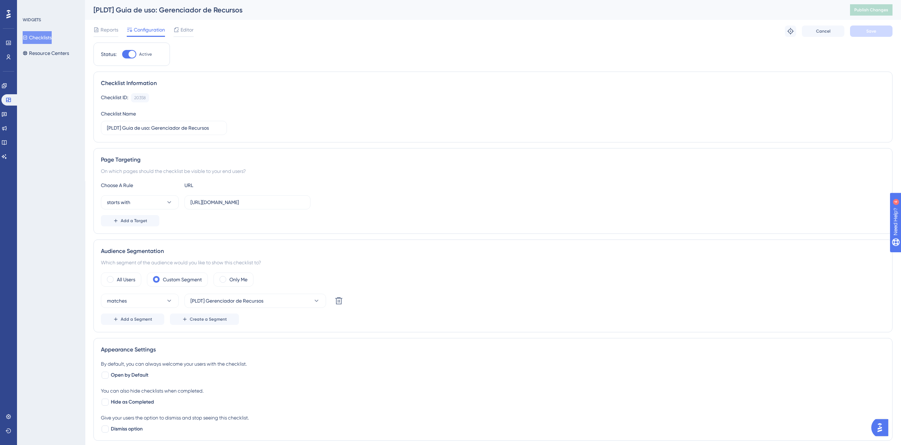
click at [41, 46] on div "Checklists Resource Centers" at bounding box center [51, 45] width 57 height 28
click at [40, 33] on button "Checklists" at bounding box center [37, 37] width 29 height 13
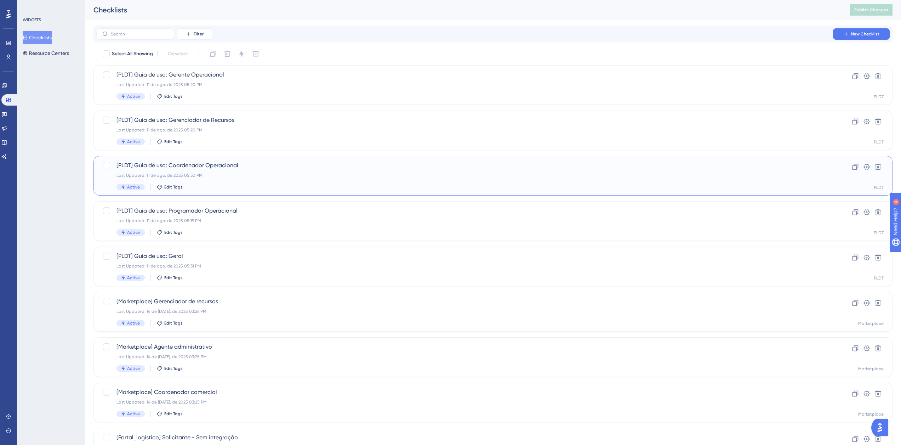
click at [189, 171] on div "[PLDT] Guia de uso: Coordenador Operacional Last Updated: 11 de ago. de 2025 05…" at bounding box center [465, 175] width 697 height 29
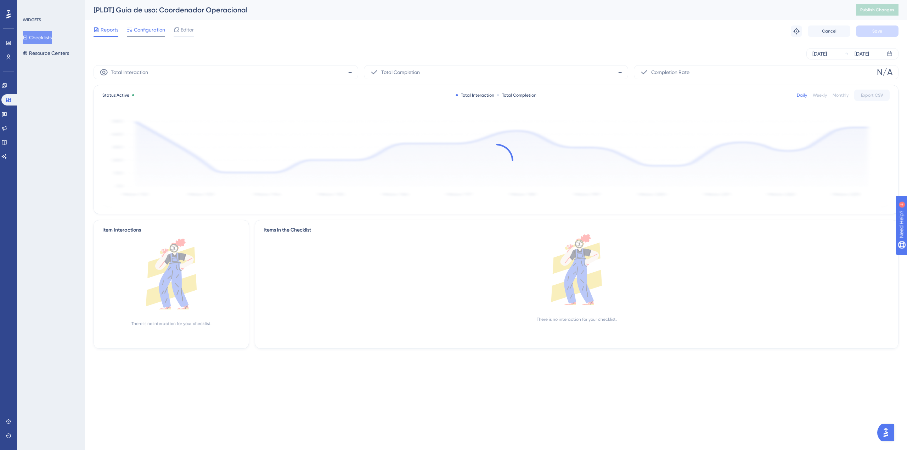
click at [149, 26] on span "Configuration" at bounding box center [149, 30] width 31 height 9
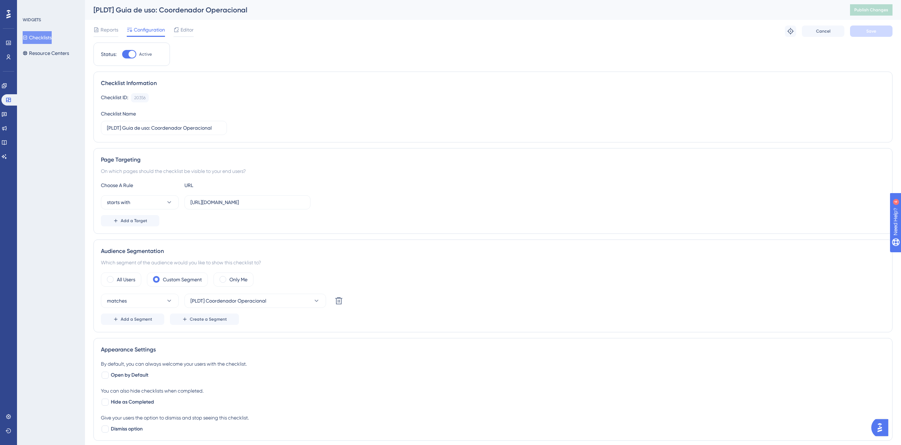
click at [52, 36] on button "Checklists" at bounding box center [37, 37] width 29 height 13
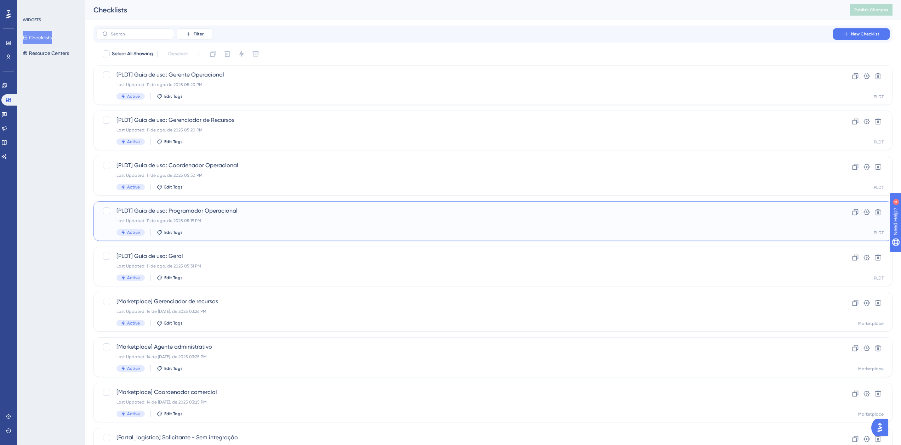
click at [236, 214] on span "[PLDT] Guia de uso: Programador Operacional" at bounding box center [465, 210] width 697 height 9
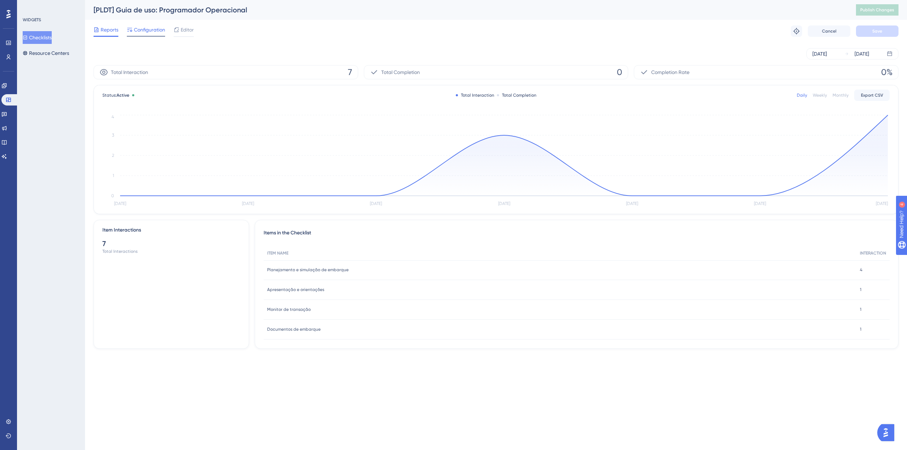
click at [151, 27] on span "Configuration" at bounding box center [149, 30] width 31 height 9
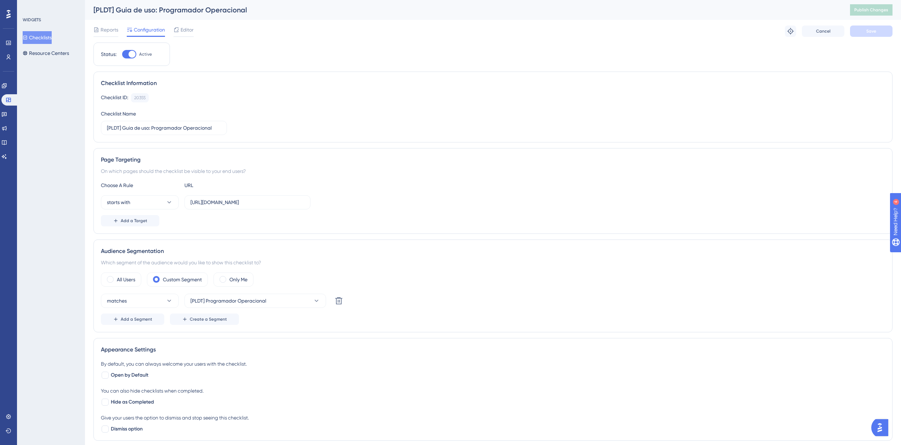
click at [48, 36] on button "Checklists" at bounding box center [37, 37] width 29 height 13
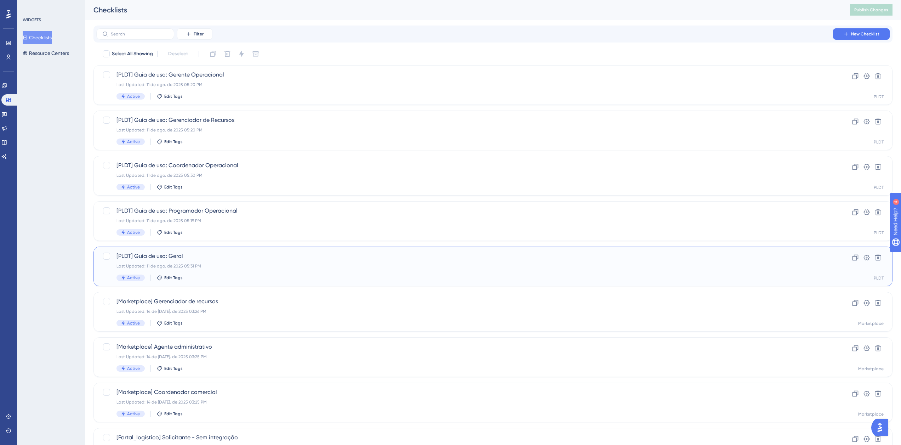
click at [229, 260] on span "[PLDT] Guia de uso: Geral" at bounding box center [465, 256] width 697 height 9
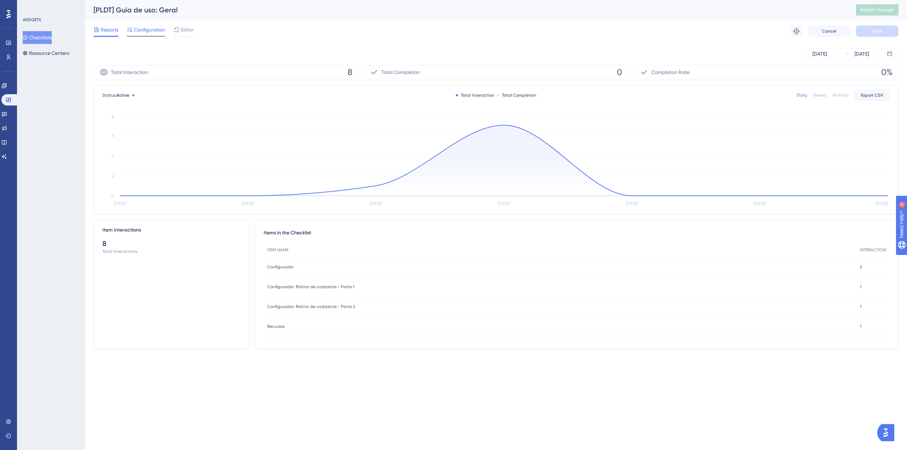
click at [143, 30] on span "Configuration" at bounding box center [149, 30] width 31 height 9
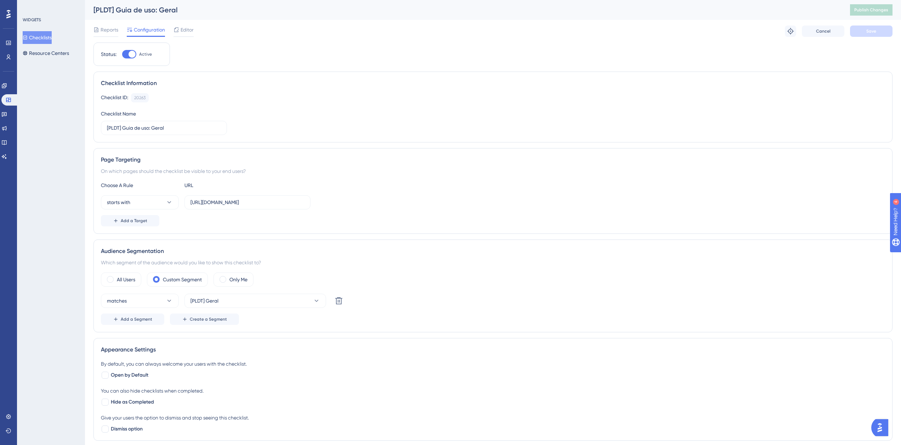
click at [46, 33] on button "Checklists" at bounding box center [37, 37] width 29 height 13
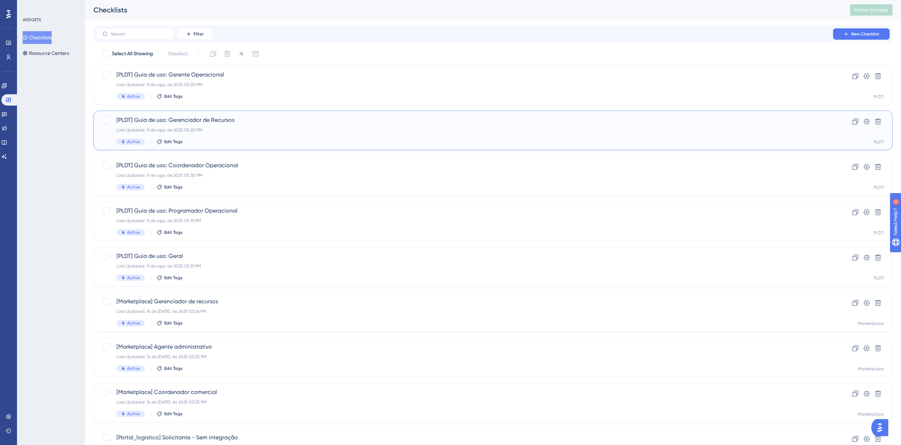
click at [227, 128] on div "Last Updated: 11 de ago. de 2025 05:20 PM" at bounding box center [465, 130] width 697 height 6
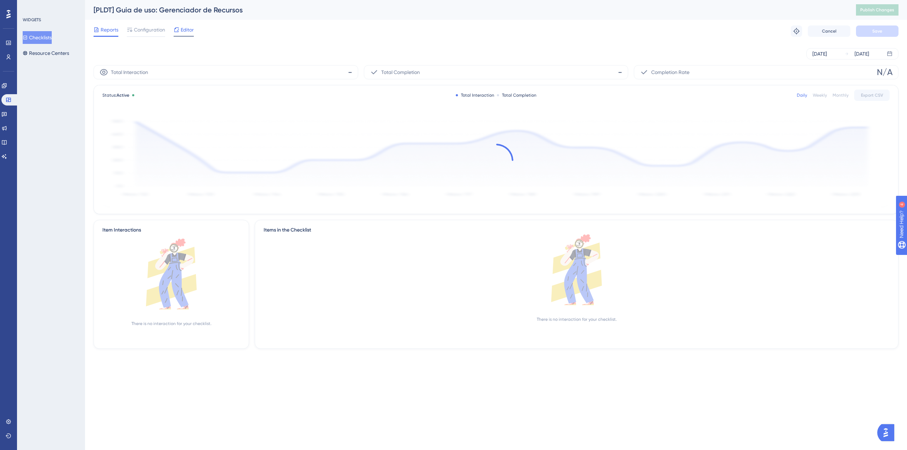
click at [184, 29] on span "Editor" at bounding box center [187, 30] width 13 height 9
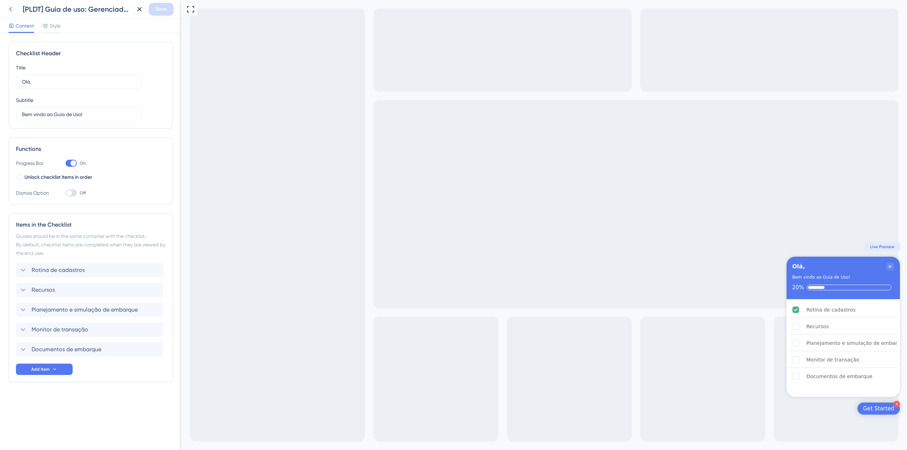
click at [11, 12] on icon at bounding box center [10, 9] width 9 height 9
click at [12, 7] on icon at bounding box center [10, 9] width 9 height 9
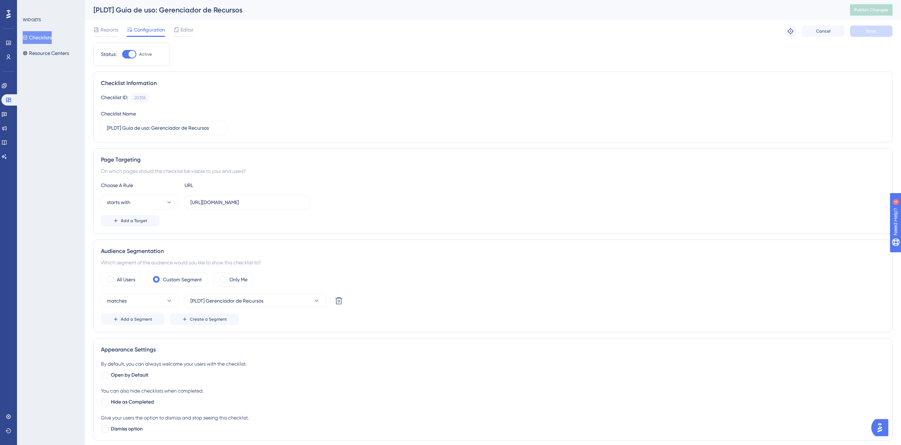
click at [52, 37] on button "Checklists" at bounding box center [37, 37] width 29 height 13
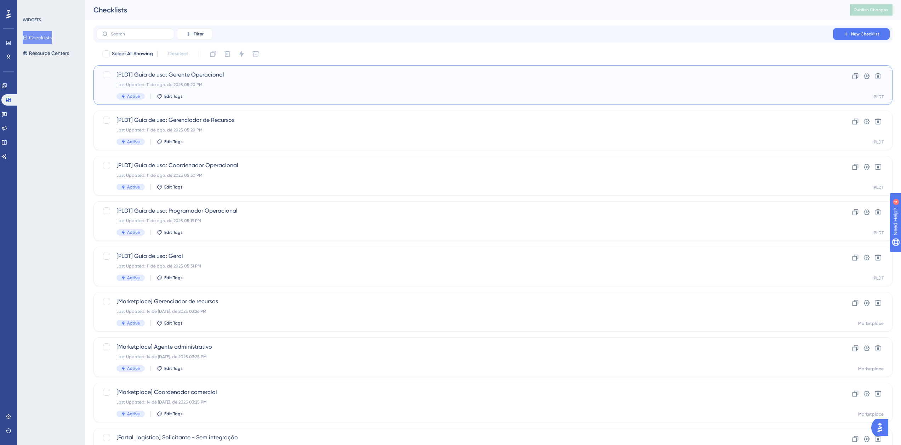
click at [266, 86] on div "Last Updated: 11 de ago. de 2025 05:20 PM" at bounding box center [465, 85] width 697 height 6
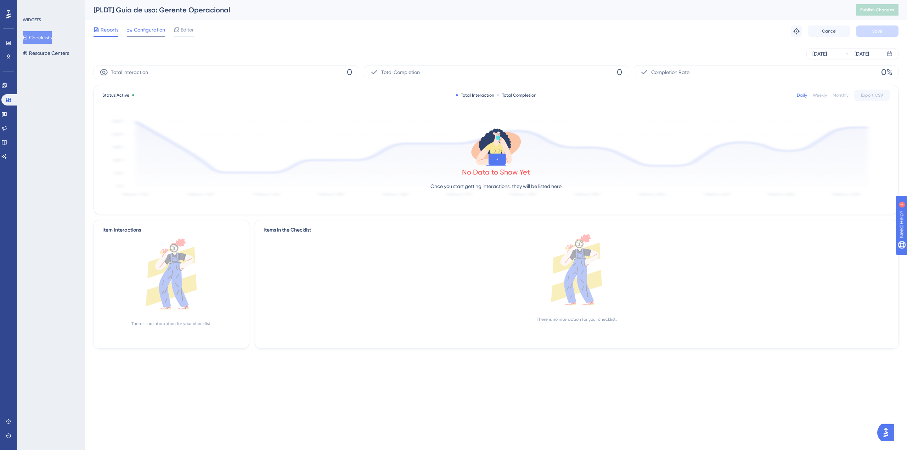
click at [149, 33] on span "Configuration" at bounding box center [149, 30] width 31 height 9
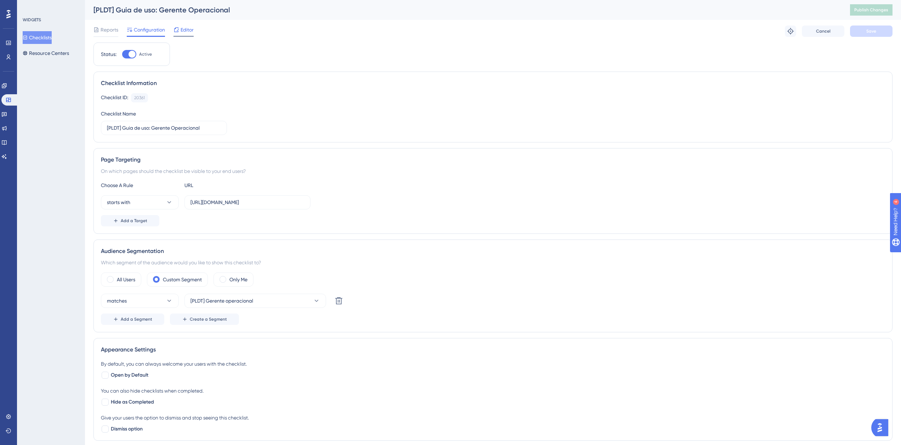
click at [183, 31] on span "Editor" at bounding box center [187, 30] width 13 height 9
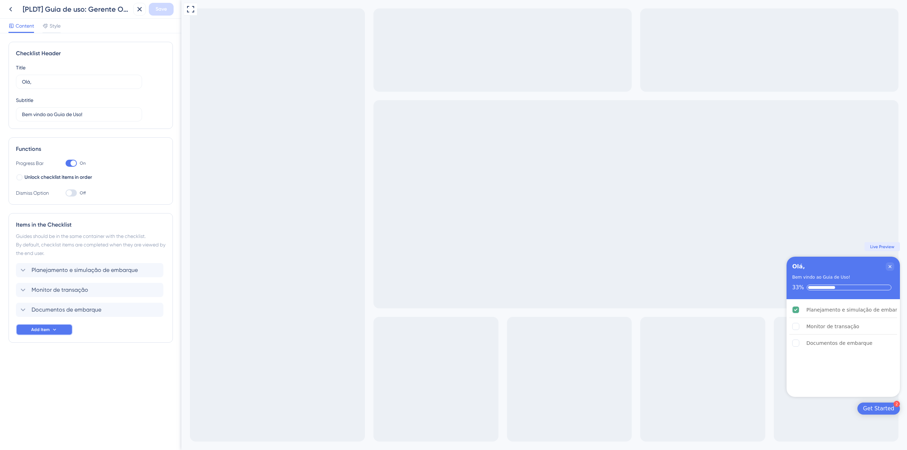
click at [60, 329] on button "Add Item" at bounding box center [44, 329] width 57 height 11
click at [50, 351] on div "Guide Guide" at bounding box center [44, 350] width 36 height 14
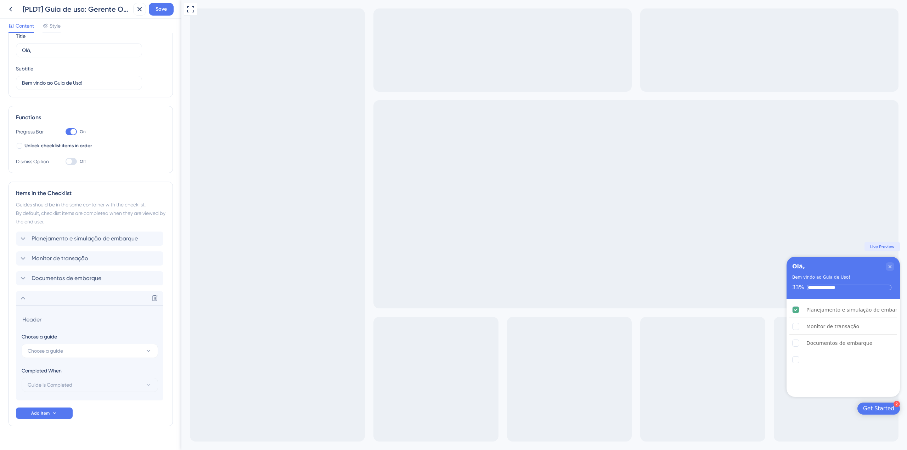
scroll to position [45, 0]
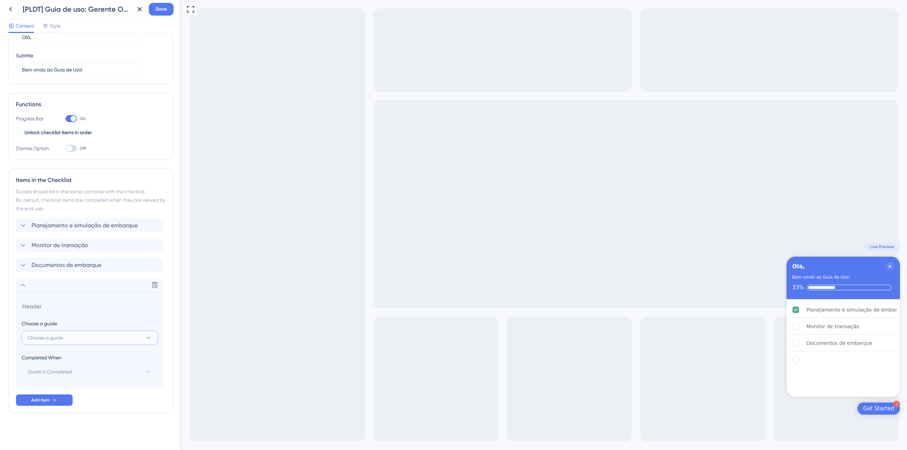
click at [74, 339] on button "Choose a guide" at bounding box center [90, 338] width 136 height 14
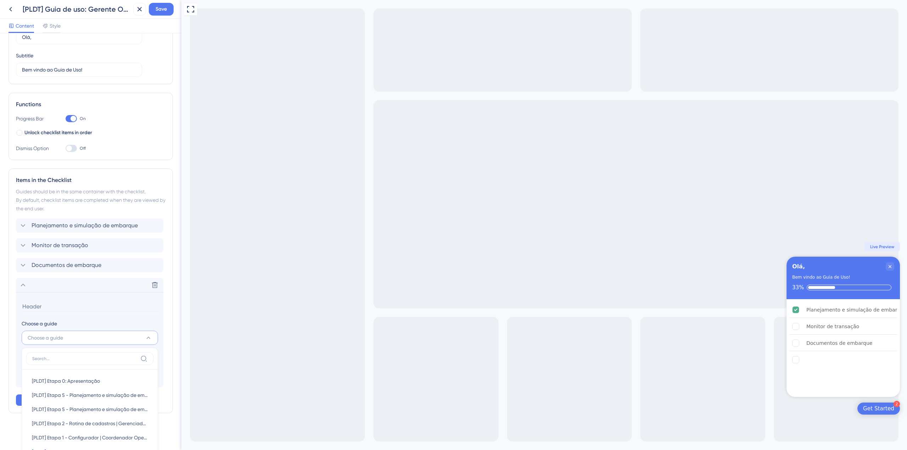
scroll to position [222, 0]
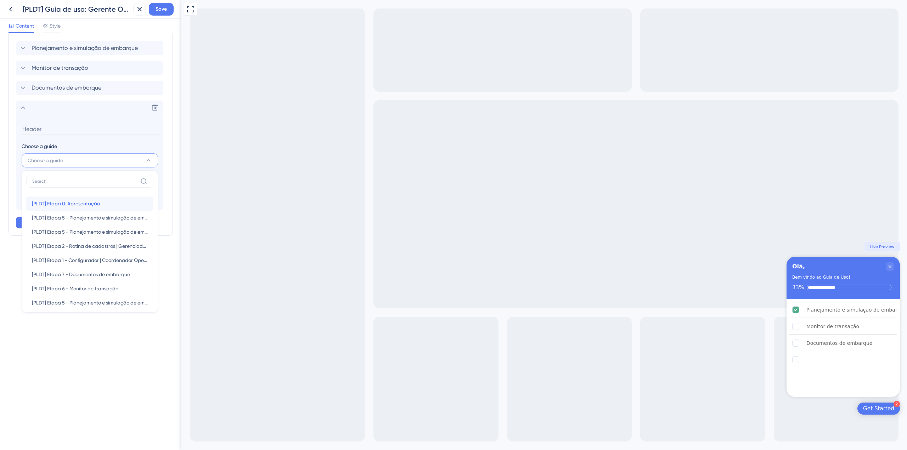
click at [110, 202] on div "[PLDT] Etapa 0: Apresentação [PLDT] Etapa 0: Apresentação" at bounding box center [90, 204] width 116 height 14
type input "[PLDT] Etapa 0: Apresentação"
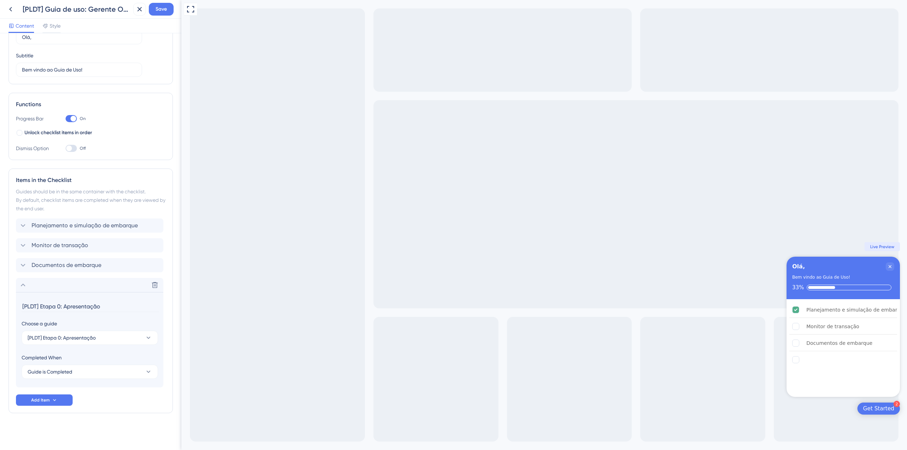
scroll to position [45, 0]
click at [18, 289] on div "Delete" at bounding box center [89, 285] width 147 height 14
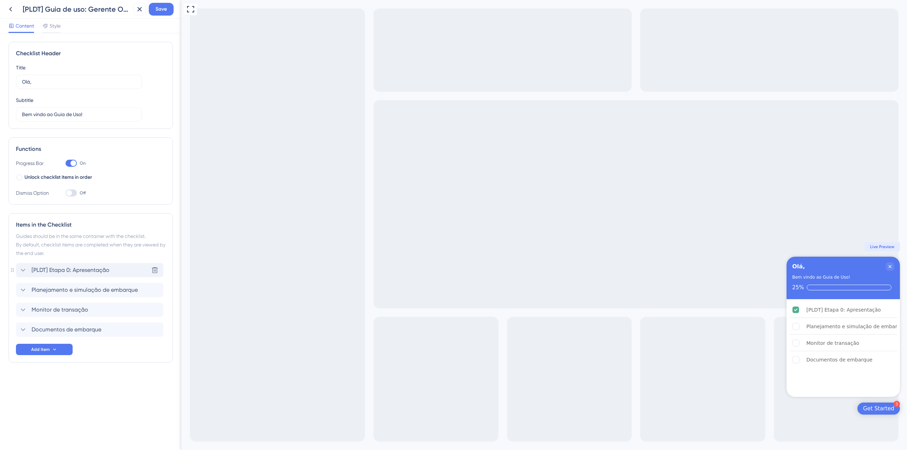
click at [71, 271] on span "[PLDT] Etapa 0: Apresentação" at bounding box center [71, 270] width 78 height 9
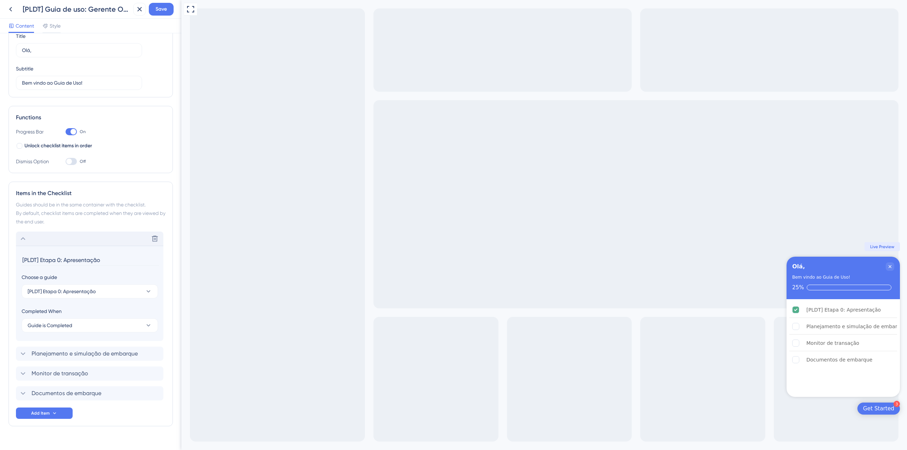
scroll to position [45, 0]
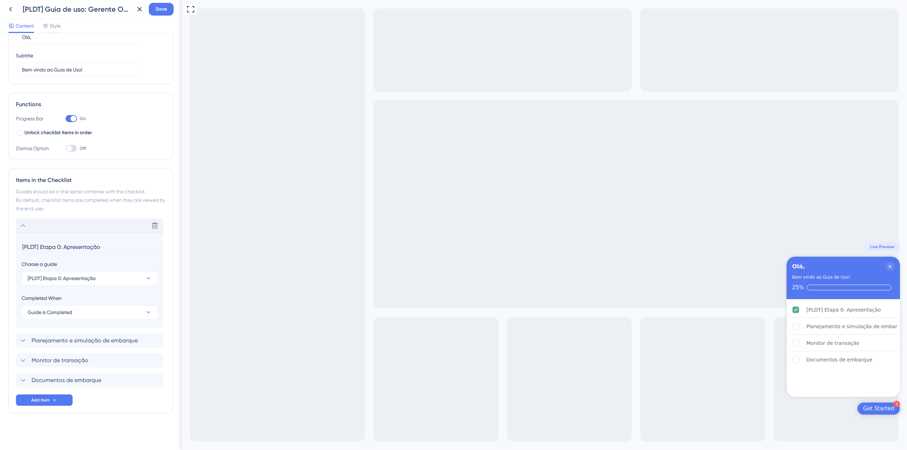
drag, startPoint x: 63, startPoint y: 246, endPoint x: 25, endPoint y: 243, distance: 38.3
click at [25, 243] on input "[PLDT] Etapa 0: Apresentação" at bounding box center [90, 247] width 137 height 11
click at [74, 247] on input "Apresentação" at bounding box center [90, 247] width 137 height 11
type input "Apresentação e orientações"
click at [28, 227] on div "Delete" at bounding box center [89, 226] width 147 height 14
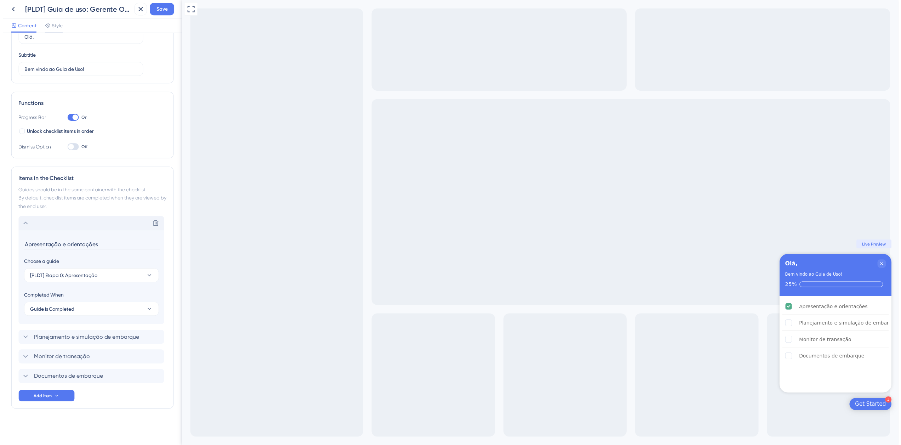
scroll to position [0, 0]
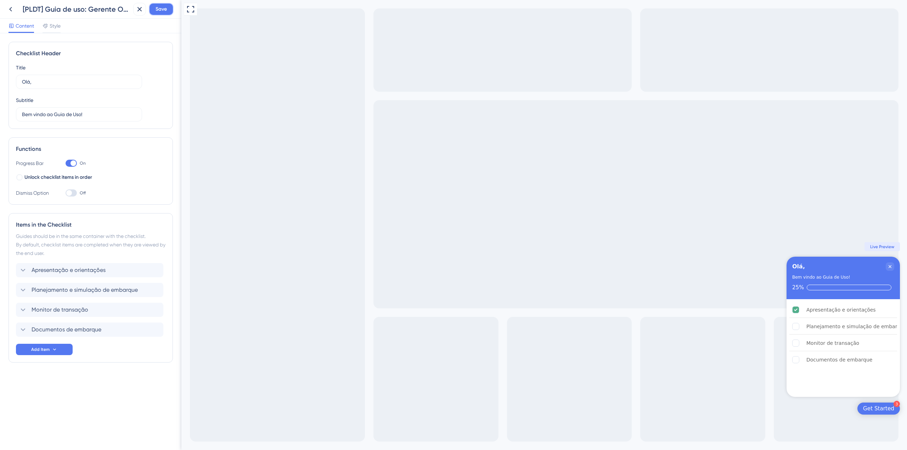
click at [159, 15] on button "Save" at bounding box center [161, 9] width 25 height 13
click at [13, 6] on icon at bounding box center [10, 9] width 9 height 9
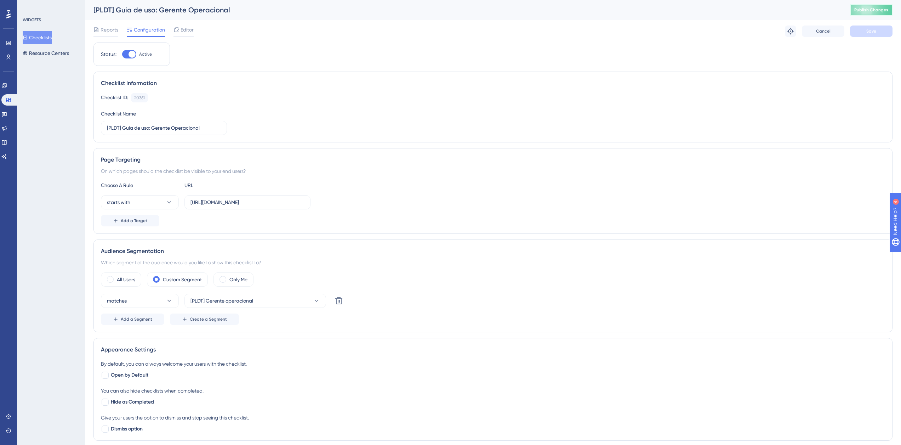
click at [870, 8] on span "Publish Changes" at bounding box center [872, 10] width 34 height 6
click at [10, 97] on icon at bounding box center [9, 100] width 6 height 6
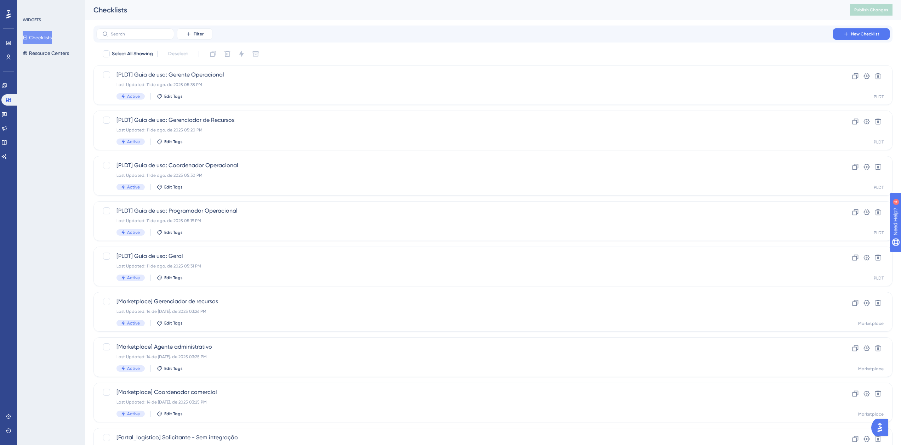
click at [43, 38] on button "Checklists" at bounding box center [37, 37] width 29 height 13
click at [7, 83] on icon at bounding box center [4, 86] width 6 height 6
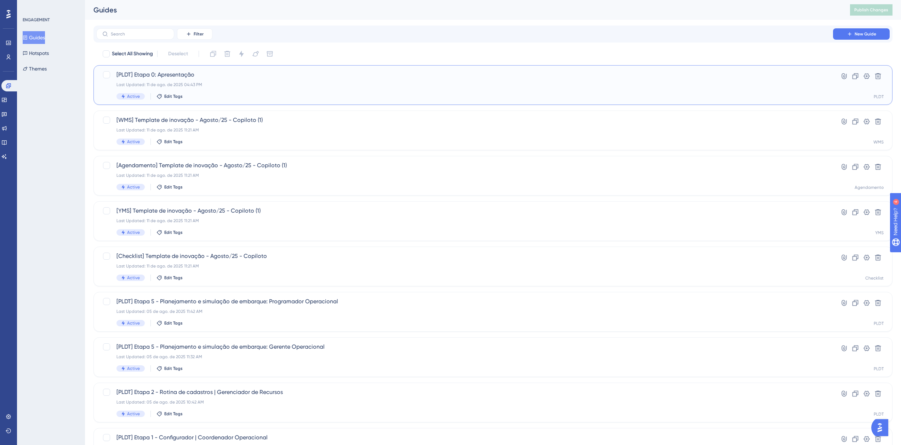
click at [176, 86] on div "Last Updated: 11 de ago. de 2025 04:43 PM" at bounding box center [465, 85] width 697 height 6
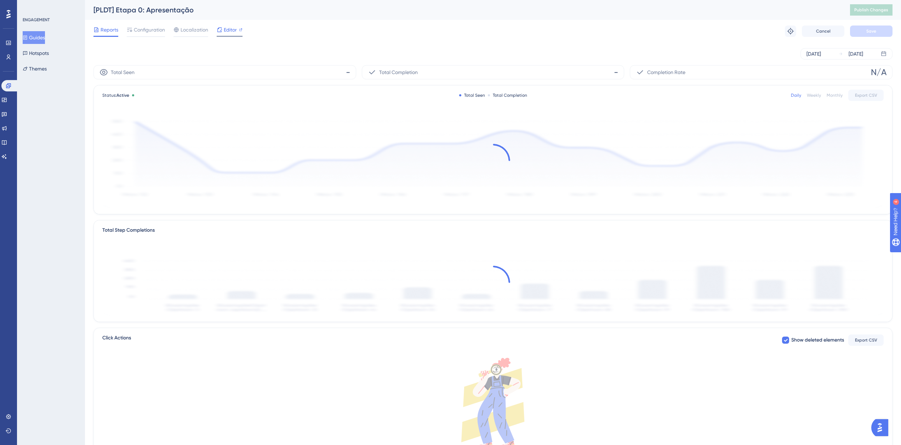
click at [224, 32] on span "Editor" at bounding box center [230, 30] width 13 height 9
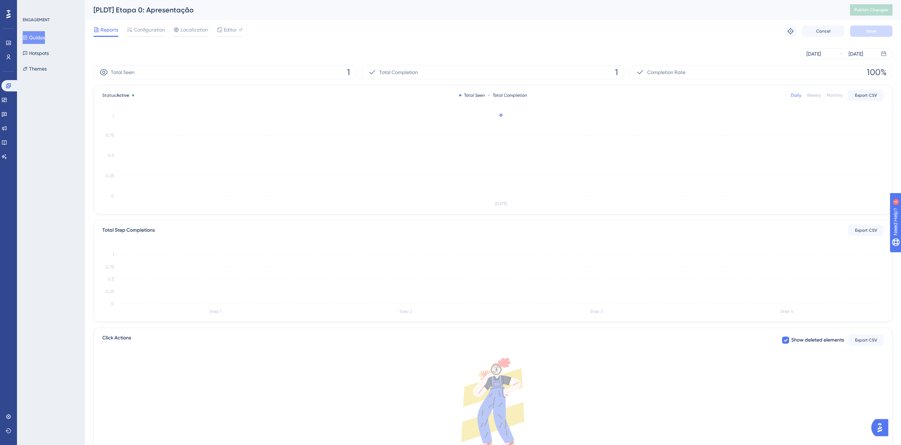
click at [151, 27] on span "Configuration" at bounding box center [149, 30] width 31 height 9
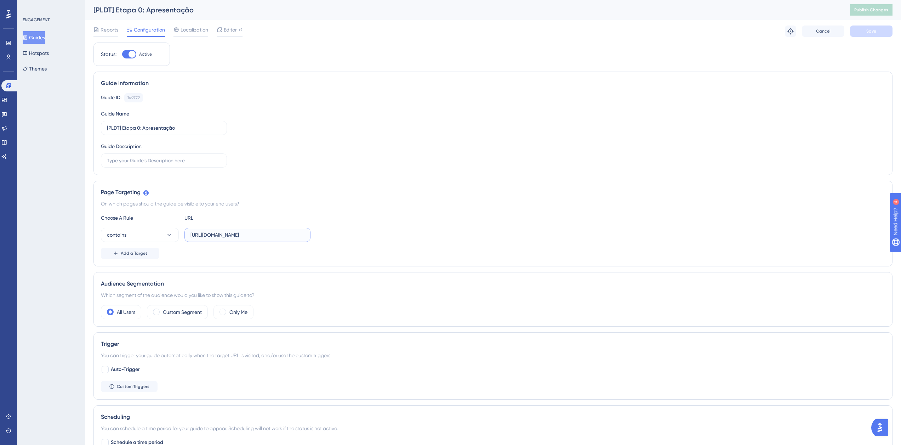
scroll to position [0, 55]
drag, startPoint x: 261, startPoint y: 236, endPoint x: 314, endPoint y: 237, distance: 52.8
click at [318, 241] on div "contains [URL][DOMAIN_NAME]" at bounding box center [493, 235] width 785 height 14
click at [273, 231] on input "[URL][DOMAIN_NAME]" at bounding box center [248, 235] width 114 height 8
drag, startPoint x: 276, startPoint y: 237, endPoint x: 332, endPoint y: 245, distance: 57.3
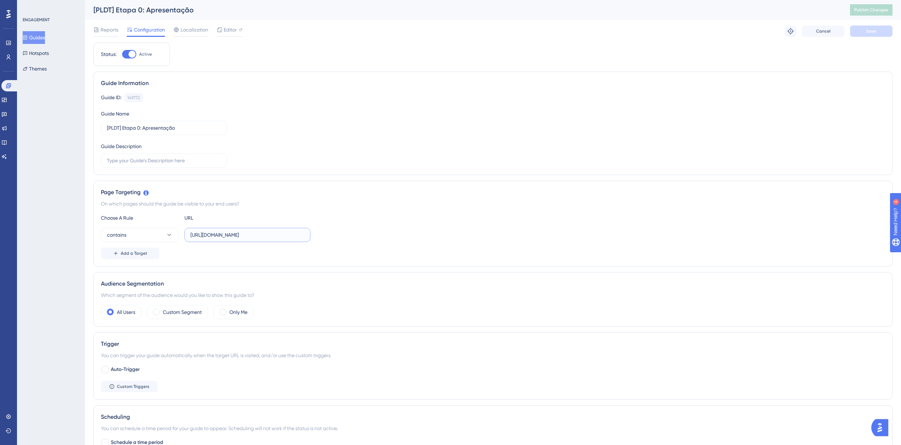
click at [332, 245] on div "Choose A Rule URL contains [URL][DOMAIN_NAME] Add a Target" at bounding box center [493, 236] width 785 height 45
type input "[URL][DOMAIN_NAME]"
click at [876, 39] on div "Reports Configuration Localization Editor Troubleshoot Cancel Save" at bounding box center [493, 31] width 799 height 23
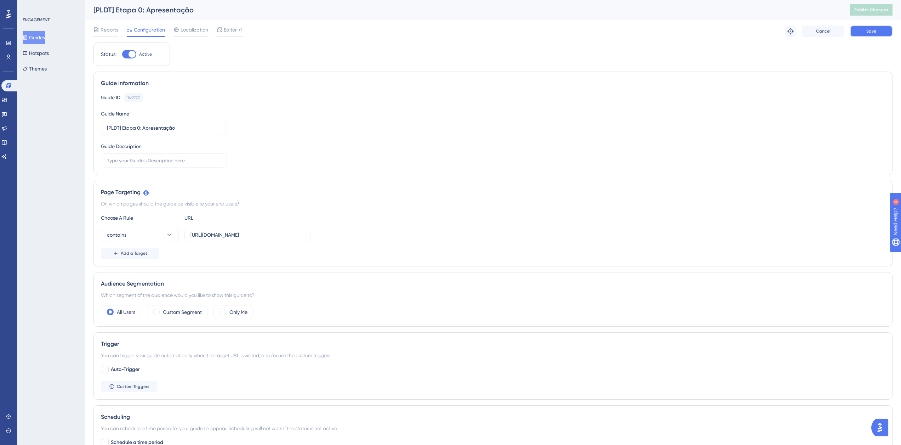
click at [876, 32] on span "Save" at bounding box center [872, 31] width 10 height 6
click at [873, 9] on span "Publish Changes" at bounding box center [872, 10] width 34 height 6
click at [154, 236] on button "contains" at bounding box center [140, 235] width 78 height 14
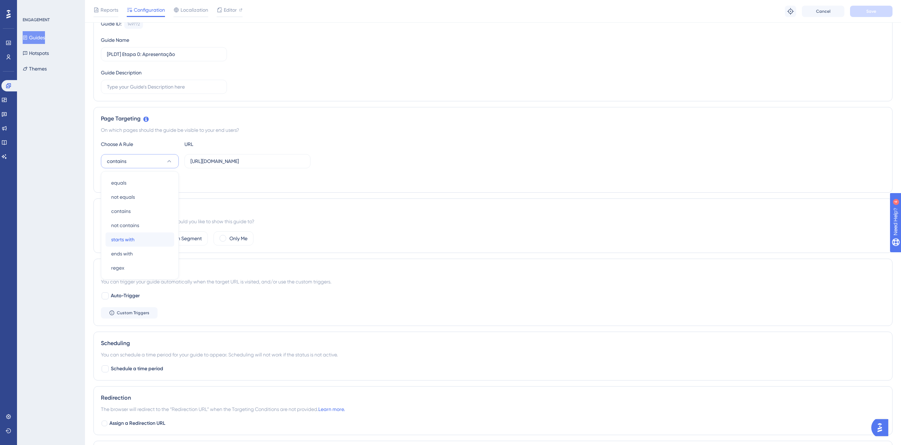
click at [144, 237] on div "starts with starts with" at bounding box center [139, 239] width 57 height 14
click at [877, 6] on button "Save" at bounding box center [871, 11] width 43 height 11
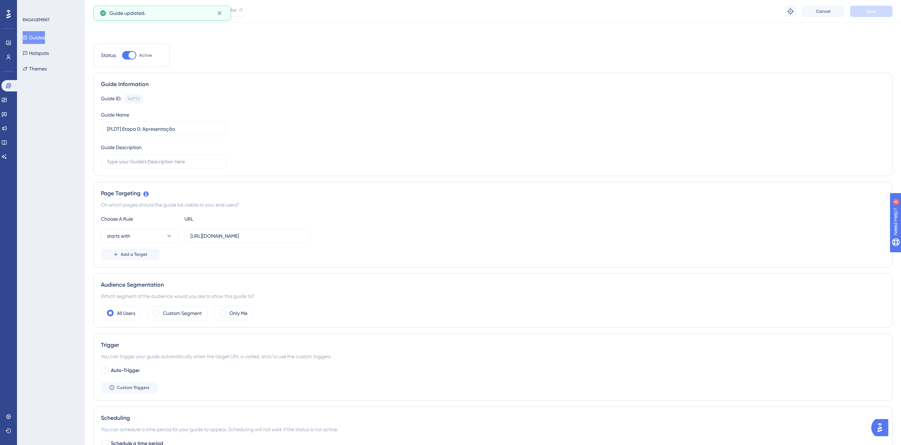
scroll to position [0, 0]
click at [874, 10] on span "Publish Changes" at bounding box center [872, 10] width 34 height 6
click at [35, 38] on button "Guides" at bounding box center [34, 37] width 22 height 13
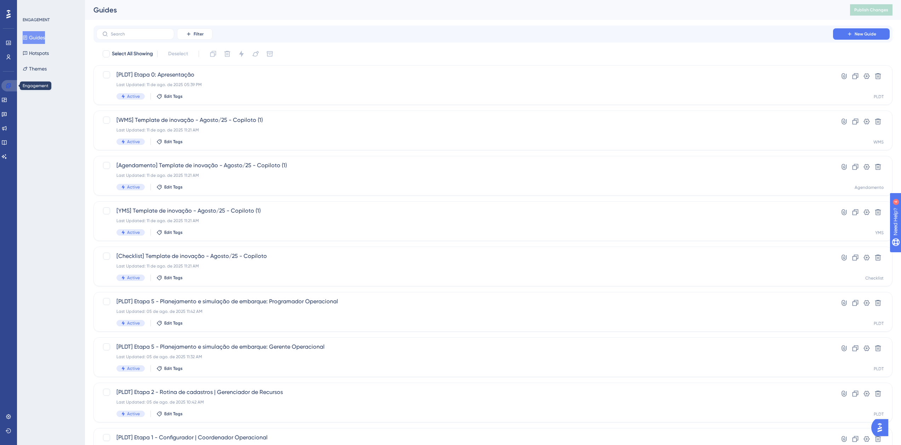
click at [7, 83] on icon at bounding box center [9, 86] width 6 height 6
click at [6, 100] on icon at bounding box center [4, 100] width 5 height 4
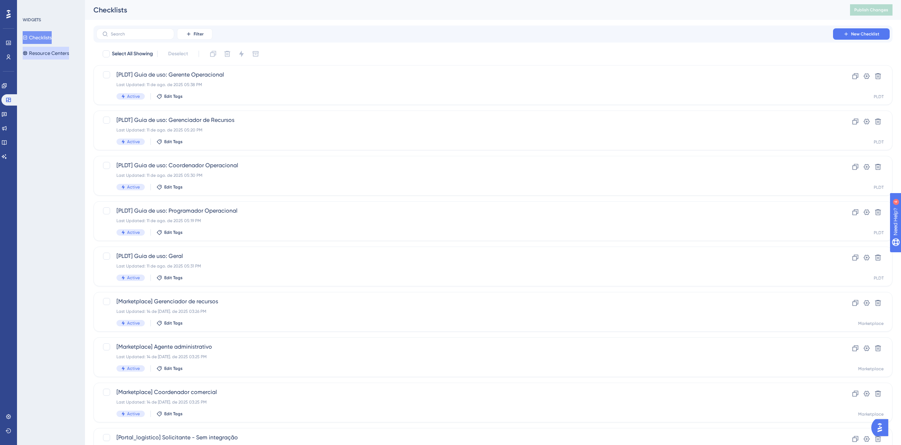
click at [50, 53] on button "Resource Centers" at bounding box center [46, 53] width 46 height 13
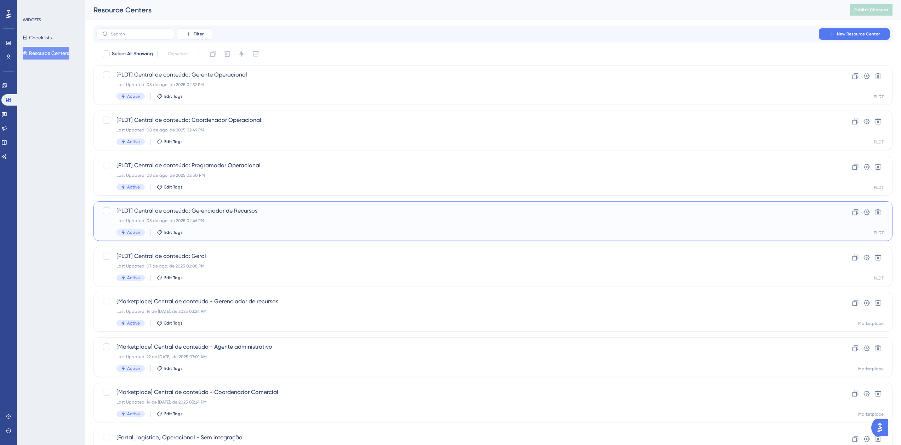
click at [253, 216] on div "[PLDT] Central de conteúdo: Gerenciador de Recursos Last Updated: 08 de ago. de…" at bounding box center [465, 220] width 697 height 29
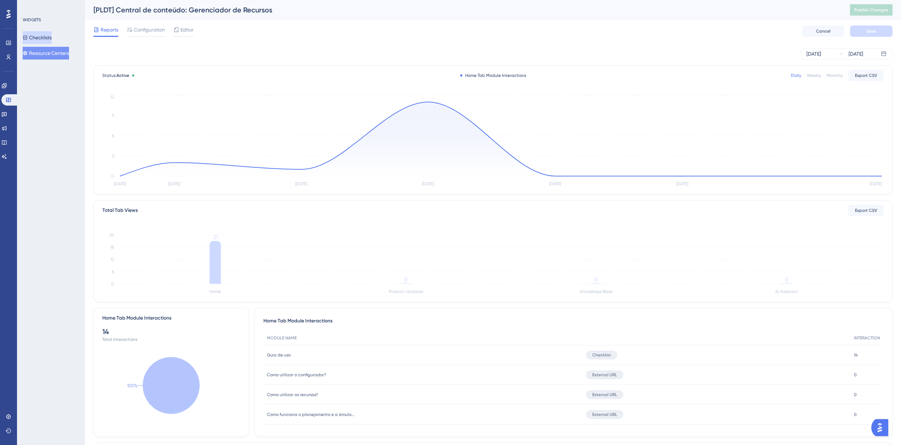
click at [52, 33] on button "Checklists" at bounding box center [37, 37] width 29 height 13
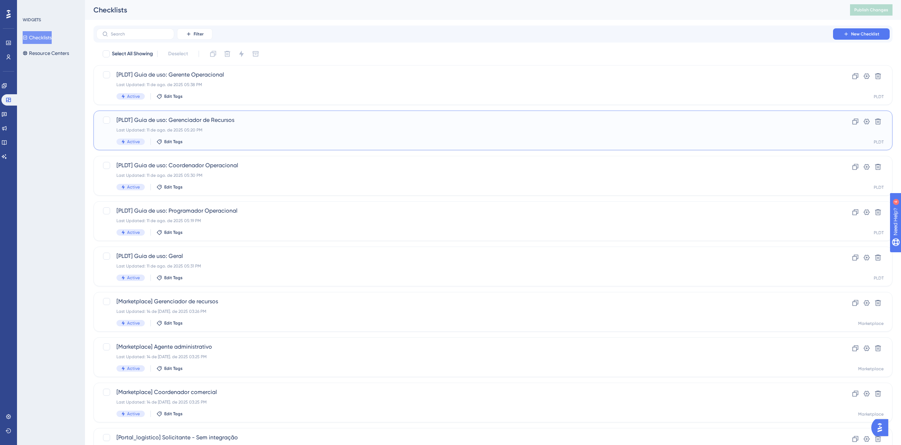
click at [228, 128] on div "Last Updated: 11 de ago. de 2025 05:20 PM" at bounding box center [465, 130] width 697 height 6
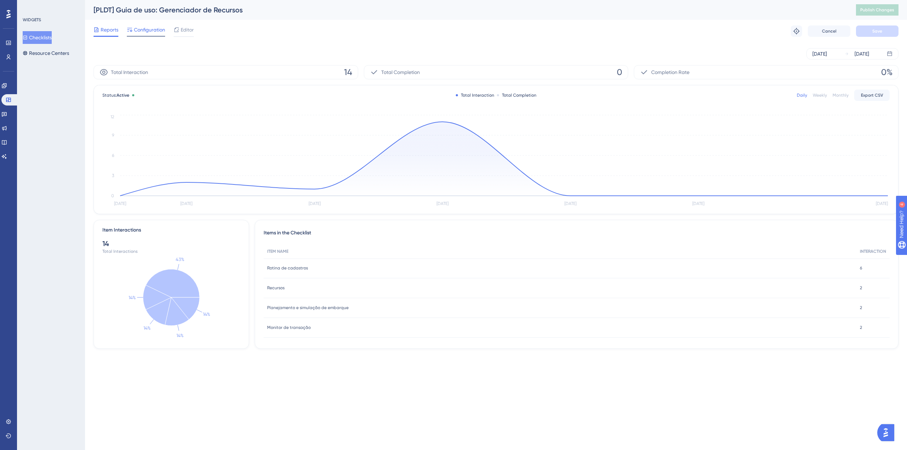
click at [140, 32] on span "Configuration" at bounding box center [149, 30] width 31 height 9
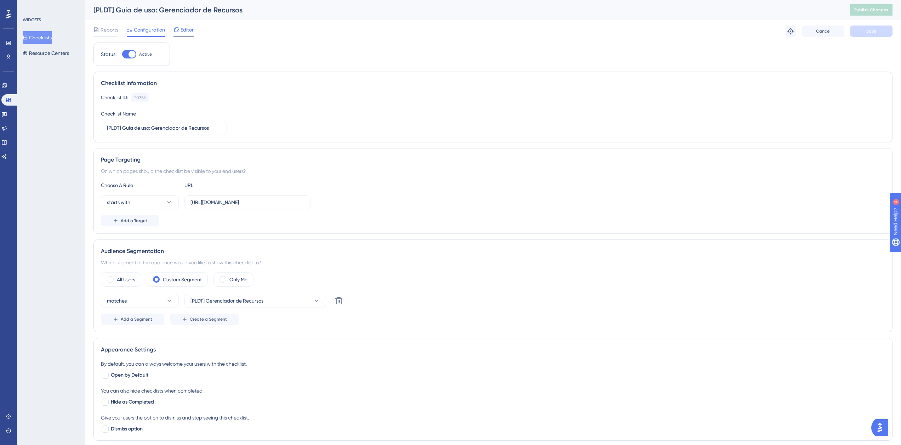
click at [185, 32] on span "Editor" at bounding box center [187, 30] width 13 height 9
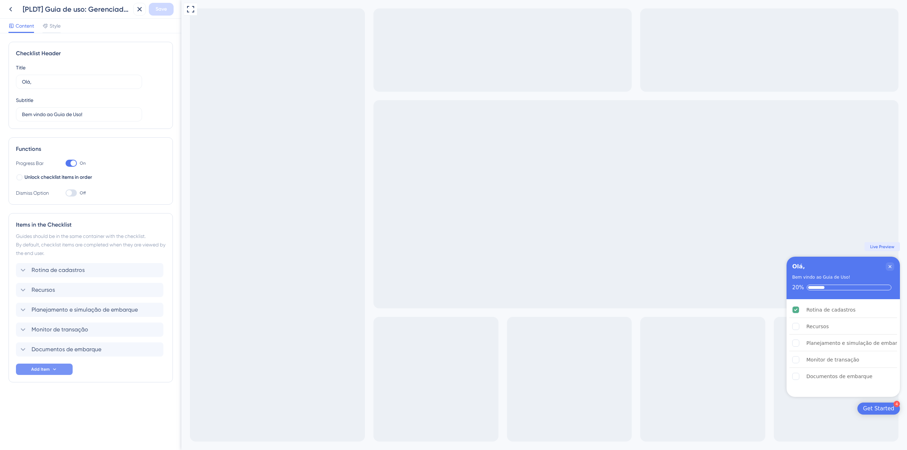
click at [59, 370] on button "Add Item" at bounding box center [44, 369] width 57 height 11
click at [50, 387] on div "Guide Guide" at bounding box center [44, 390] width 36 height 14
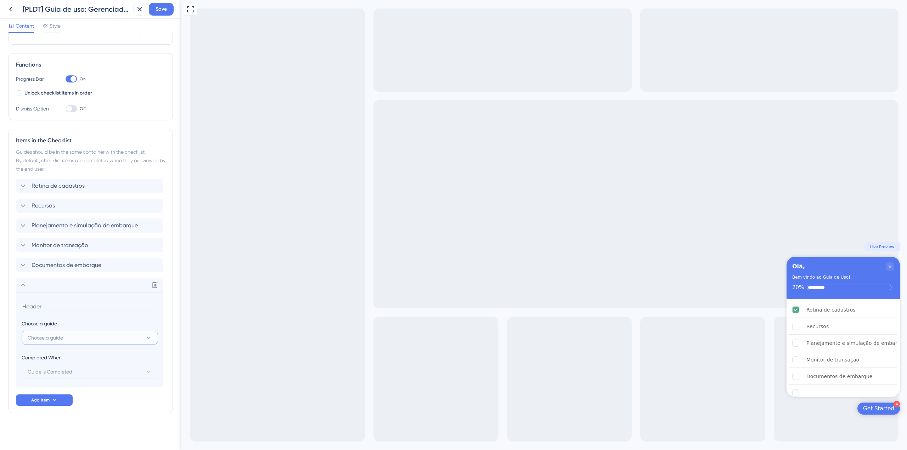
click at [70, 340] on button "Choose a guide" at bounding box center [90, 338] width 136 height 14
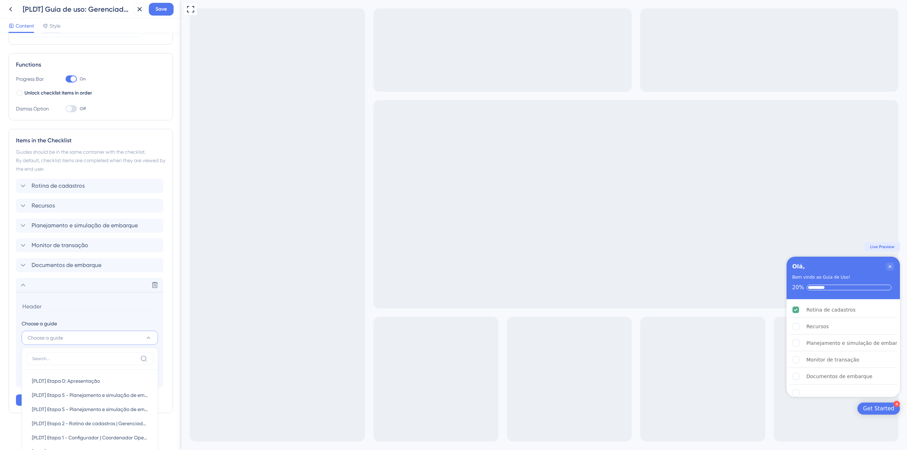
scroll to position [260, 0]
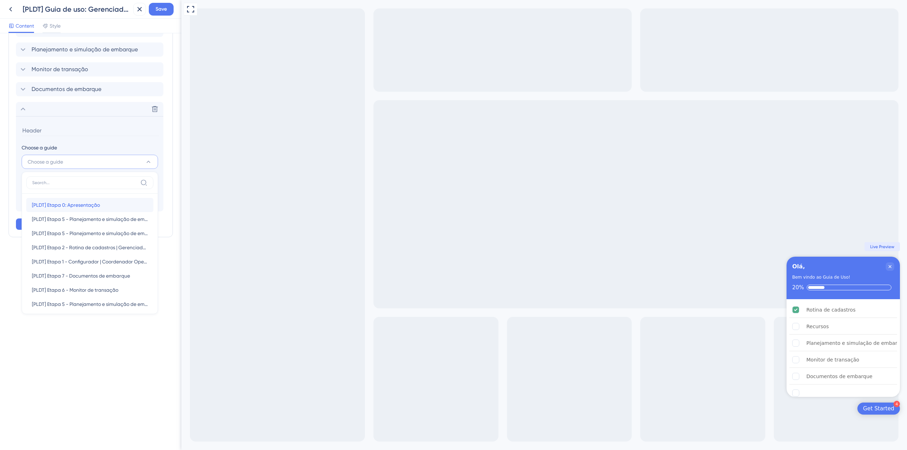
click at [96, 210] on div "[PLDT] Etapa 0: Apresentação [PLDT] Etapa 0: Apresentação" at bounding box center [90, 205] width 116 height 14
type input "[PLDT] Etapa 0: Apresentação"
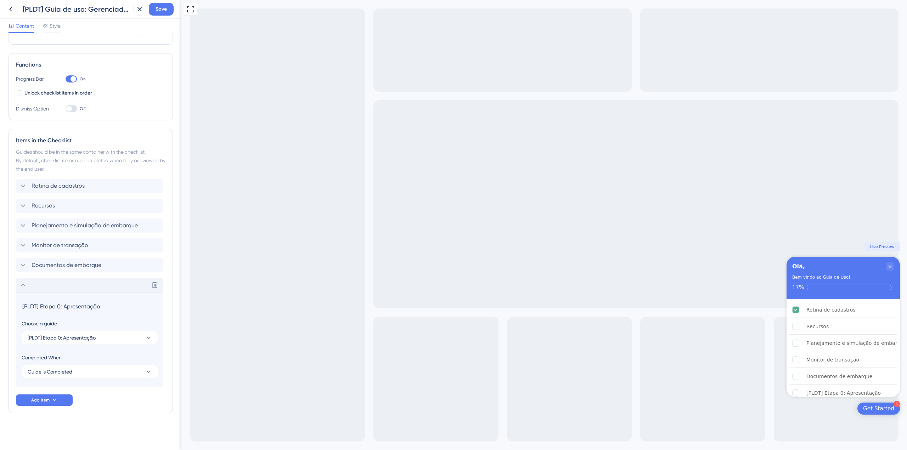
click at [24, 285] on icon at bounding box center [23, 285] width 9 height 9
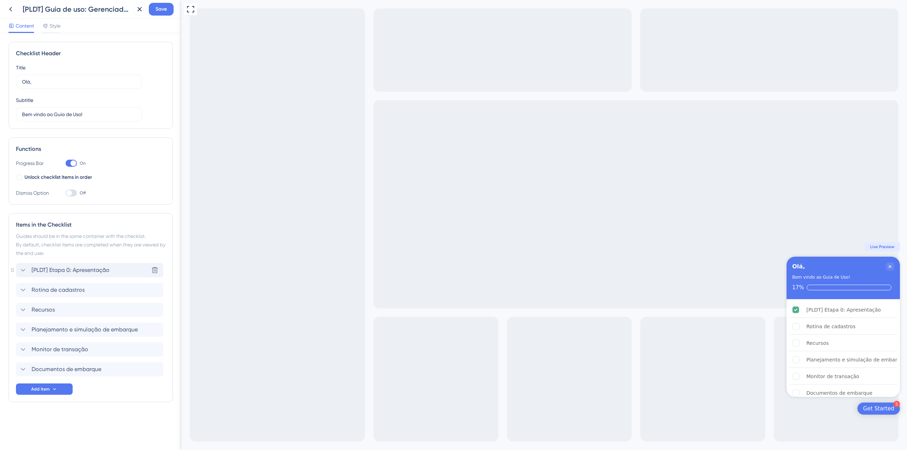
click at [45, 271] on span "[PLDT] Etapa 0: Apresentação" at bounding box center [71, 270] width 78 height 9
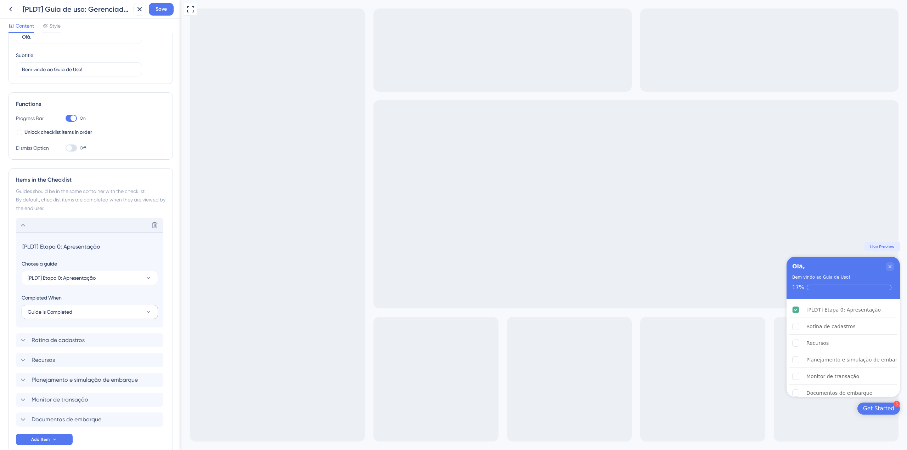
scroll to position [84, 0]
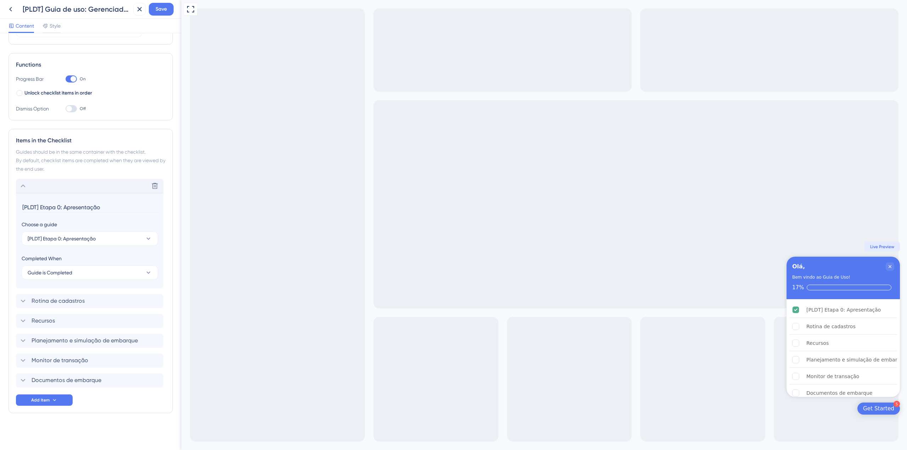
drag, startPoint x: 64, startPoint y: 206, endPoint x: 15, endPoint y: 208, distance: 48.5
click at [15, 208] on div "Items in the Checklist Guides should be in the same container with the checklis…" at bounding box center [91, 271] width 164 height 284
click at [61, 207] on input "Apresentação" at bounding box center [90, 207] width 137 height 11
type input "Apresentação e orientações"
click at [21, 187] on icon at bounding box center [23, 186] width 9 height 9
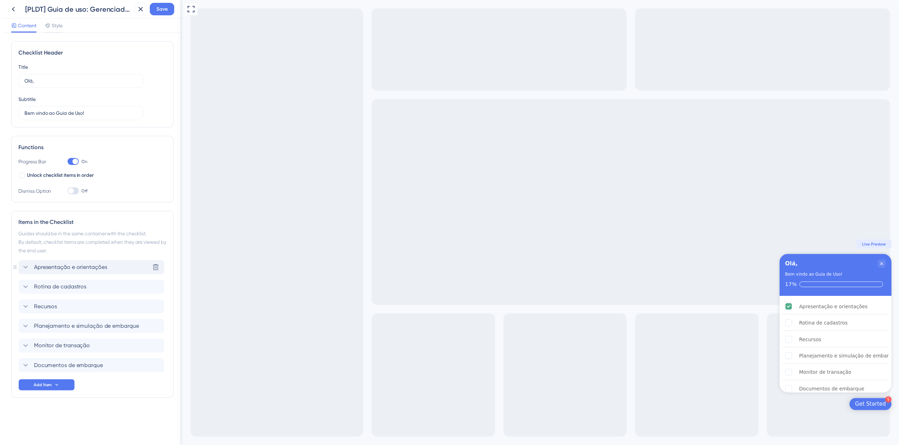
scroll to position [0, 0]
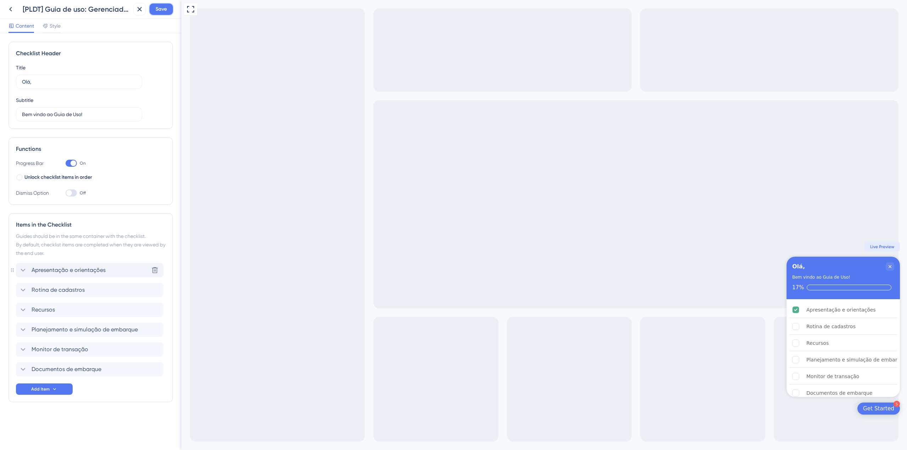
click at [160, 12] on span "Save" at bounding box center [160, 9] width 11 height 9
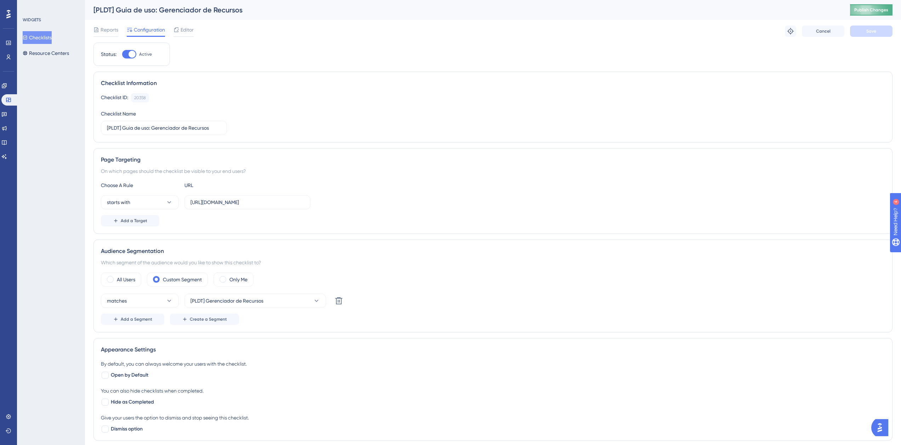
click at [877, 11] on span "Publish Changes" at bounding box center [872, 10] width 34 height 6
click at [47, 37] on button "Checklists" at bounding box center [37, 37] width 29 height 13
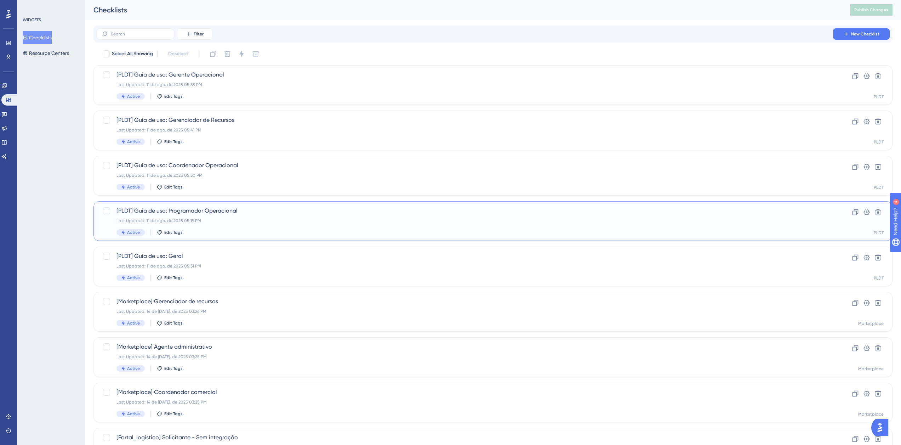
click at [230, 213] on span "[PLDT] Guia de uso: Programador Operacional" at bounding box center [465, 210] width 697 height 9
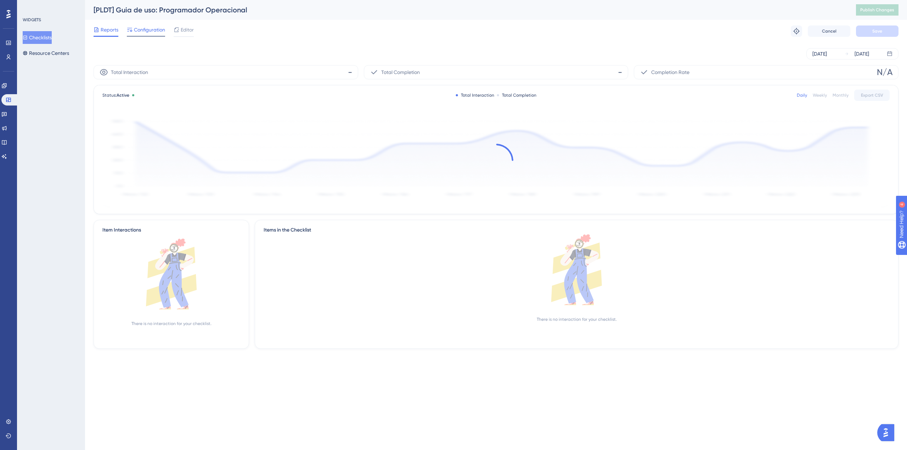
click at [137, 27] on span "Configuration" at bounding box center [149, 30] width 31 height 9
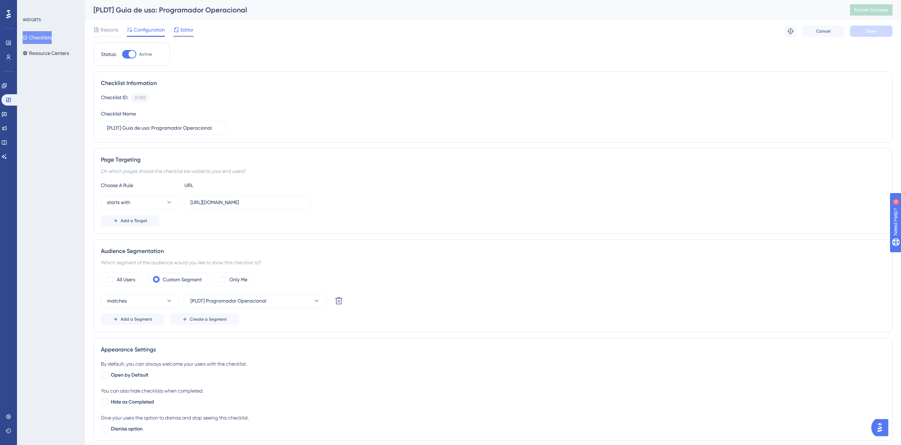
click at [182, 32] on span "Editor" at bounding box center [187, 30] width 13 height 9
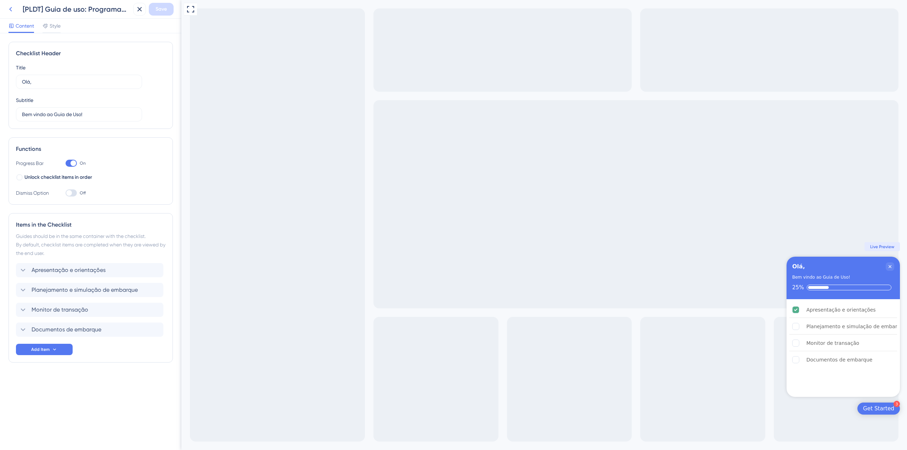
click at [11, 5] on icon at bounding box center [10, 9] width 9 height 9
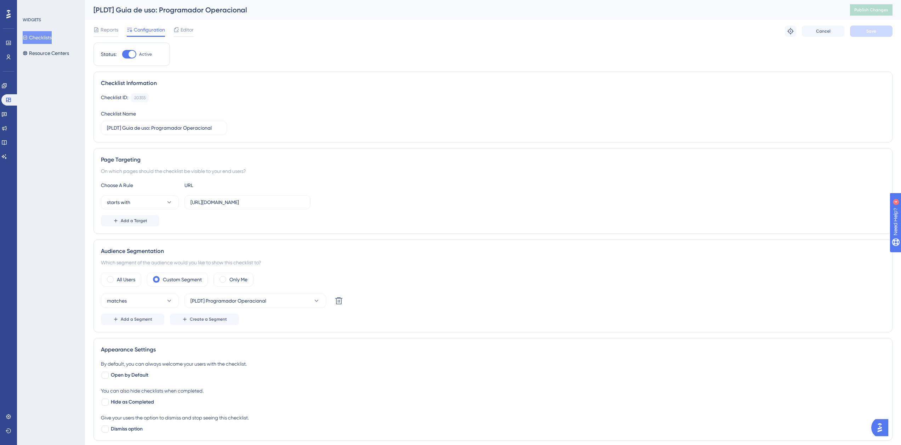
click at [41, 34] on button "Checklists" at bounding box center [37, 37] width 29 height 13
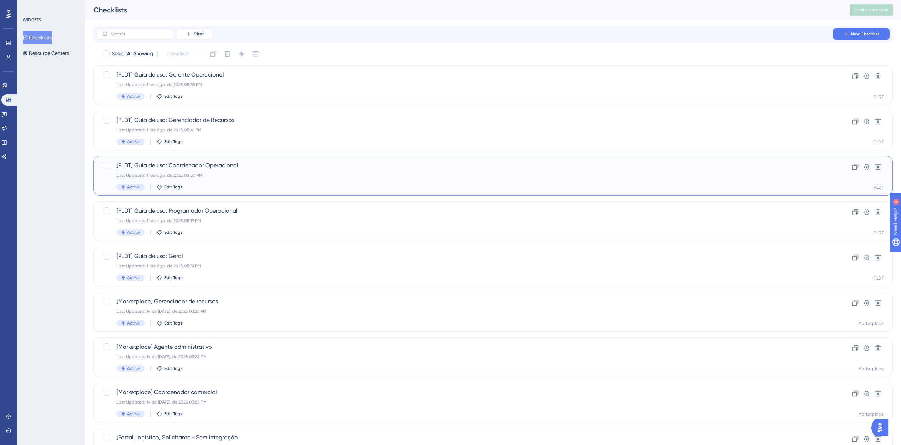
click at [243, 164] on span "[PLDT] Guia de uso: Coordenador Operacional" at bounding box center [465, 165] width 697 height 9
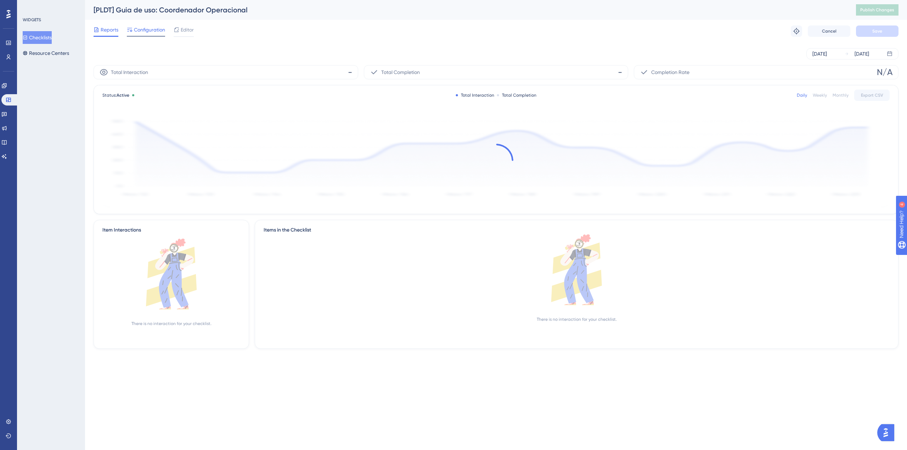
click at [148, 32] on span "Configuration" at bounding box center [149, 30] width 31 height 9
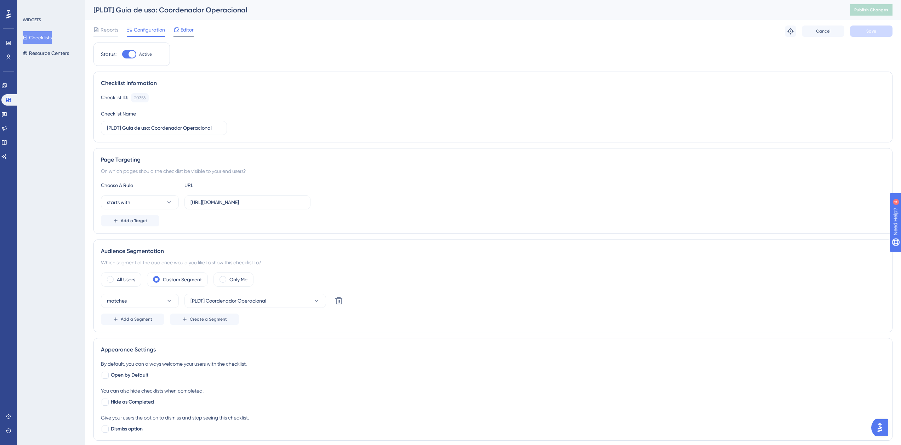
click at [185, 29] on span "Editor" at bounding box center [187, 30] width 13 height 9
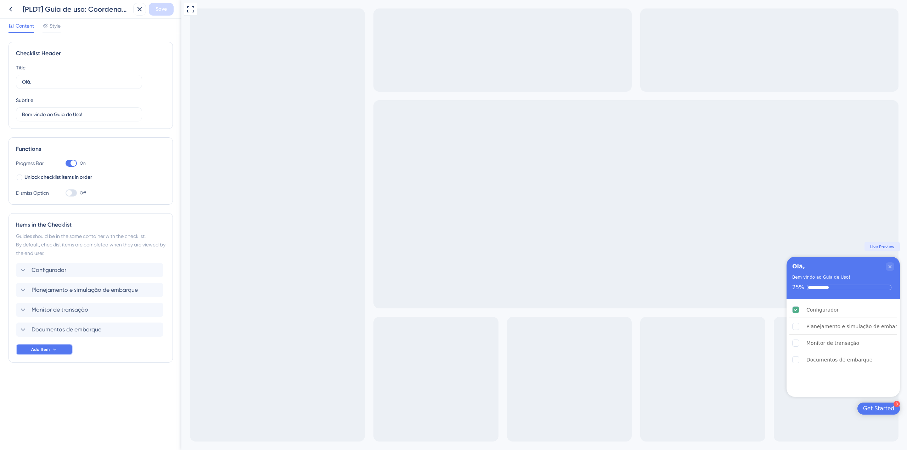
click at [49, 349] on span "Add Item" at bounding box center [40, 350] width 18 height 6
click at [46, 368] on div "Guide Guide" at bounding box center [44, 370] width 36 height 14
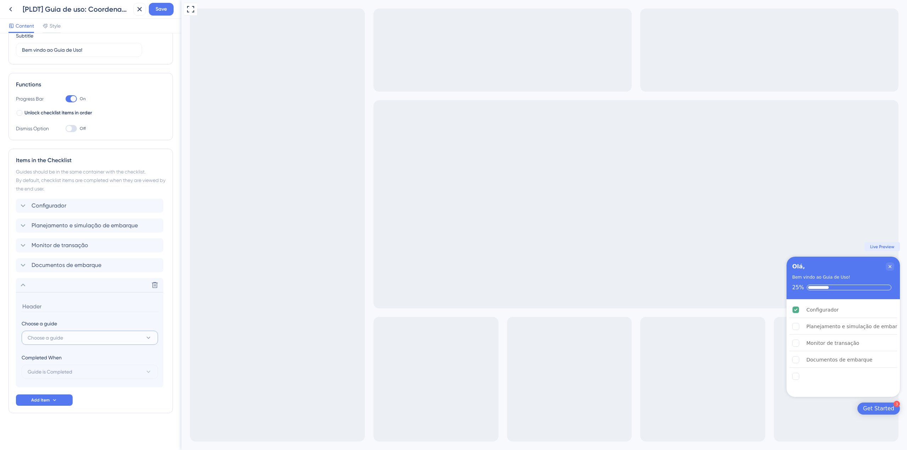
click at [55, 337] on span "Choose a guide" at bounding box center [45, 338] width 35 height 9
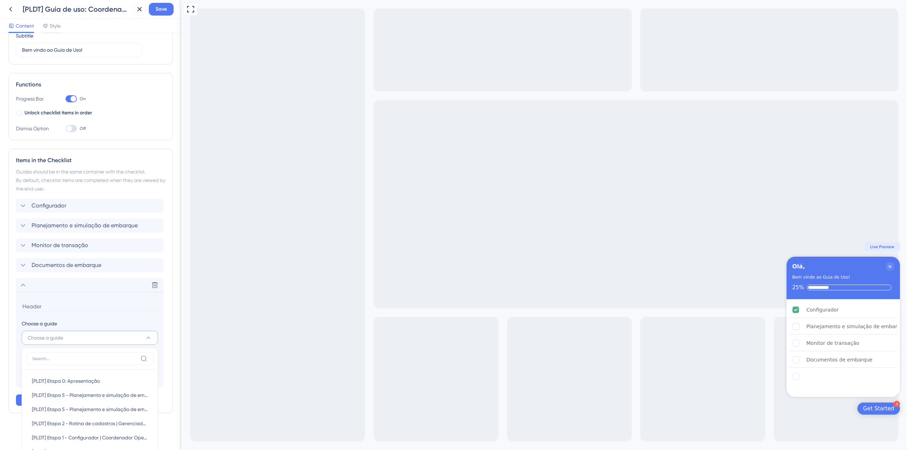
scroll to position [236, 0]
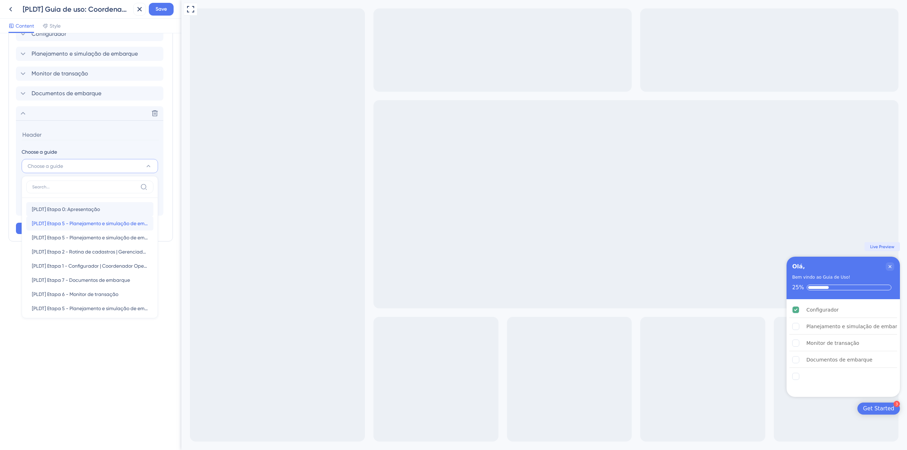
drag, startPoint x: 73, startPoint y: 222, endPoint x: 73, endPoint y: 208, distance: 14.9
click at [73, 208] on div "[PLDT] Etapa 0: Apresentação [PLDT] Etapa 0: Apresentação [PLDT] Etapa 5 - Plan…" at bounding box center [89, 365] width 127 height 326
click at [73, 208] on span "[PLDT] Etapa 0: Apresentação" at bounding box center [66, 209] width 68 height 9
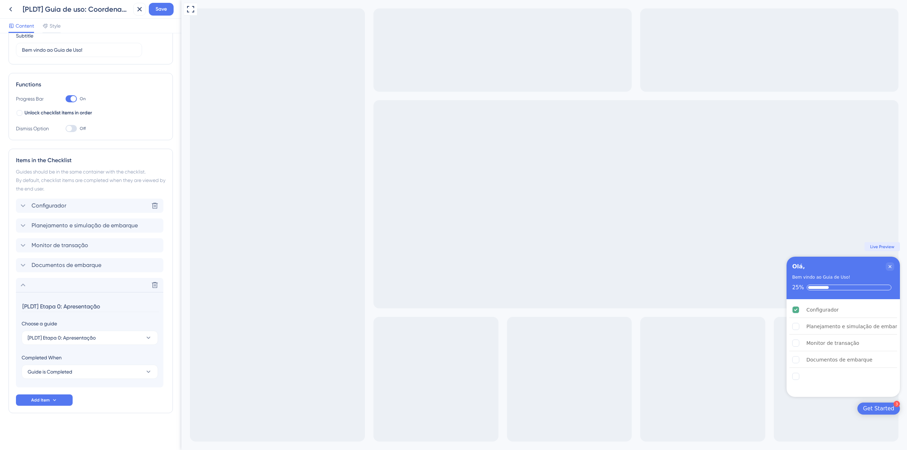
scroll to position [64, 0]
drag, startPoint x: 63, startPoint y: 305, endPoint x: 18, endPoint y: 301, distance: 45.2
click at [11, 303] on div "Items in the Checklist Guides should be in the same container with the checklis…" at bounding box center [91, 281] width 164 height 265
type input "Apresentação e orientações"
click at [24, 291] on div "Delete" at bounding box center [89, 285] width 147 height 14
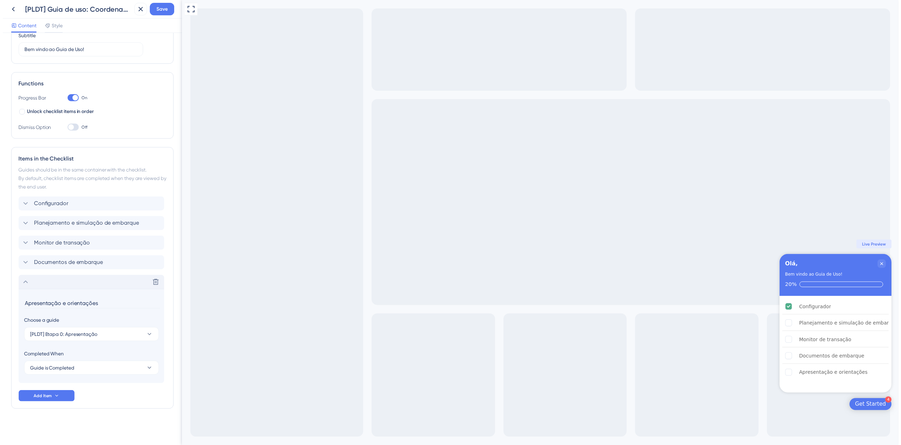
scroll to position [0, 0]
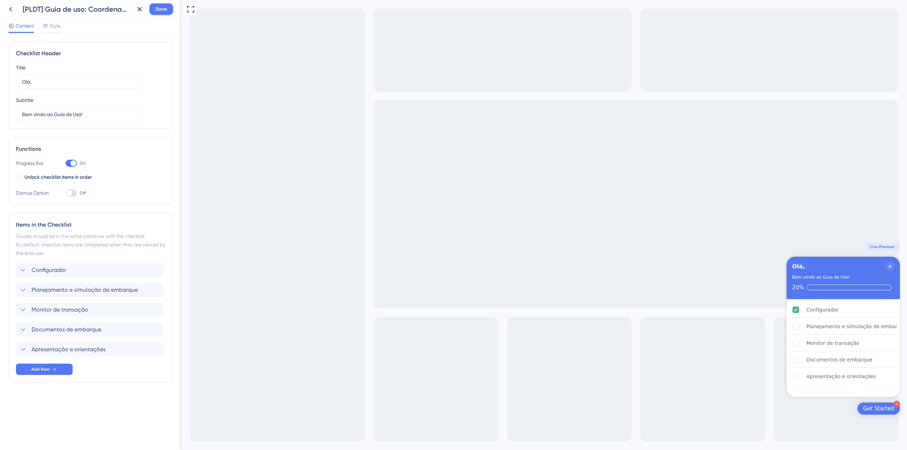
click at [166, 5] on button "Save" at bounding box center [161, 9] width 25 height 13
click at [13, 350] on div "Items in the Checklist Guides should be in the same container with the checklis…" at bounding box center [91, 297] width 164 height 169
drag, startPoint x: 15, startPoint y: 355, endPoint x: 13, endPoint y: 324, distance: 30.6
click at [13, 324] on div "Items in the Checklist Guides should be in the same container with the checklis…" at bounding box center [91, 297] width 164 height 169
click at [153, 6] on button "Save" at bounding box center [161, 9] width 25 height 13
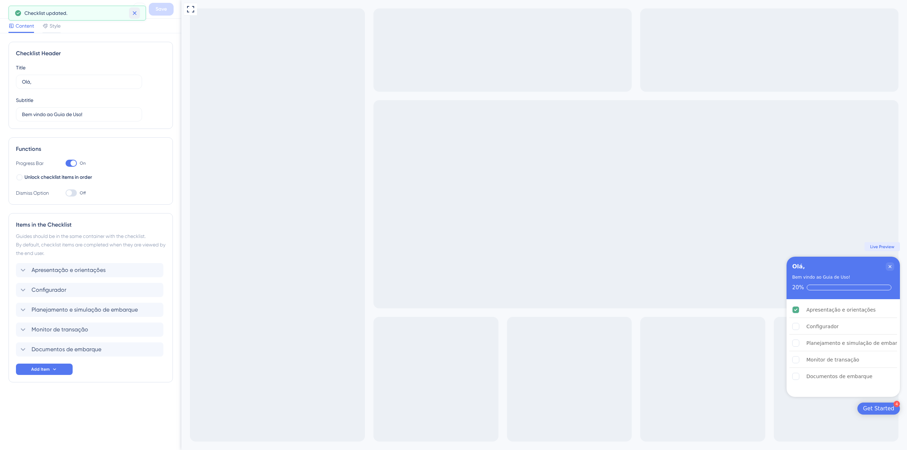
click at [137, 12] on icon at bounding box center [134, 13] width 7 height 7
click at [14, 12] on icon at bounding box center [10, 9] width 9 height 9
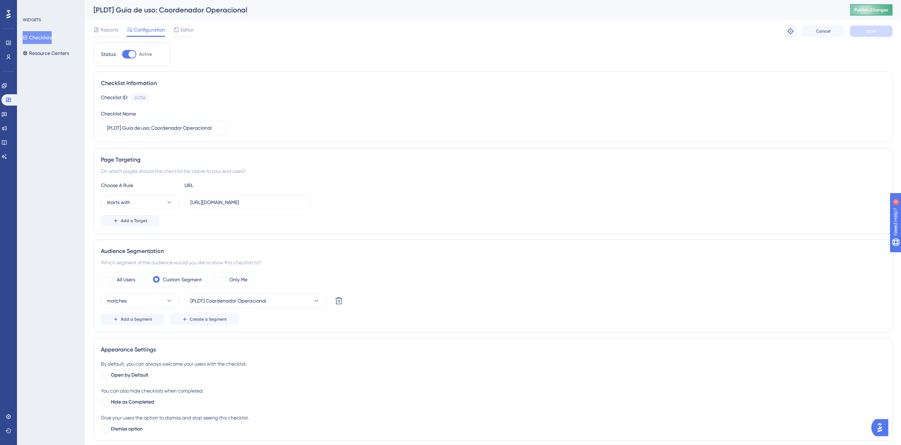
click at [873, 5] on button "Publish Changes" at bounding box center [871, 9] width 43 height 11
click at [38, 34] on button "Checklists" at bounding box center [37, 37] width 29 height 13
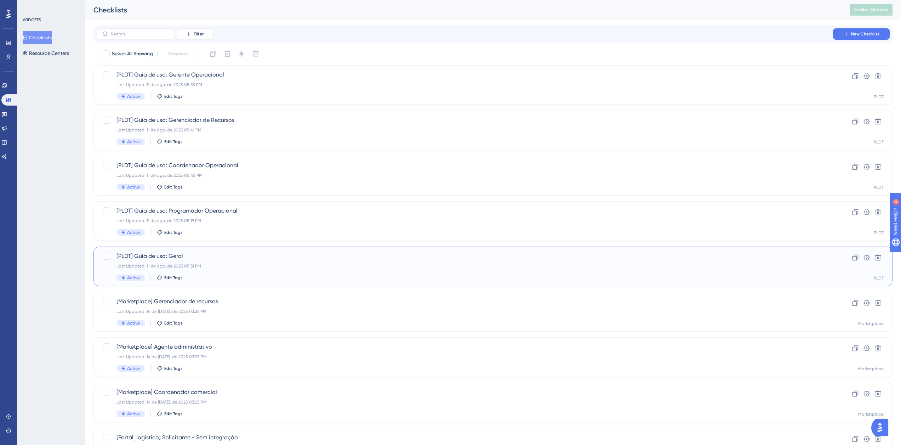
click at [229, 259] on span "[PLDT] Guia de uso: Geral" at bounding box center [465, 256] width 697 height 9
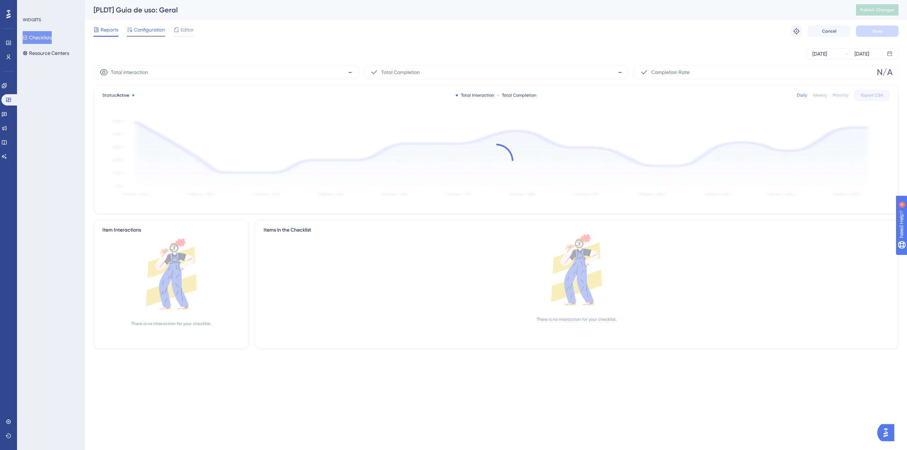
click at [149, 33] on span "Configuration" at bounding box center [149, 30] width 31 height 9
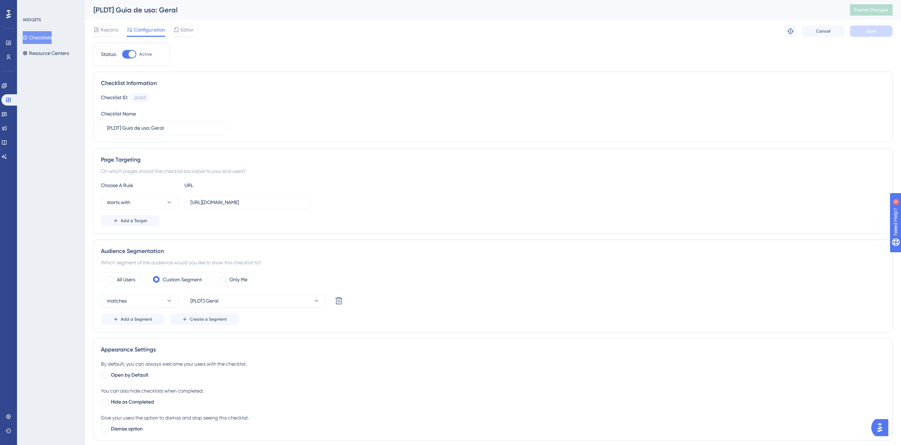
click at [44, 38] on button "Checklists" at bounding box center [37, 37] width 29 height 13
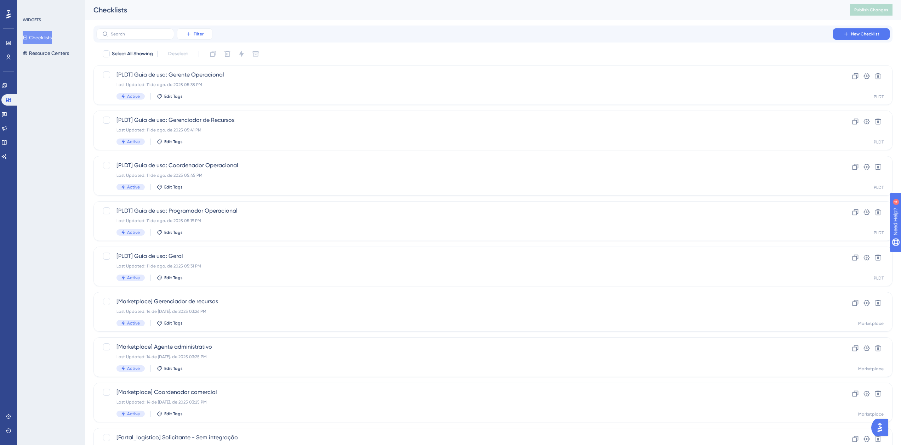
click at [188, 33] on icon at bounding box center [189, 34] width 6 height 6
click at [202, 85] on span "Containers" at bounding box center [199, 82] width 25 height 9
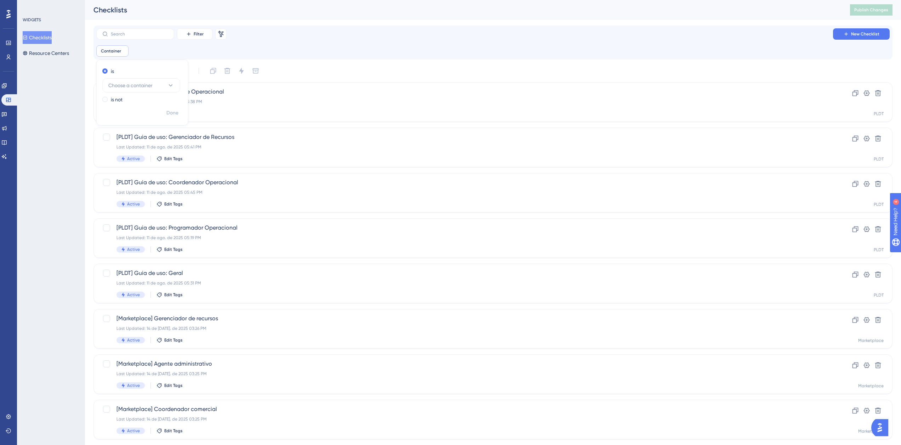
click at [125, 78] on div "is Choose a container" at bounding box center [140, 80] width 77 height 26
click at [130, 84] on span "Choose a container" at bounding box center [130, 85] width 44 height 9
click at [137, 87] on span "Choose a container" at bounding box center [130, 85] width 44 height 9
click at [144, 83] on span "Choose a container" at bounding box center [130, 85] width 44 height 9
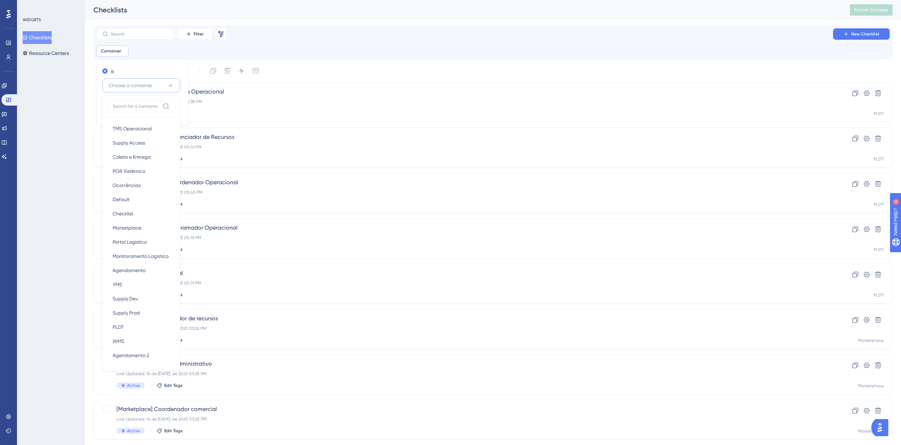
scroll to position [9, 0]
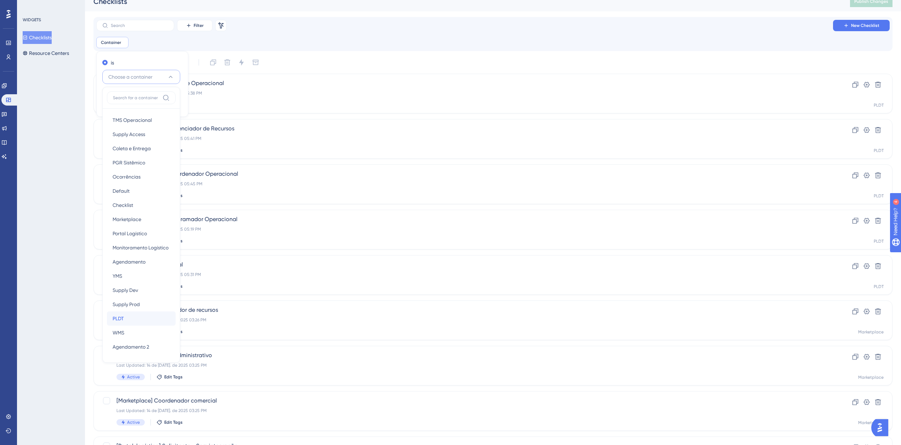
click at [136, 321] on div "PLDT PLDT" at bounding box center [141, 318] width 57 height 14
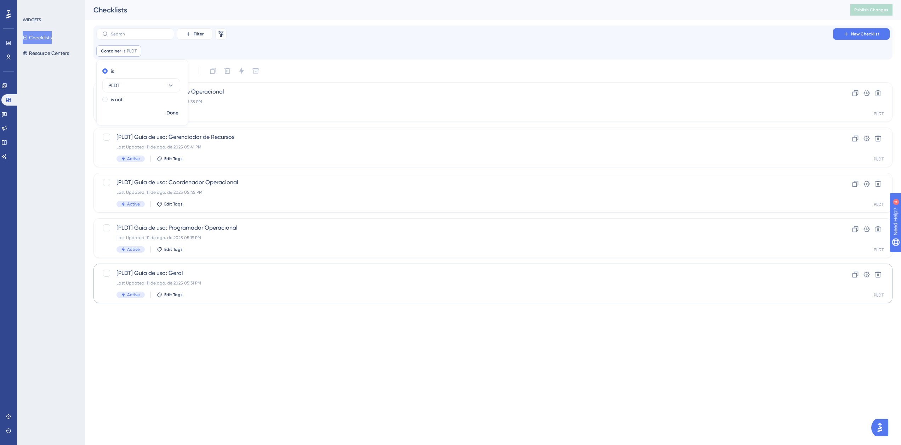
scroll to position [0, 0]
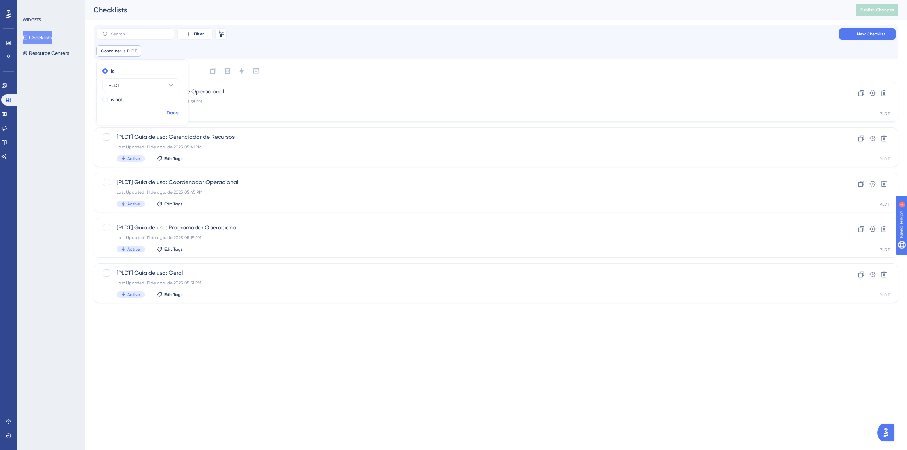
click at [177, 111] on span "Done" at bounding box center [172, 113] width 12 height 9
click at [262, 231] on span "[PLDT] Guia de uso: Programador Operacional" at bounding box center [468, 228] width 702 height 9
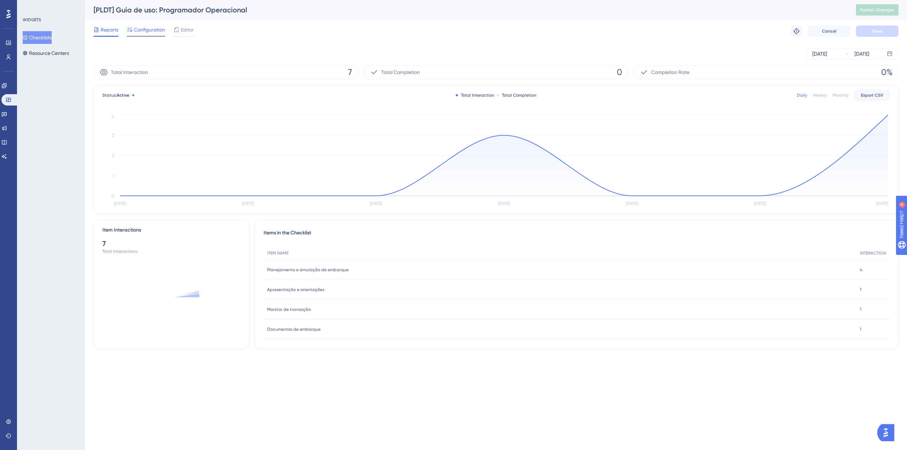
click at [147, 31] on span "Configuration" at bounding box center [149, 30] width 31 height 9
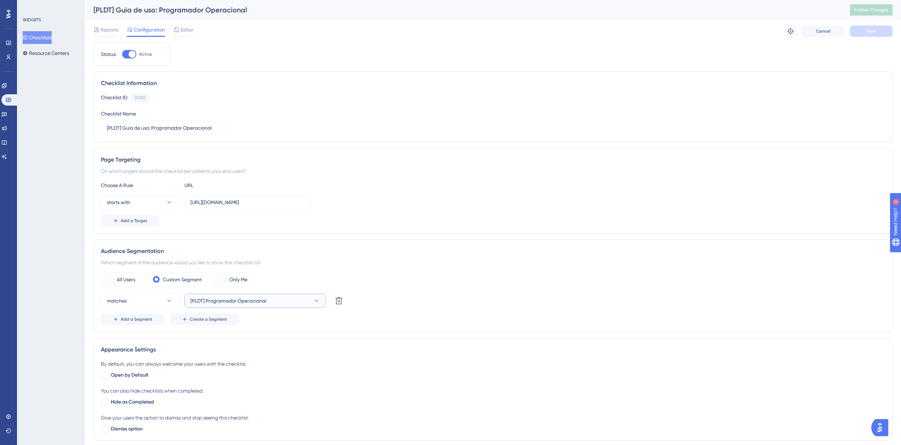
click at [285, 298] on button "[PLDT] Programador Operacional" at bounding box center [256, 301] width 142 height 14
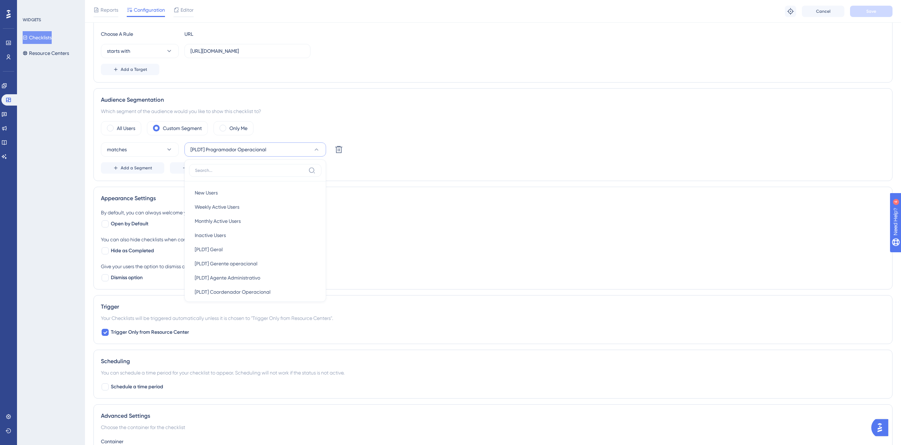
click at [442, 215] on div "By default, you can always welcome your users with the checklist." at bounding box center [493, 212] width 785 height 9
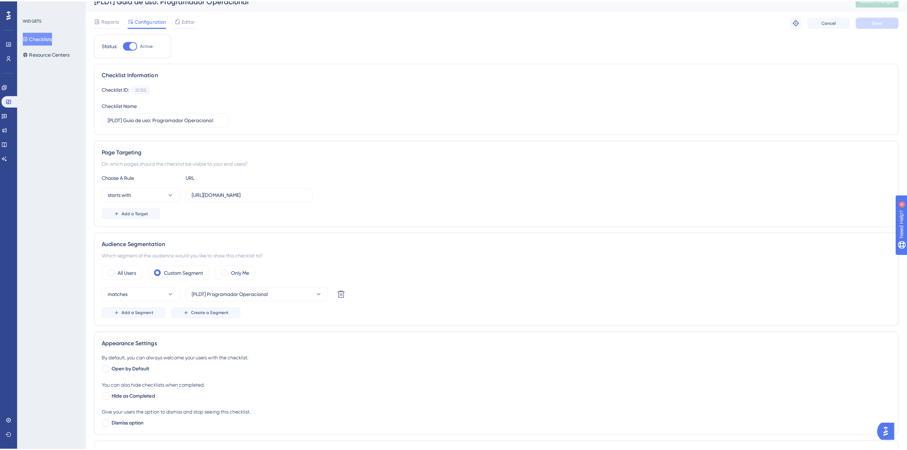
scroll to position [0, 0]
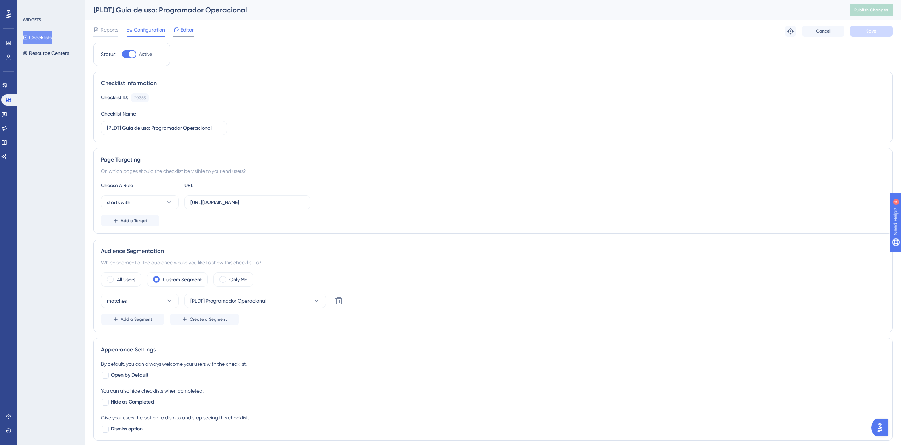
click at [185, 31] on span "Editor" at bounding box center [187, 30] width 13 height 9
click at [49, 55] on button "Resource Centers" at bounding box center [46, 53] width 46 height 13
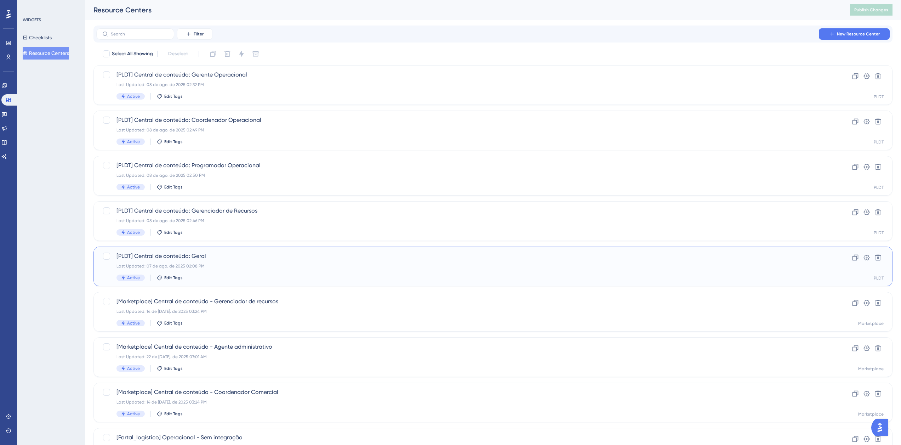
click at [247, 259] on span "[PLDT] Central de conteúdo: Geral" at bounding box center [465, 256] width 697 height 9
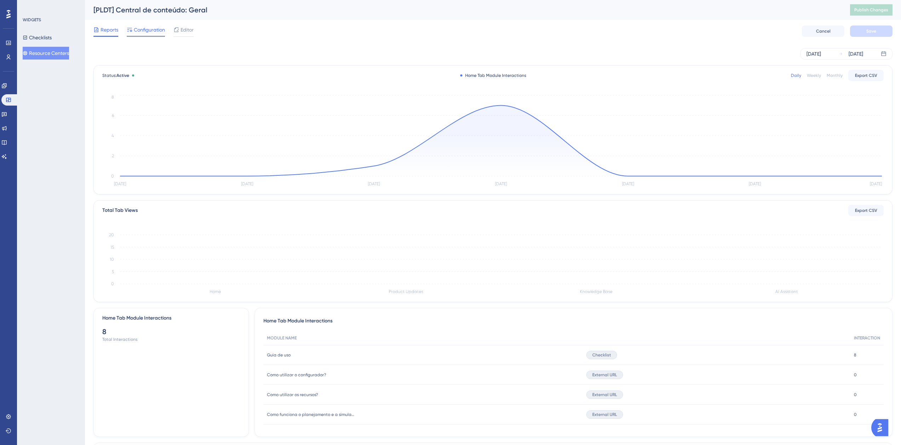
click at [149, 28] on span "Configuration" at bounding box center [149, 30] width 31 height 9
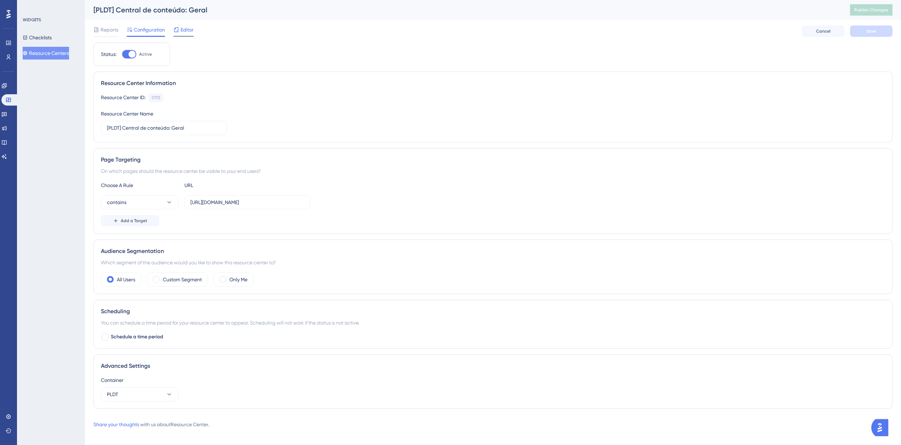
click at [181, 33] on span "Editor" at bounding box center [187, 30] width 13 height 9
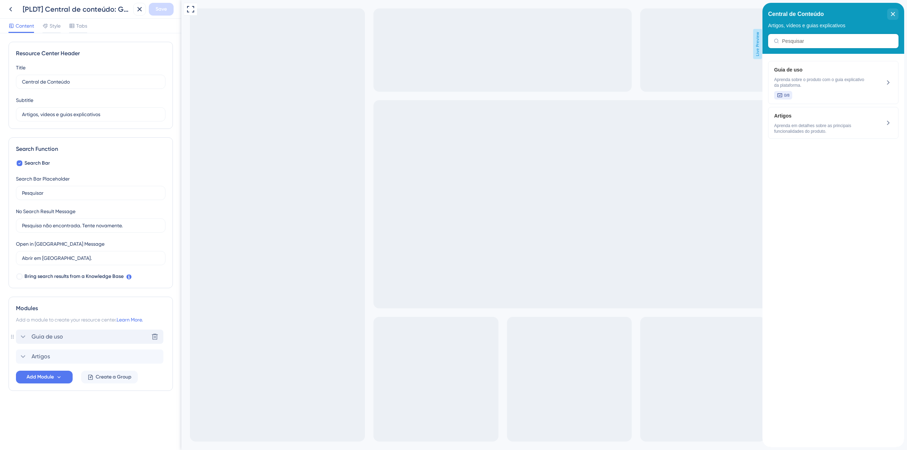
click at [49, 336] on span "Guia de uso" at bounding box center [48, 337] width 32 height 9
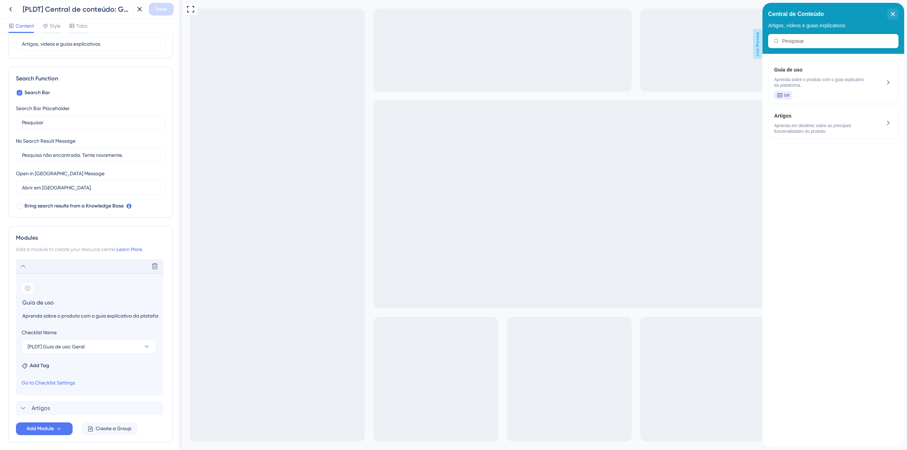
scroll to position [71, 0]
click at [819, 86] on span "Aprenda sobre o produto com o guia explicativo da plataforma." at bounding box center [821, 82] width 95 height 11
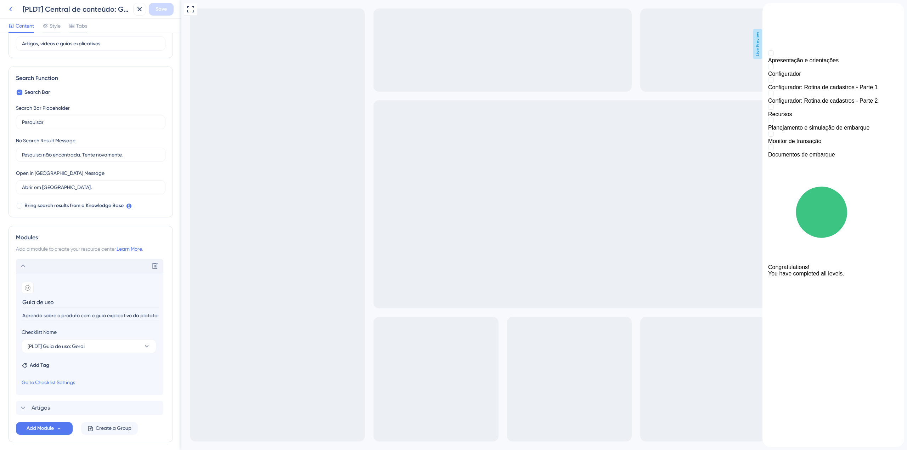
click at [9, 7] on icon at bounding box center [10, 9] width 9 height 9
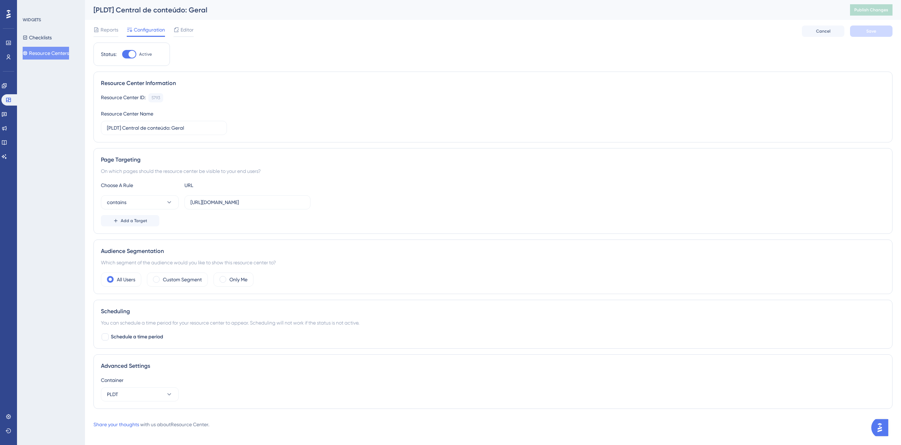
click at [42, 55] on button "Resource Centers" at bounding box center [46, 53] width 46 height 13
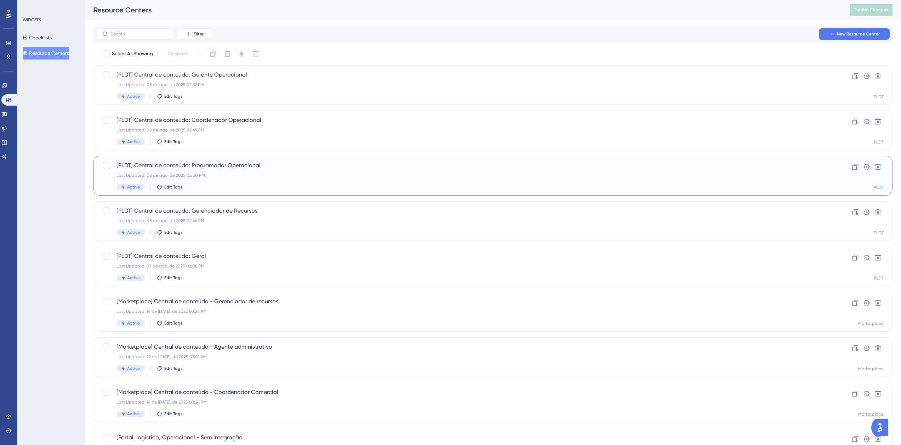
click at [275, 177] on div "Last Updated: 08 de ago. de 2025 02:50 PM" at bounding box center [465, 175] width 697 height 6
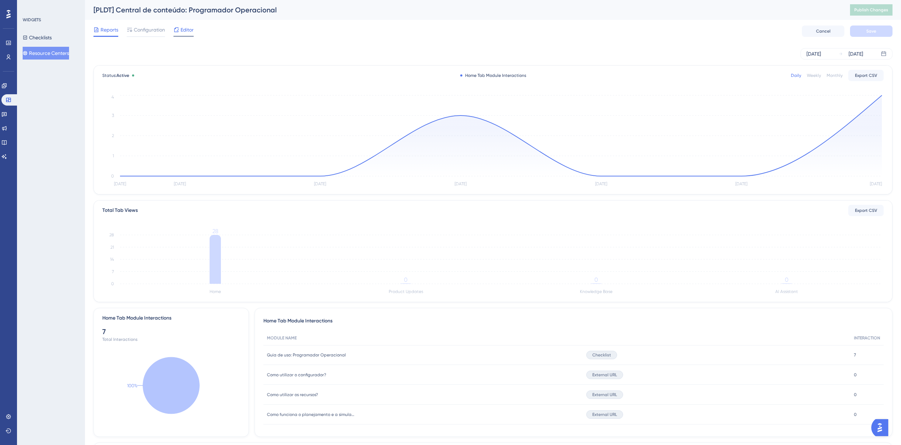
click at [183, 29] on span "Editor" at bounding box center [187, 30] width 13 height 9
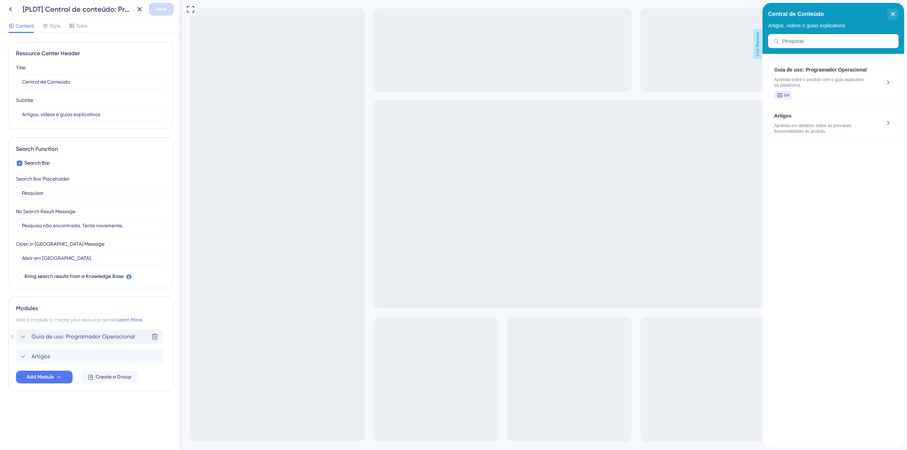
click at [97, 340] on span "Guia de uso: Programador Operacional" at bounding box center [83, 337] width 103 height 9
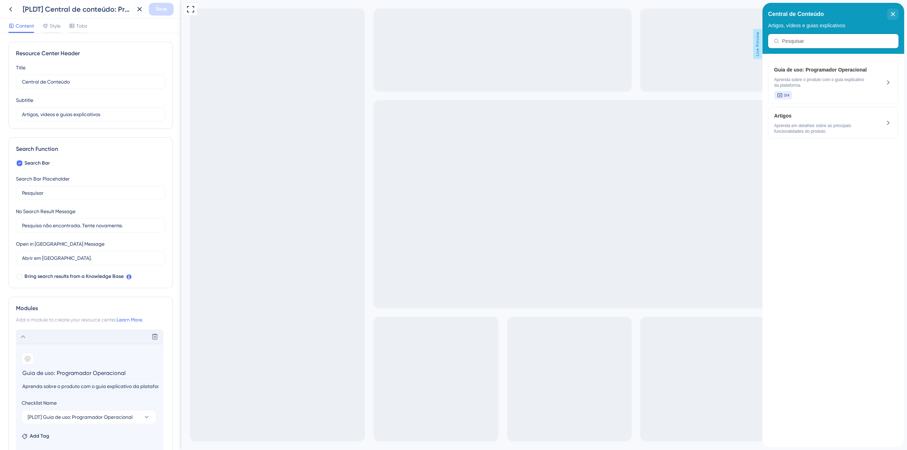
drag, startPoint x: 55, startPoint y: 372, endPoint x: 154, endPoint y: 374, distance: 99.2
click at [154, 374] on input "Guia de uso: Programador Operacional" at bounding box center [90, 373] width 137 height 11
type input "Guia de uso"
click at [159, 12] on span "Save" at bounding box center [160, 9] width 11 height 9
click at [134, 13] on icon at bounding box center [134, 13] width 7 height 7
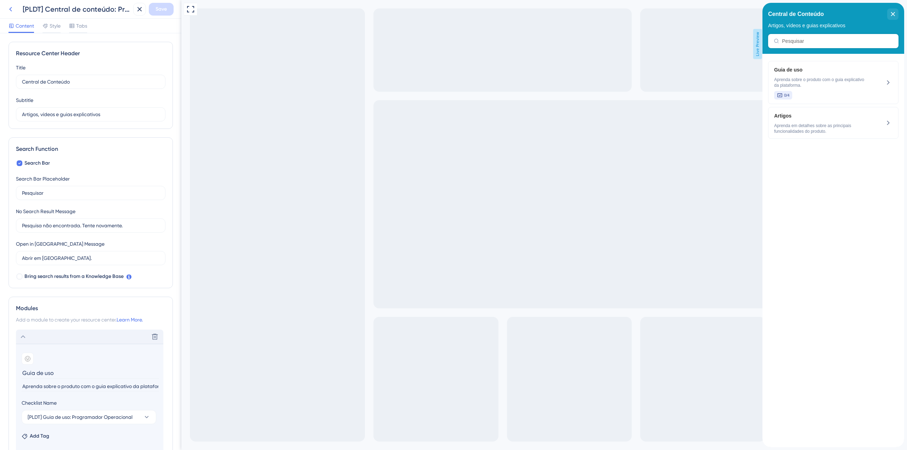
click at [11, 10] on icon at bounding box center [10, 9] width 9 height 9
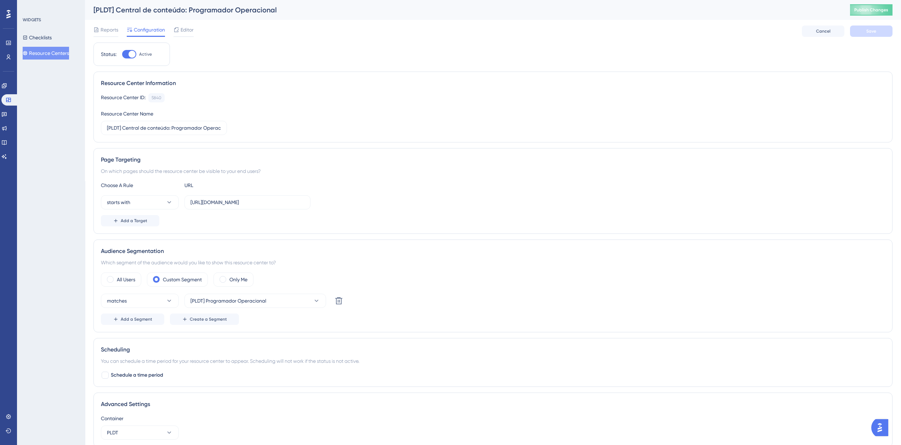
click at [882, 16] on div "[PLDT] Central de conteúdo: Programador Operacional Publish Changes" at bounding box center [493, 10] width 816 height 20
click at [884, 8] on span "Publish Changes" at bounding box center [872, 10] width 34 height 6
